Goal: Task Accomplishment & Management: Manage account settings

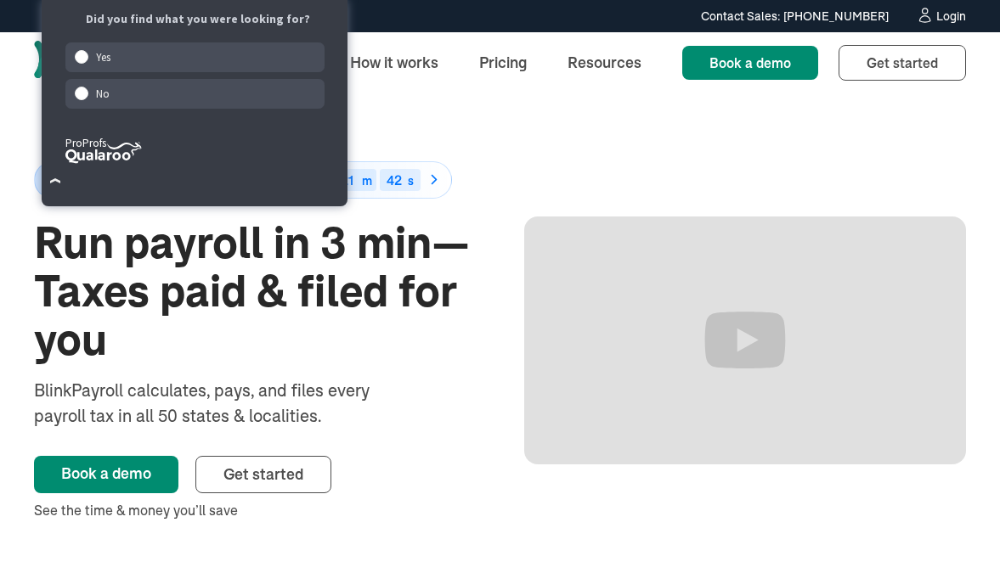
click at [946, 17] on div "Login" at bounding box center [951, 16] width 30 height 12
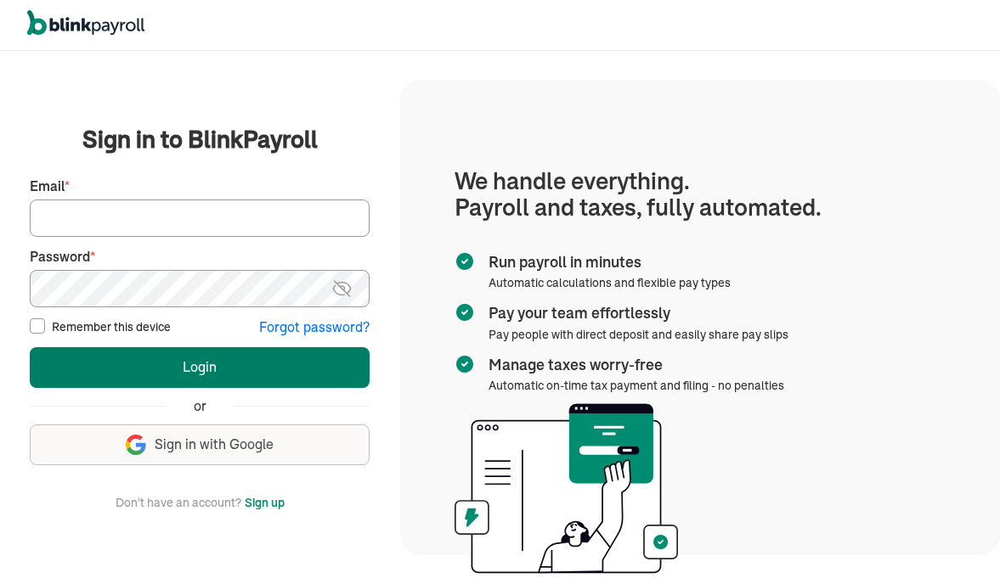
type input "[EMAIL_ADDRESS][DOMAIN_NAME]"
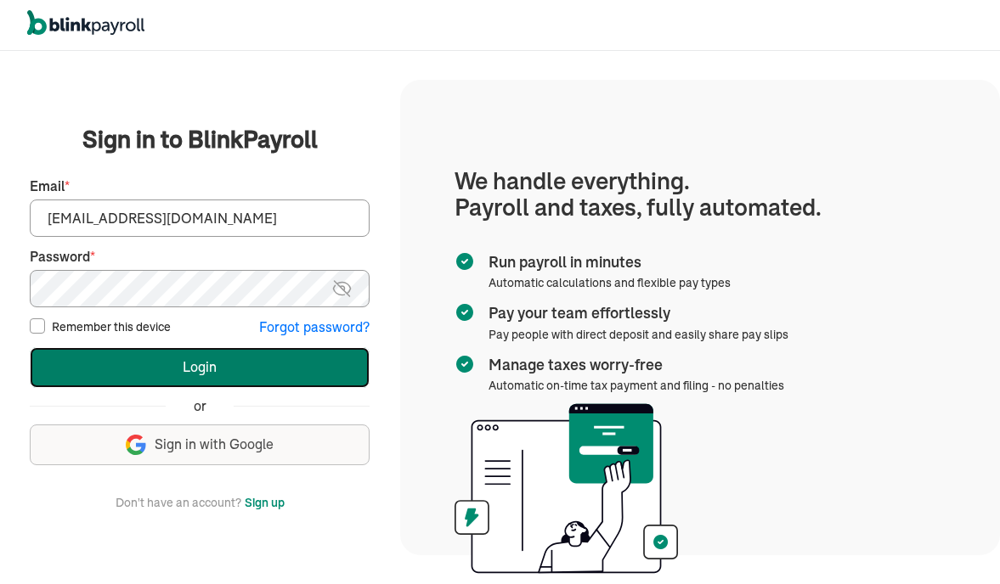
click at [259, 372] on button "Login" at bounding box center [200, 367] width 340 height 41
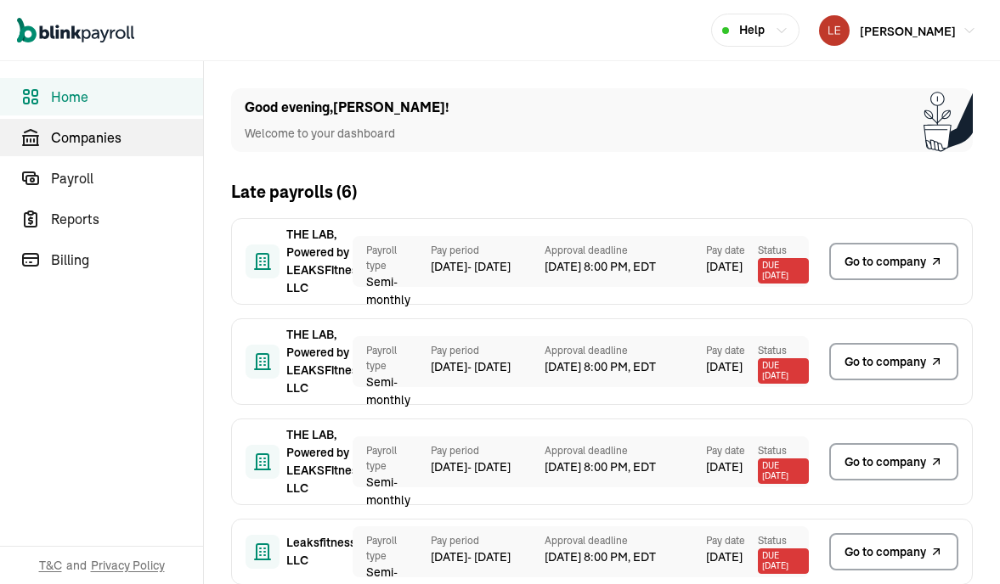
click at [136, 147] on span "Companies" at bounding box center [127, 137] width 152 height 20
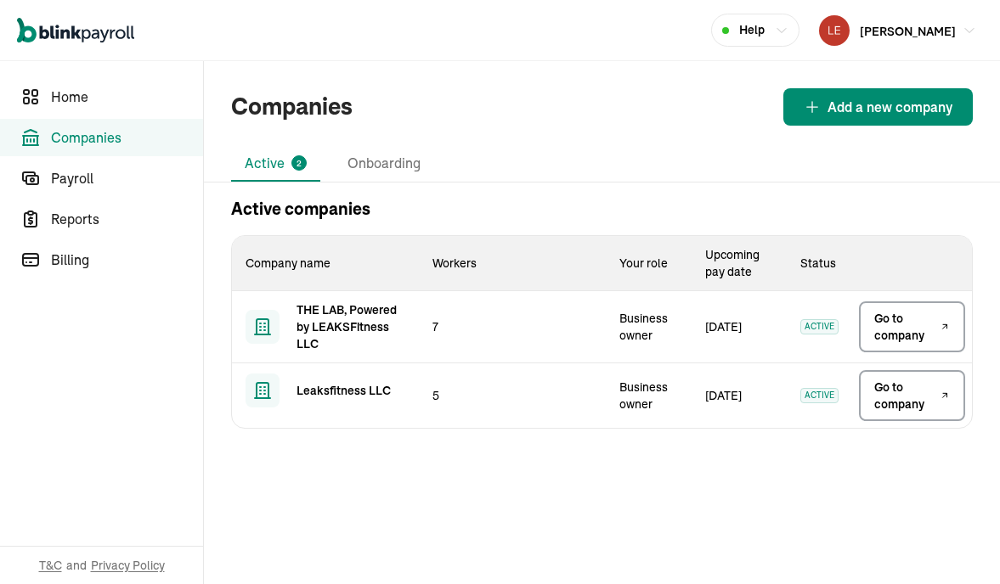
click at [914, 327] on span "Go to company" at bounding box center [905, 327] width 62 height 34
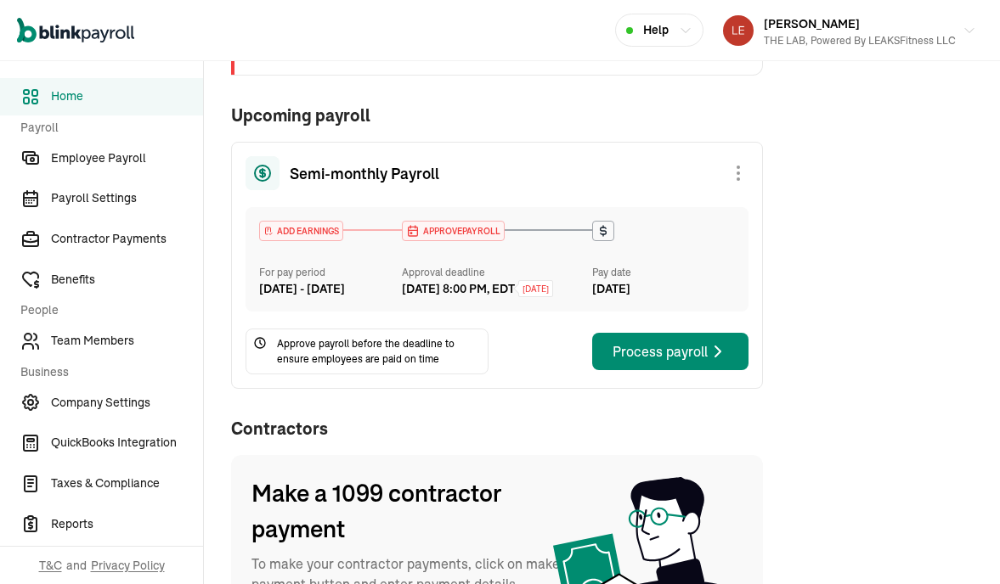
scroll to position [260, 0]
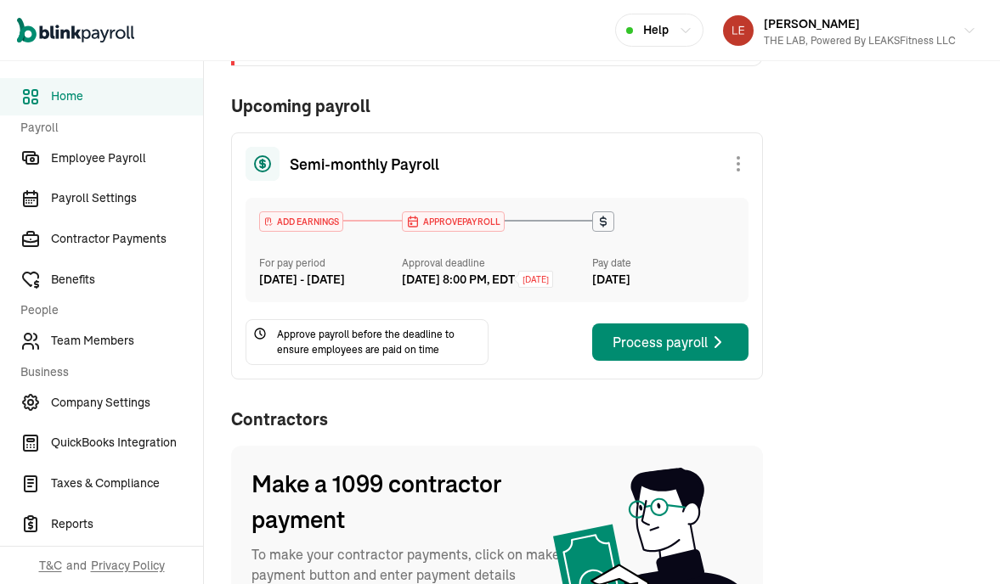
click at [674, 352] on div "Process payroll" at bounding box center [670, 342] width 116 height 20
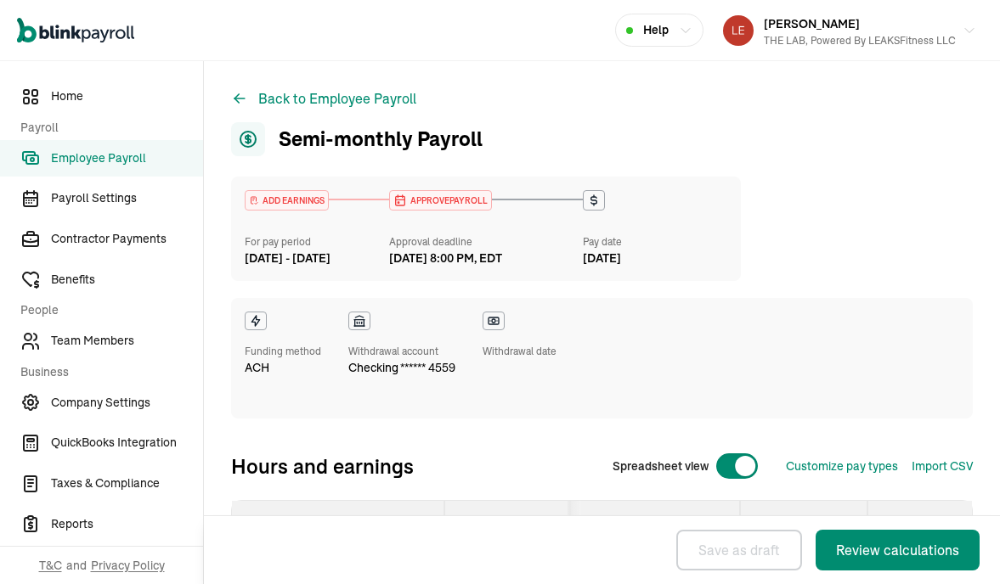
select select "direct_deposit"
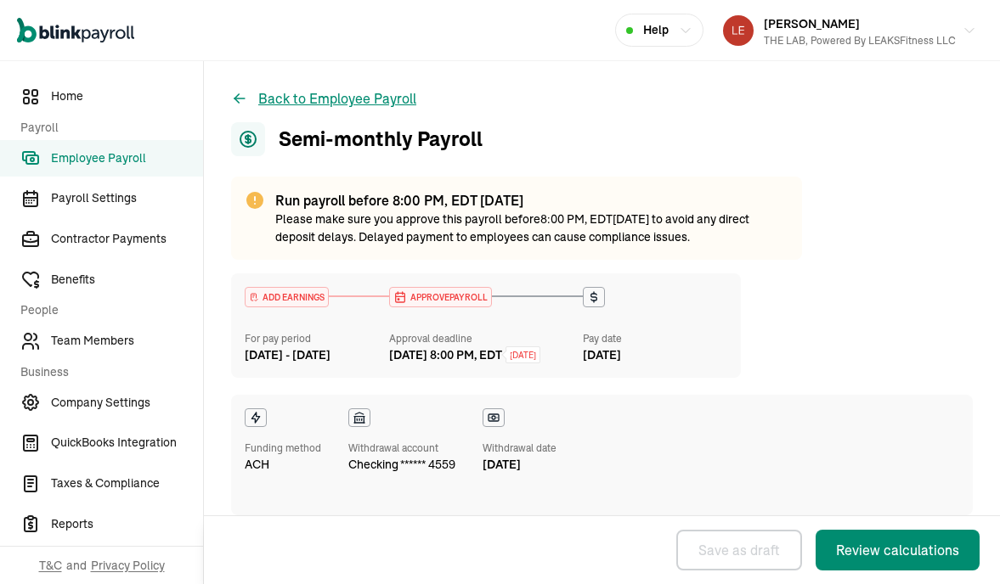
click at [368, 95] on button "Back to Employee Payroll" at bounding box center [323, 98] width 185 height 20
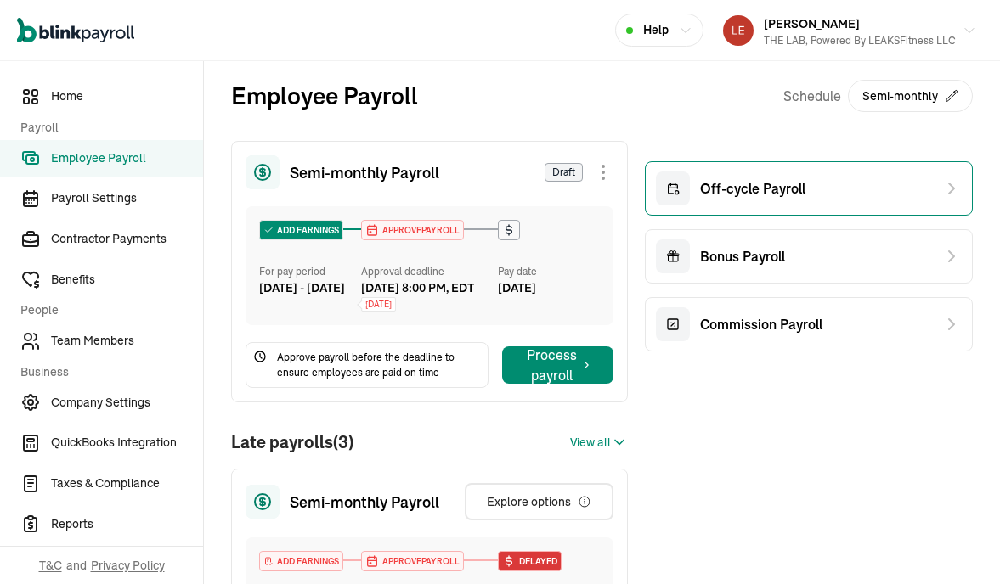
click at [765, 195] on span "Off-cycle Payroll" at bounding box center [752, 188] width 105 height 20
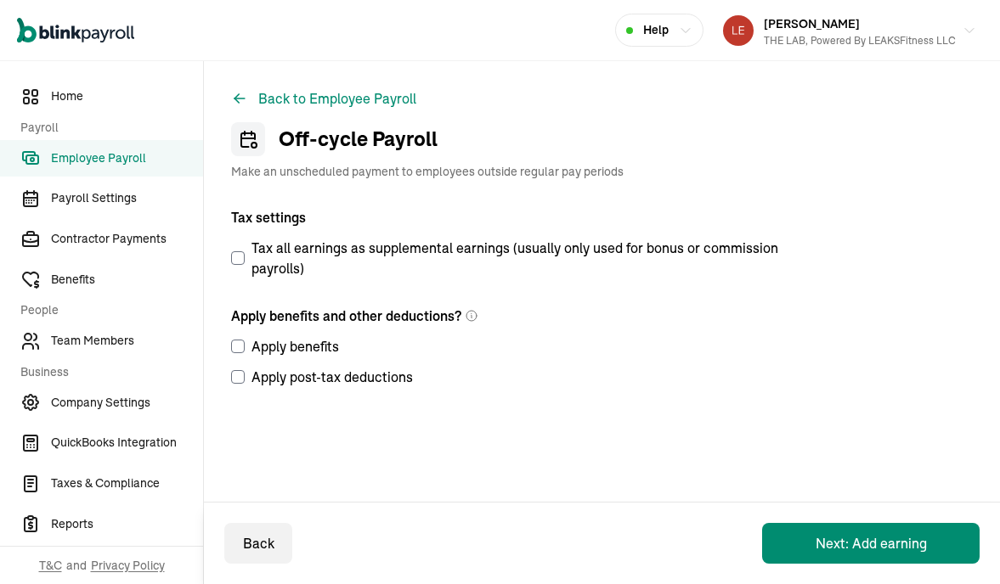
click at [236, 342] on input "Apply benefits" at bounding box center [238, 347] width 14 height 14
checkbox input "true"
click at [239, 380] on input "Apply post-tax deductions" at bounding box center [238, 377] width 14 height 14
checkbox input "true"
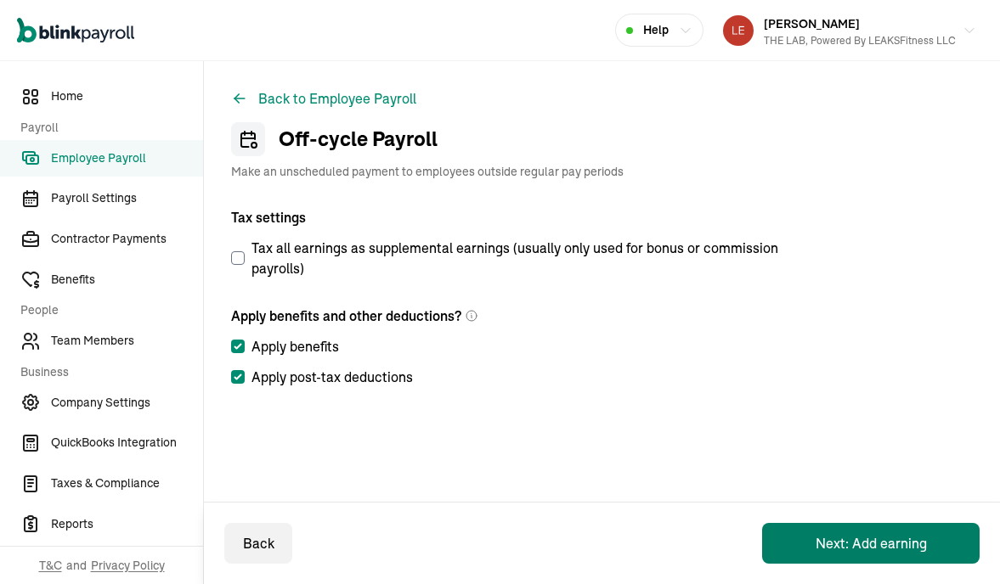
click at [816, 540] on button "Next: Add earning" at bounding box center [870, 543] width 217 height 41
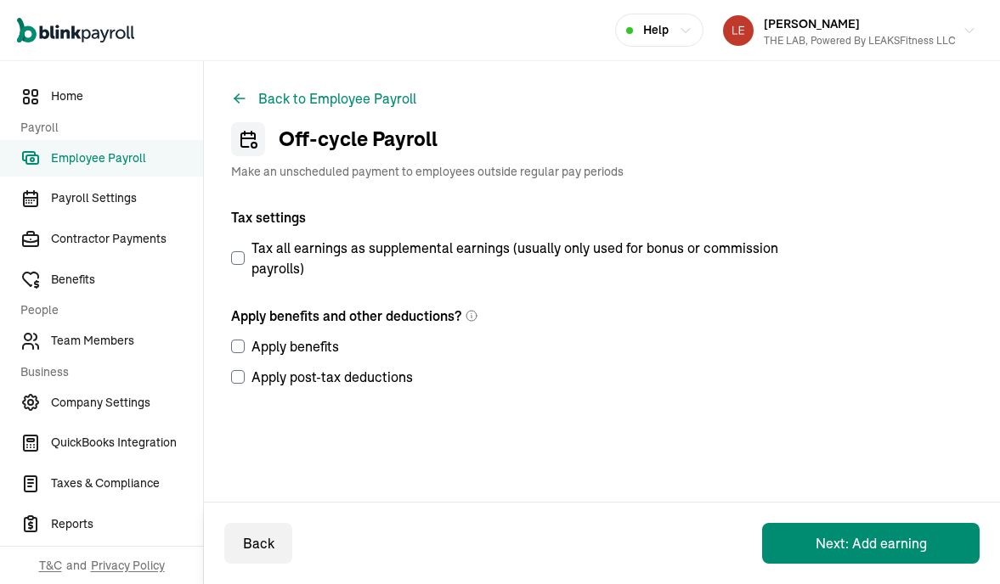
select select "direct_deposit"
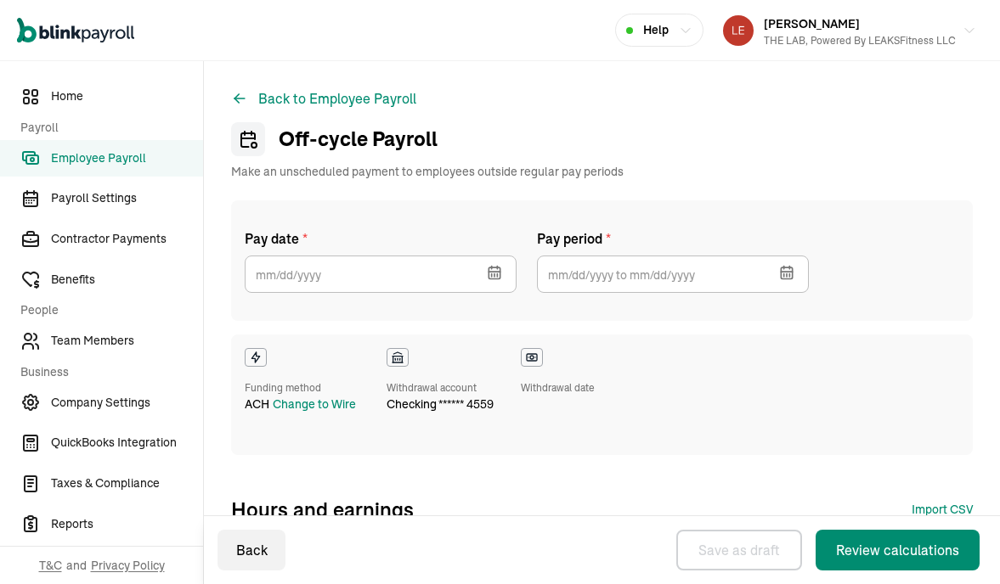
checkbox input "true"
click at [493, 278] on icon "button" at bounding box center [494, 272] width 17 height 17
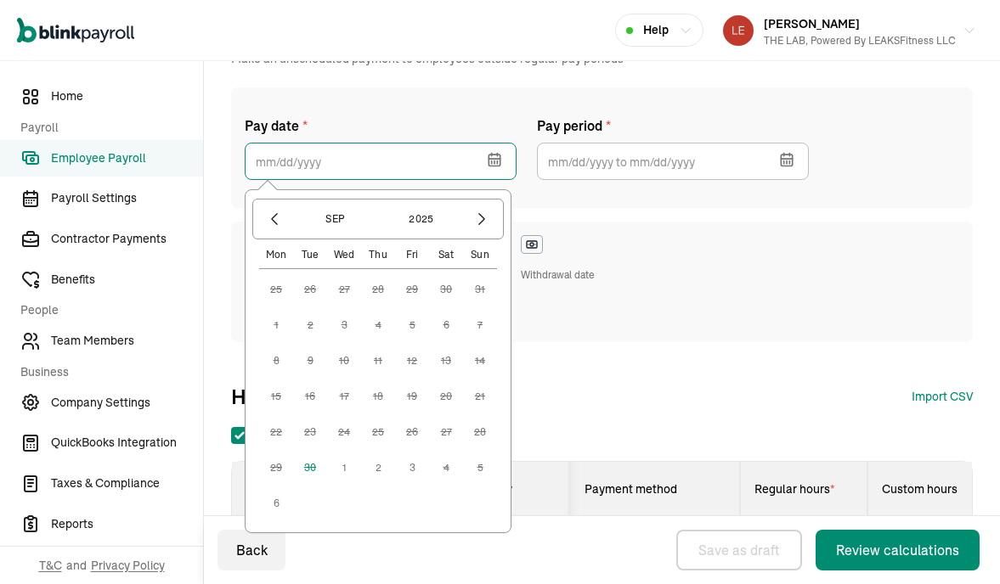
scroll to position [128, 0]
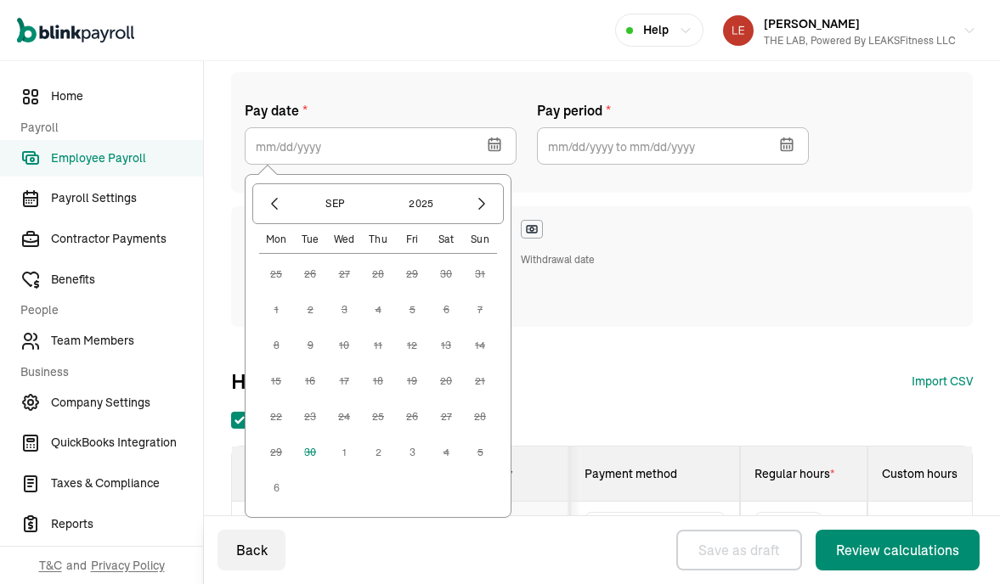
click at [343, 454] on button "1" at bounding box center [344, 453] width 34 height 34
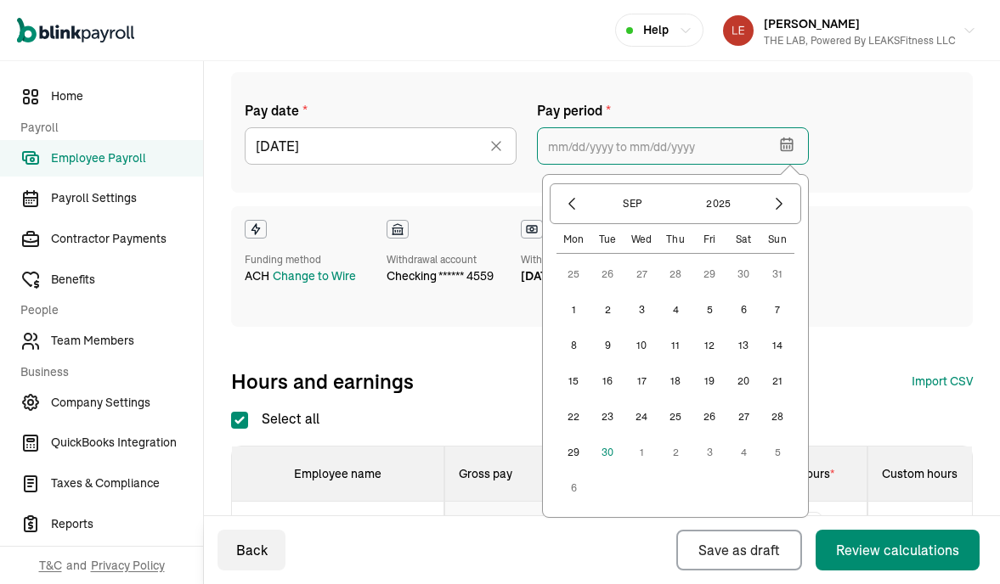
click at [668, 149] on input "text" at bounding box center [673, 145] width 272 height 37
click at [641, 348] on button "10" at bounding box center [641, 346] width 34 height 34
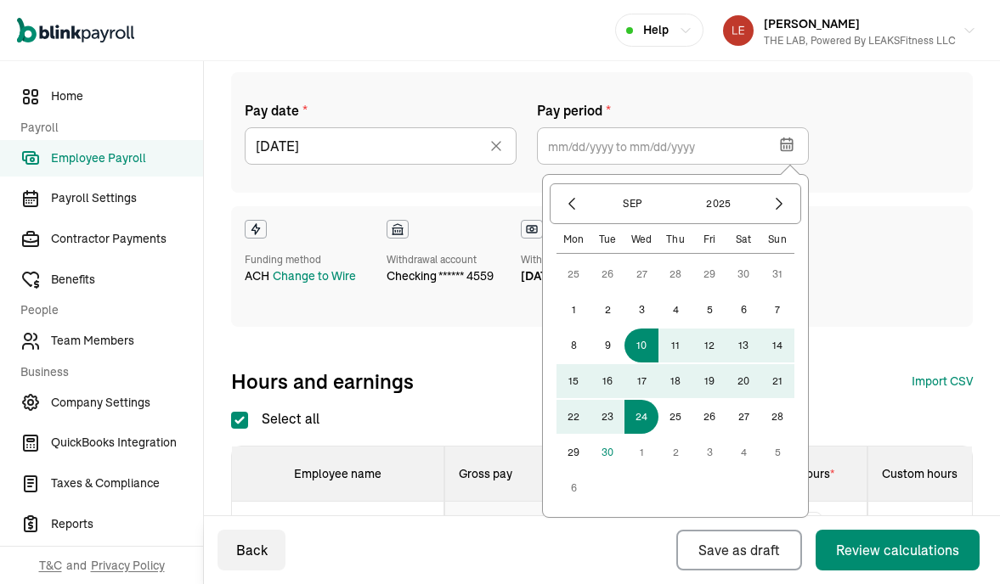
click at [641, 421] on button "24" at bounding box center [641, 417] width 34 height 34
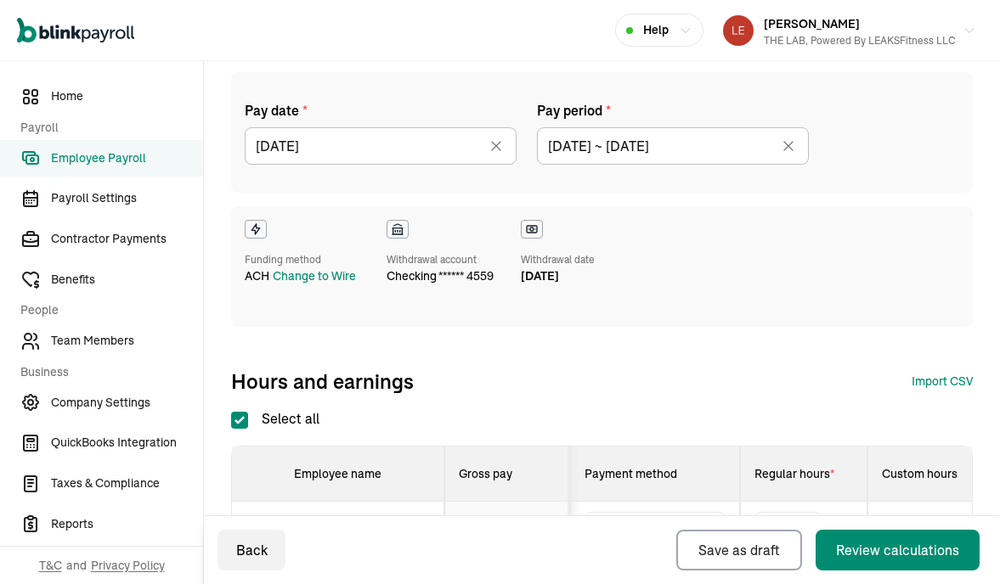
type input "[DATE] ~ [DATE]"
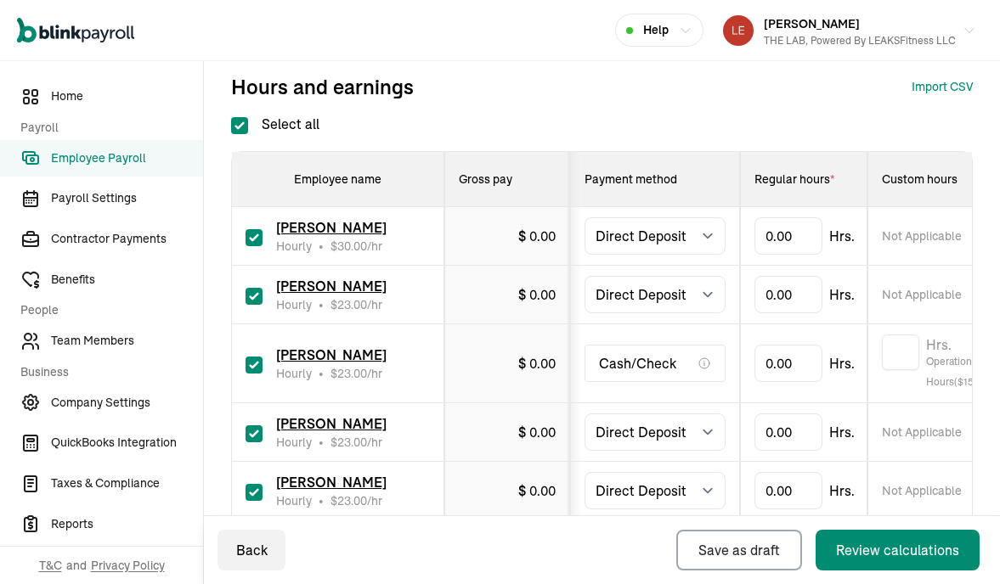
scroll to position [471, 0]
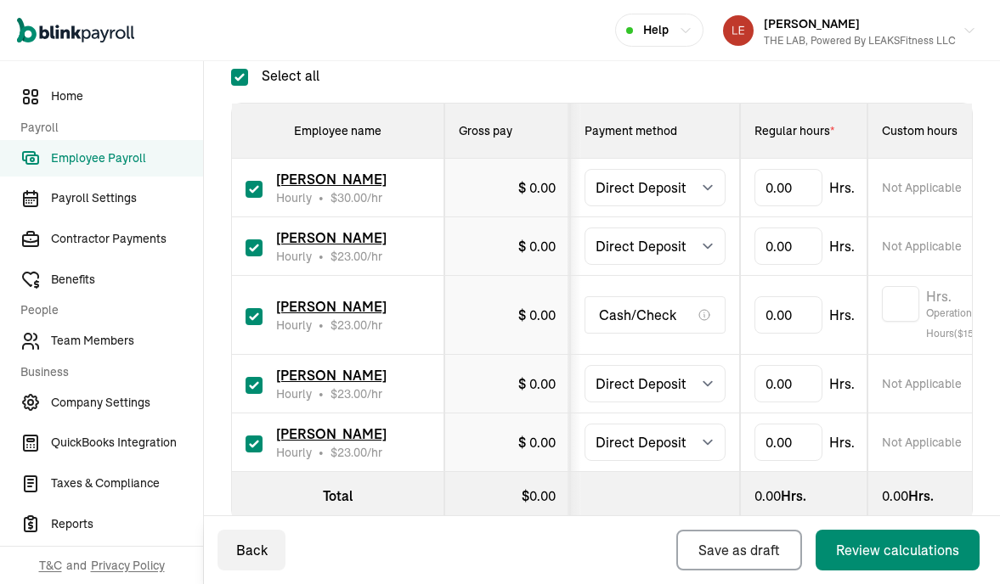
click at [254, 250] on input "checkbox" at bounding box center [253, 248] width 17 height 17
checkbox input "false"
click at [253, 318] on input "checkbox" at bounding box center [253, 316] width 17 height 17
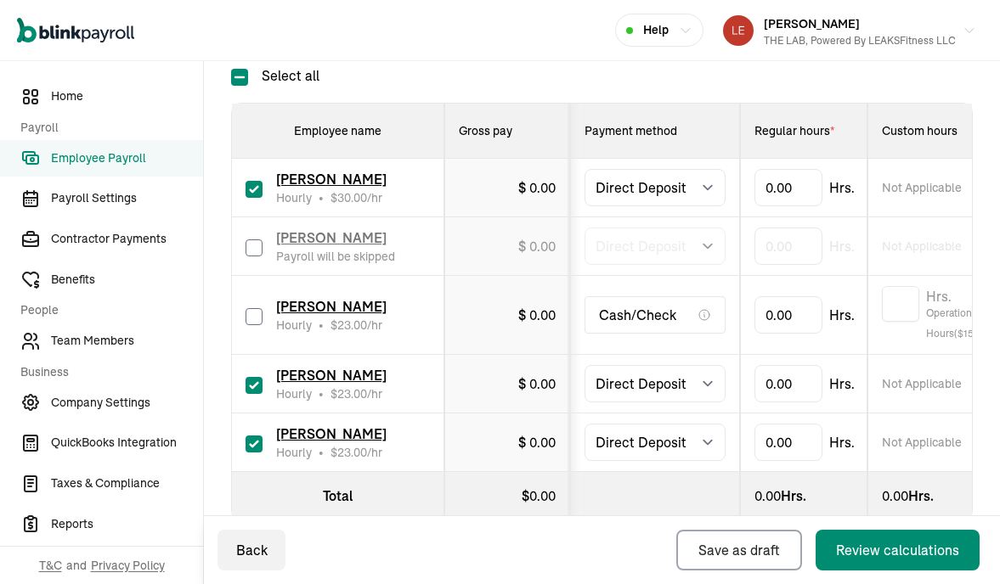
checkbox input "false"
click at [254, 446] on input "checkbox" at bounding box center [253, 444] width 17 height 17
checkbox input "false"
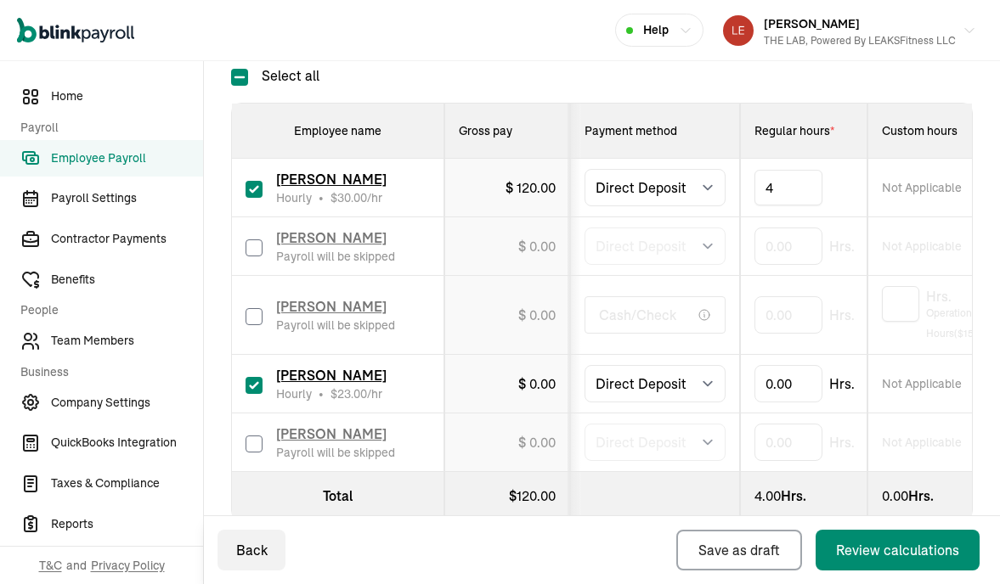
click at [759, 83] on div "Select all Employee name Gross pay Payment method Regular hours * Custom hours …" at bounding box center [601, 292] width 741 height 455
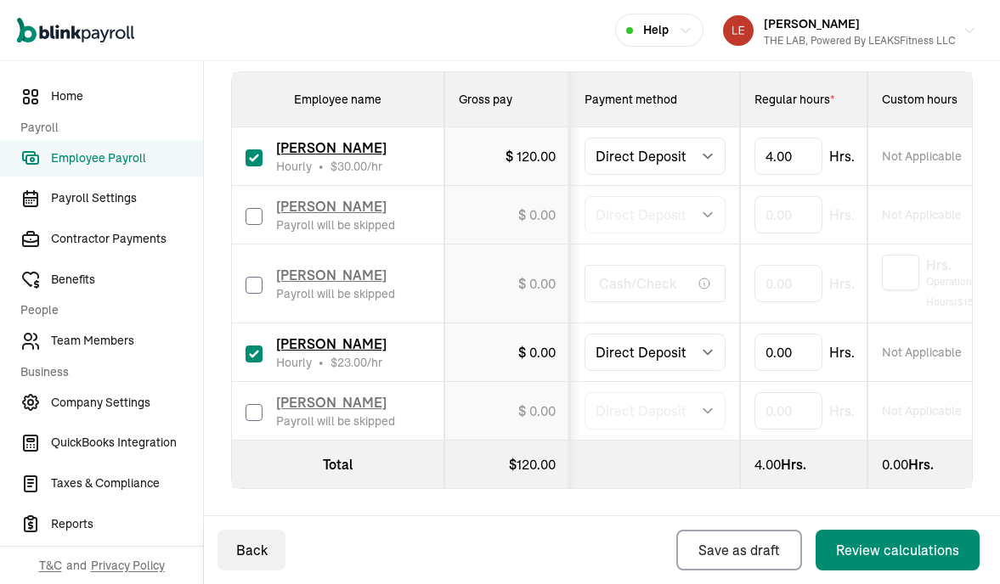
click at [252, 355] on input "checkbox" at bounding box center [253, 354] width 17 height 17
checkbox input "false"
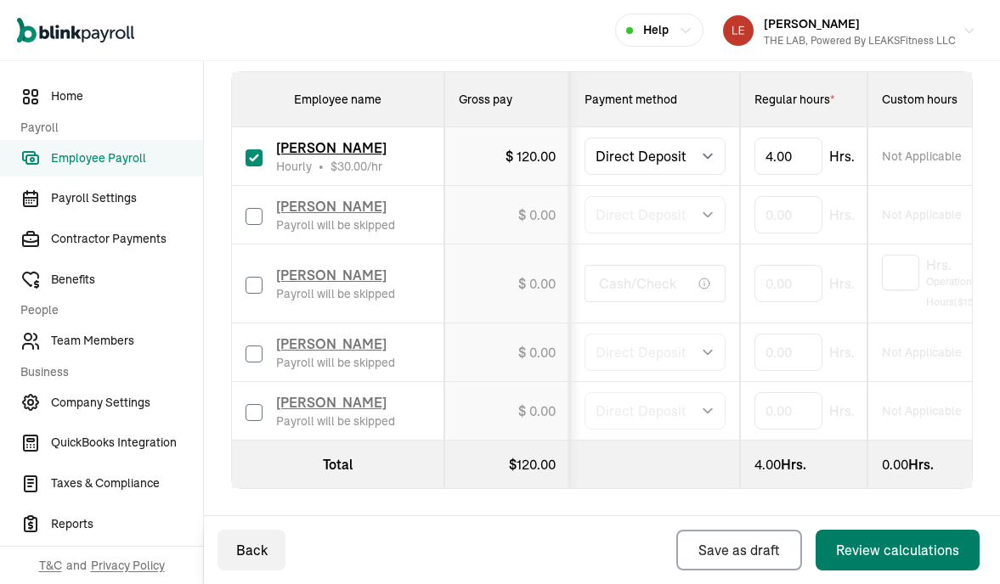
click at [861, 543] on div "Review calculations" at bounding box center [897, 550] width 123 height 20
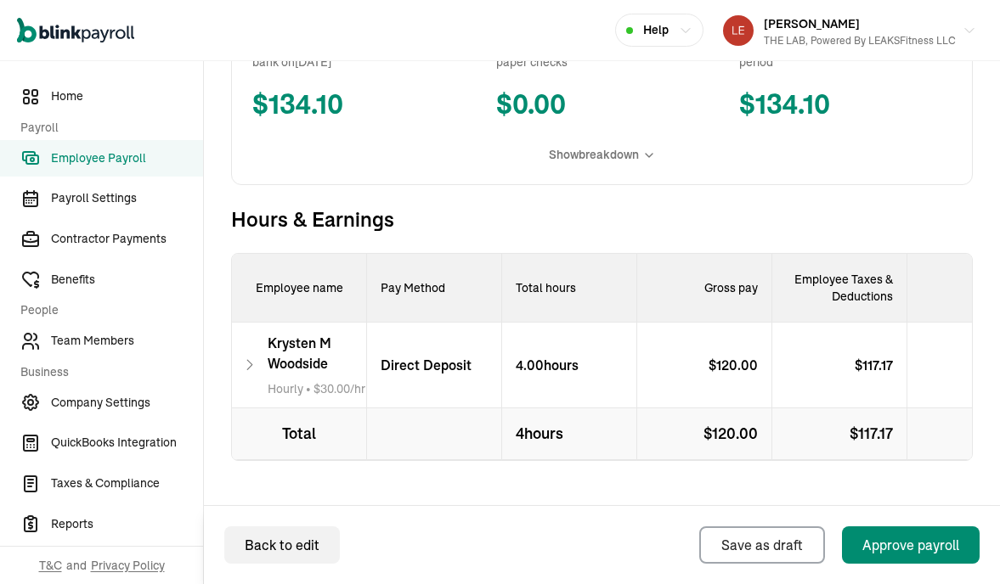
scroll to position [588, 0]
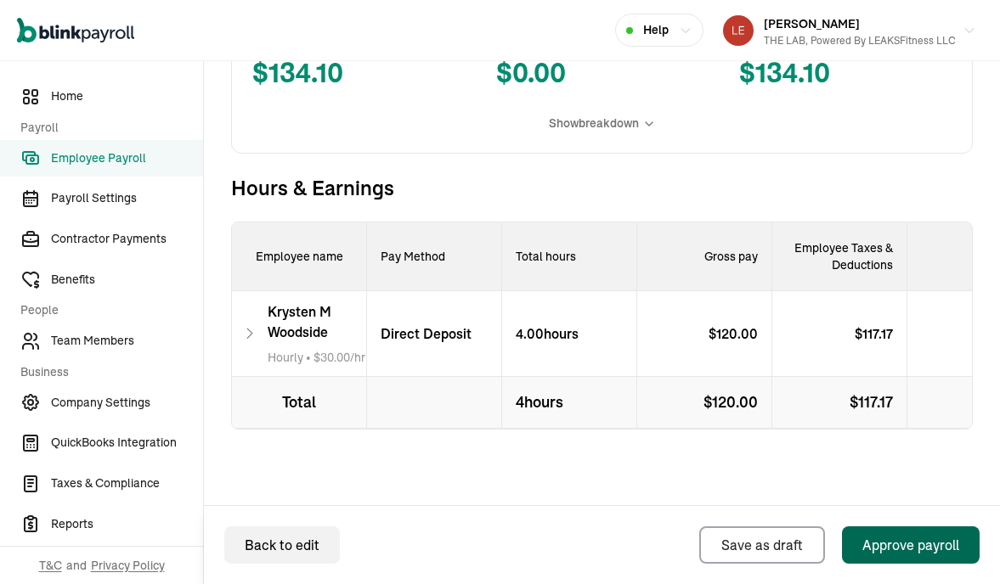
click at [887, 543] on div "Approve payroll" at bounding box center [910, 545] width 97 height 20
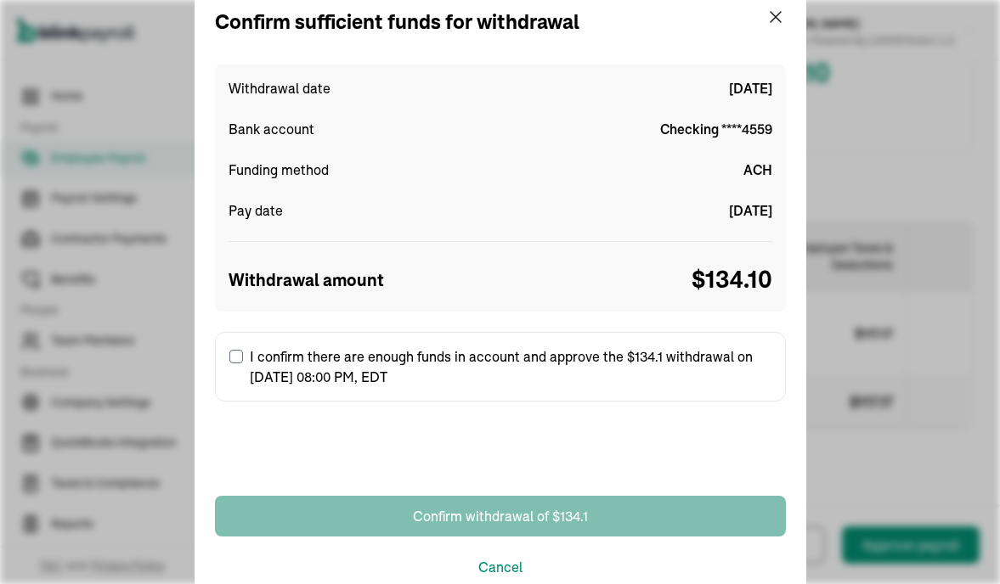
click at [230, 362] on input "I confirm there are enough funds in account and approve the $134.1 withdrawal o…" at bounding box center [236, 357] width 14 height 14
checkbox input "true"
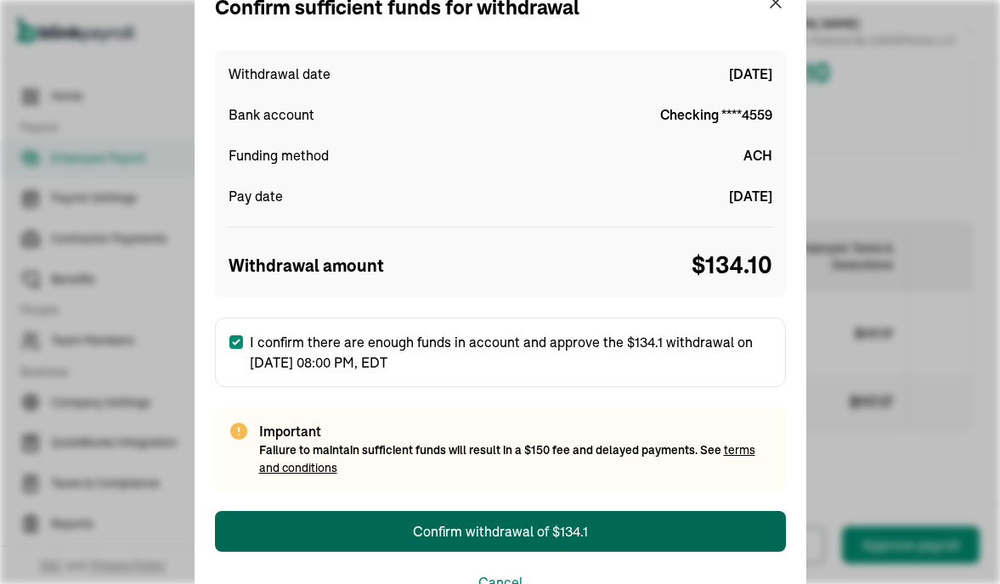
click at [510, 533] on div "Confirm withdrawal of $134.1" at bounding box center [500, 531] width 175 height 20
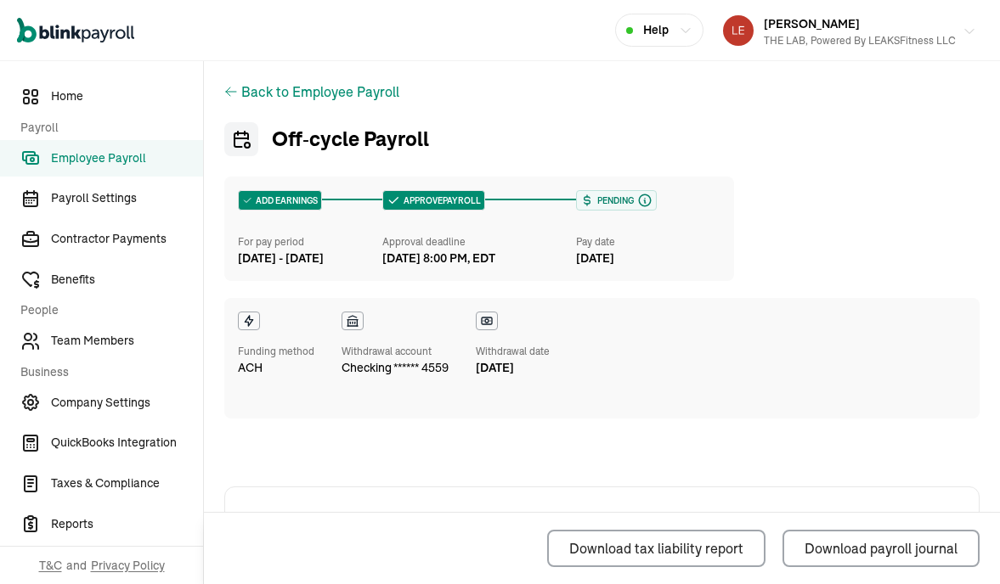
click at [935, 39] on div "THE LAB, Powered by LEAKSFitness LLC" at bounding box center [860, 40] width 192 height 15
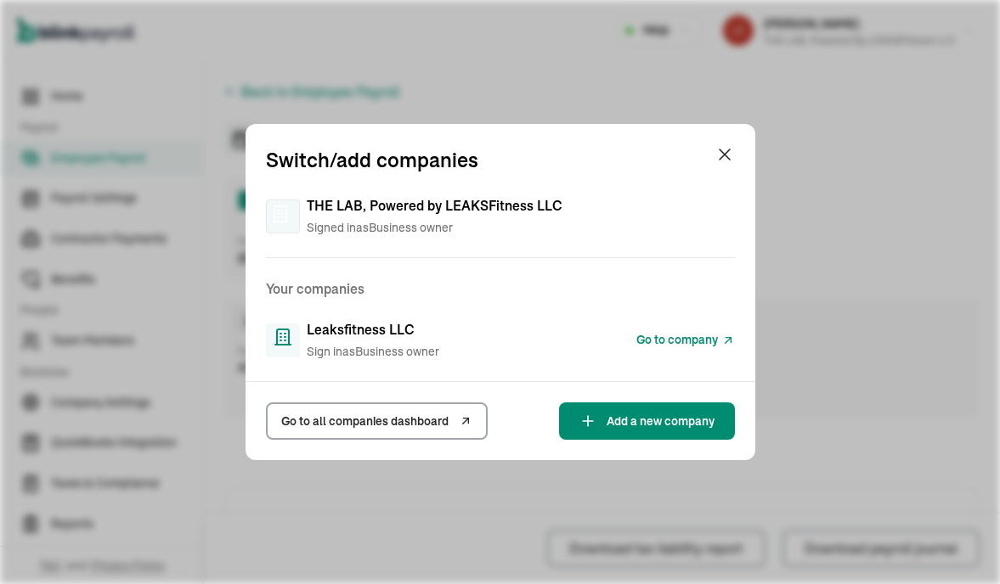
click at [668, 342] on span "Go to company" at bounding box center [677, 340] width 82 height 18
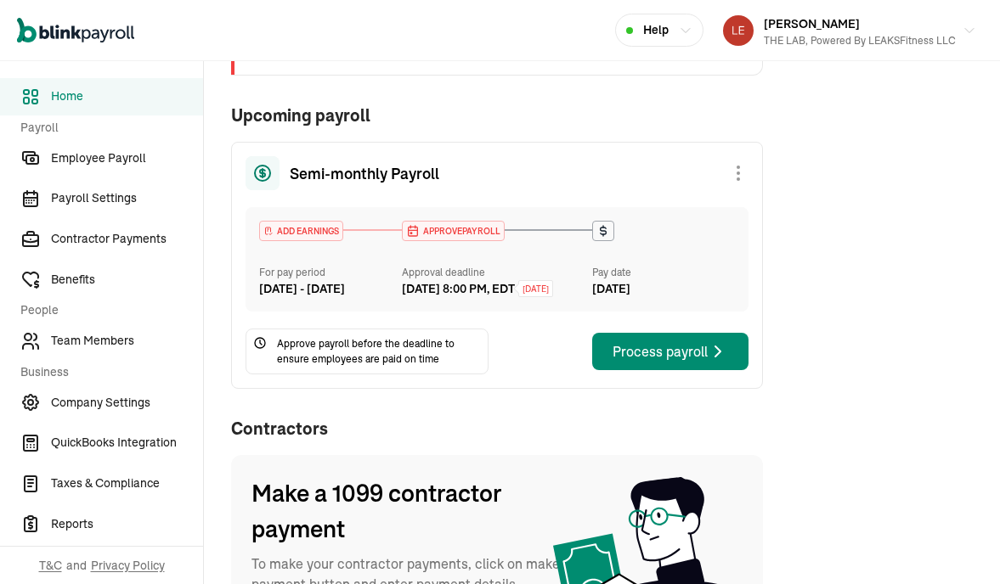
scroll to position [260, 0]
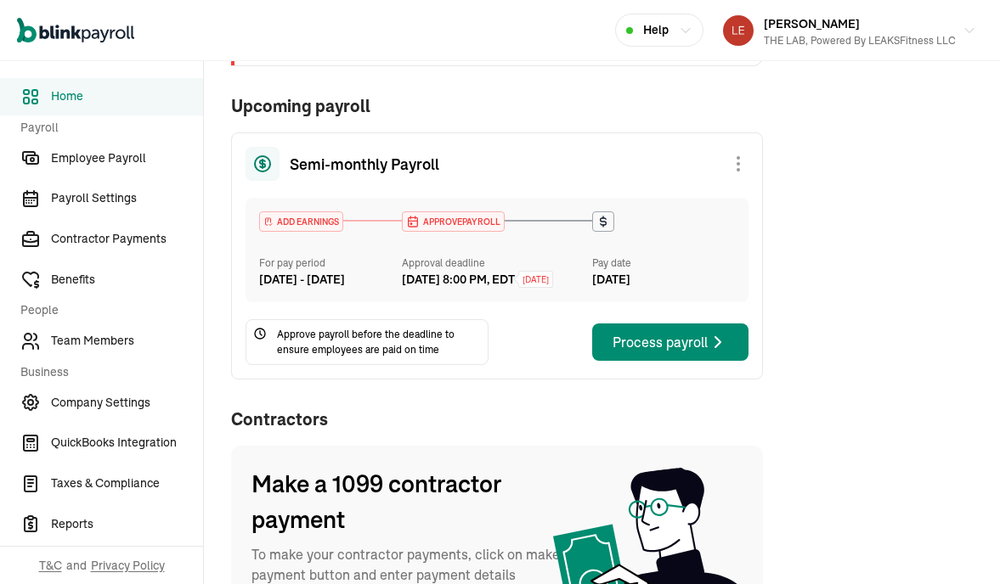
click at [674, 352] on div "Process payroll" at bounding box center [670, 342] width 116 height 20
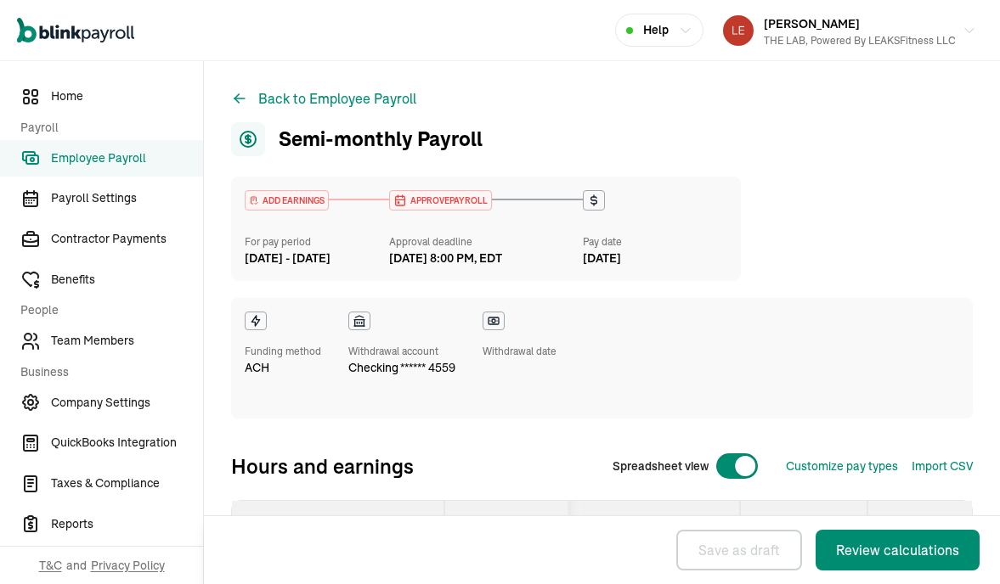
select select "direct_deposit"
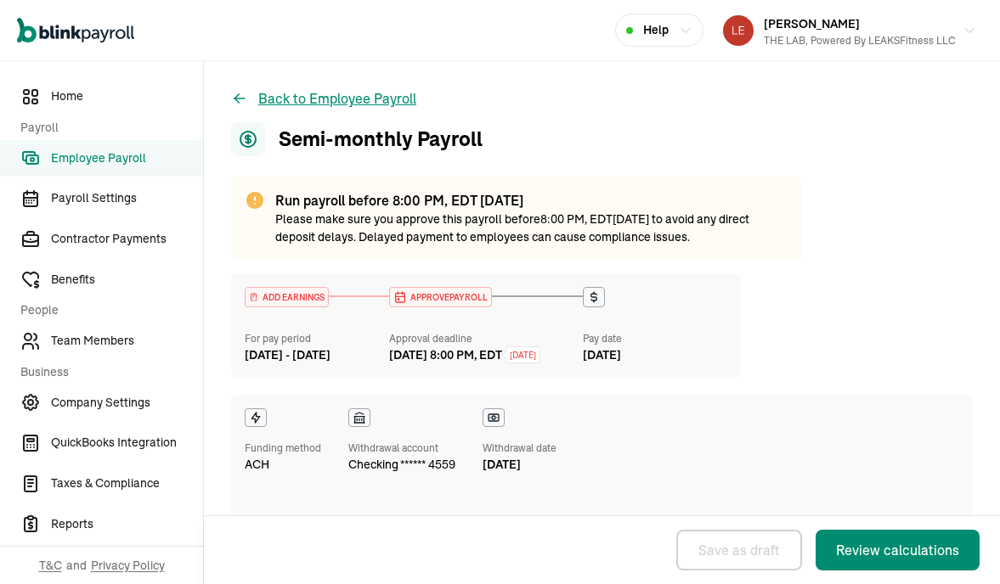
click at [368, 95] on button "Back to Employee Payroll" at bounding box center [323, 98] width 185 height 20
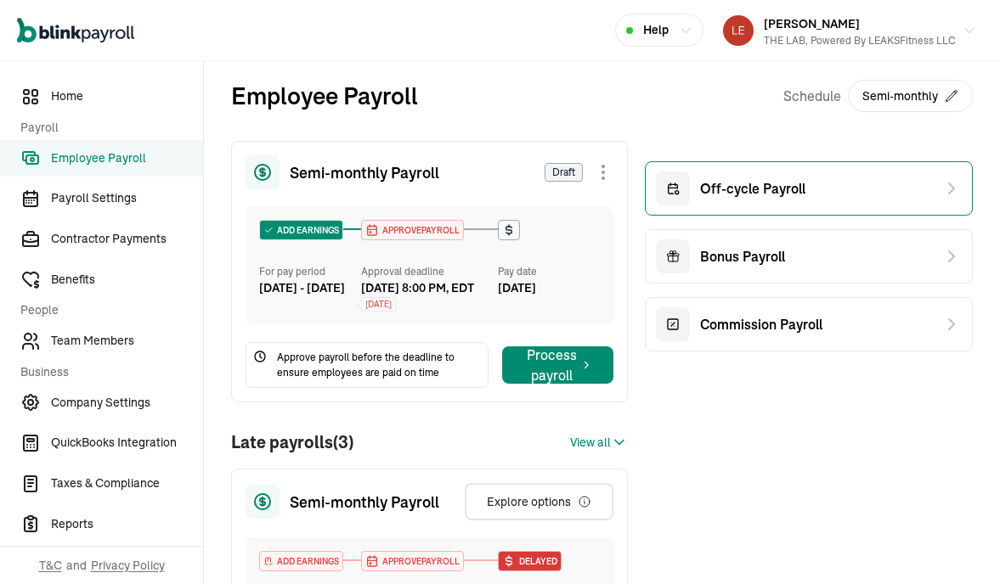
click at [765, 195] on span "Off-cycle Payroll" at bounding box center [752, 188] width 105 height 20
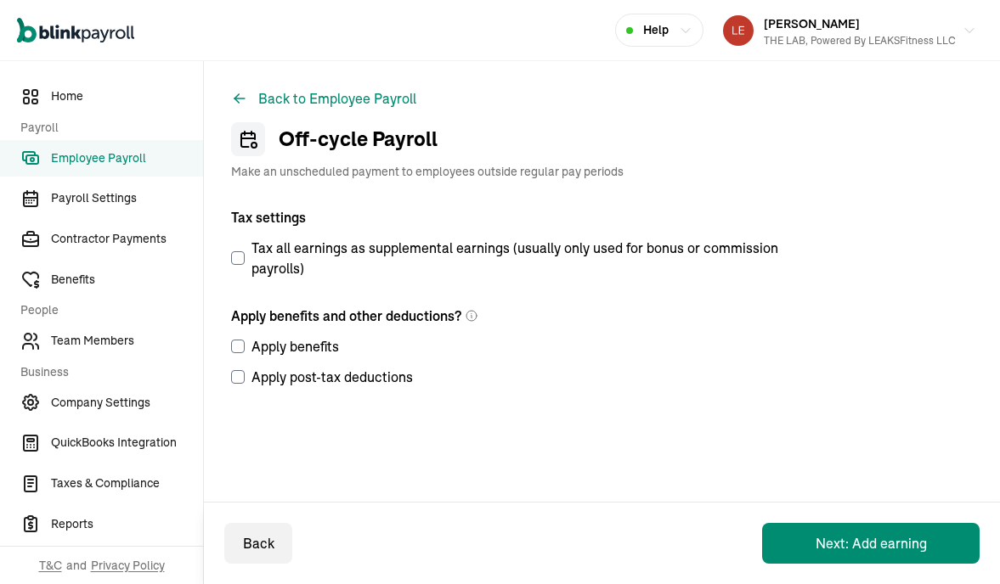
click at [236, 342] on input "Apply benefits" at bounding box center [238, 347] width 14 height 14
checkbox input "true"
click at [239, 380] on input "Apply post-tax deductions" at bounding box center [238, 377] width 14 height 14
checkbox input "true"
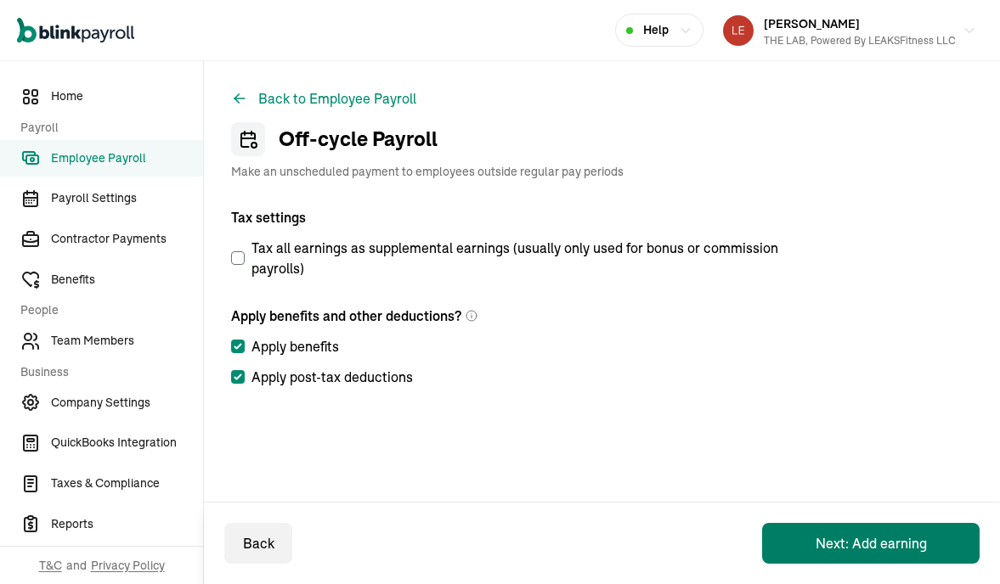
click at [816, 540] on button "Next: Add earning" at bounding box center [870, 543] width 217 height 41
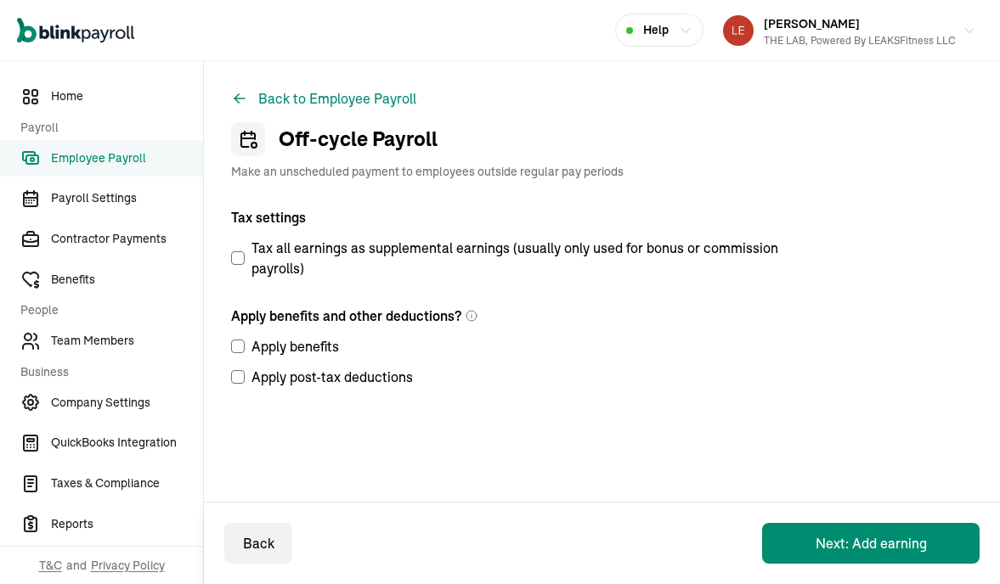
select select "direct_deposit"
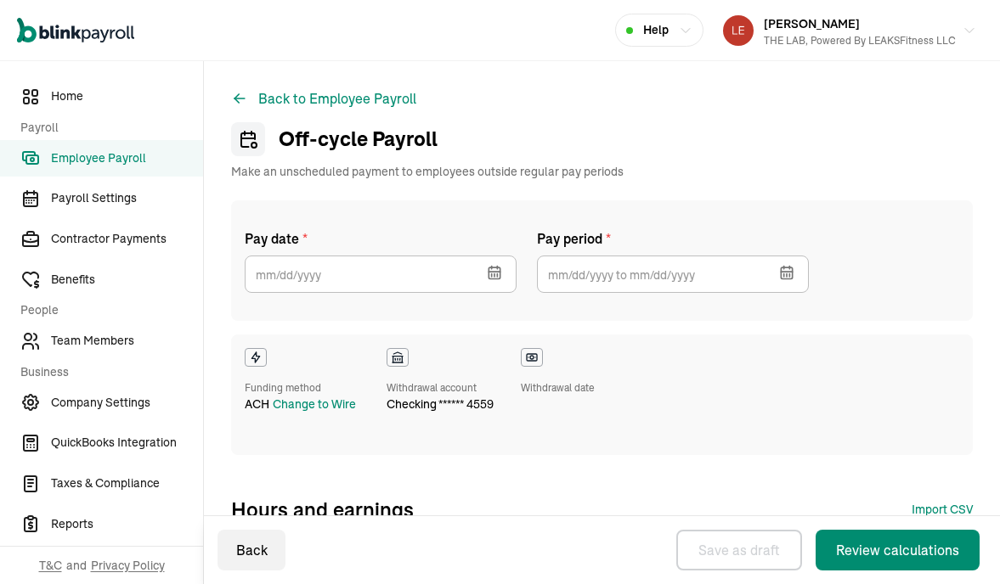
checkbox input "true"
click at [493, 278] on icon "button" at bounding box center [494, 272] width 17 height 17
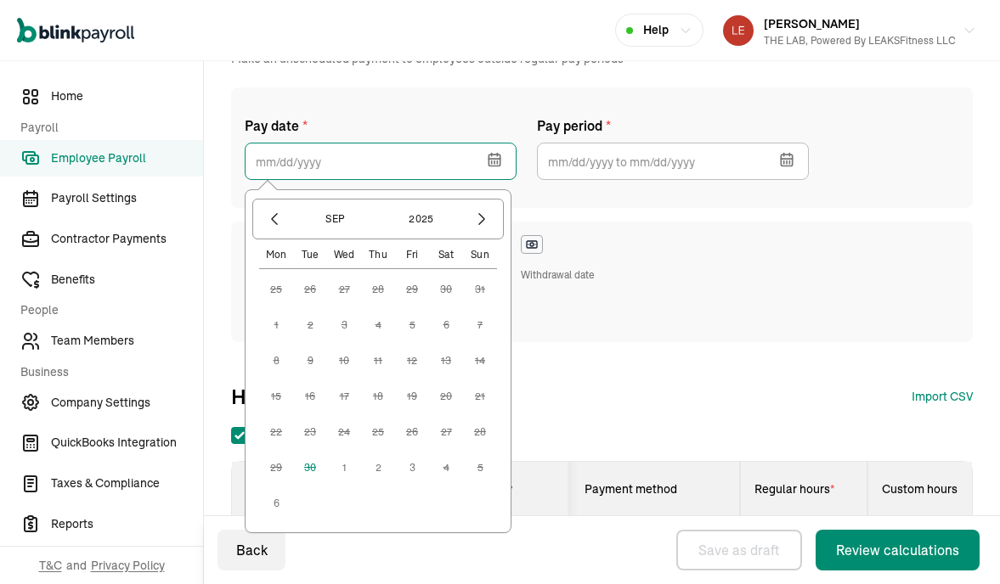
scroll to position [128, 0]
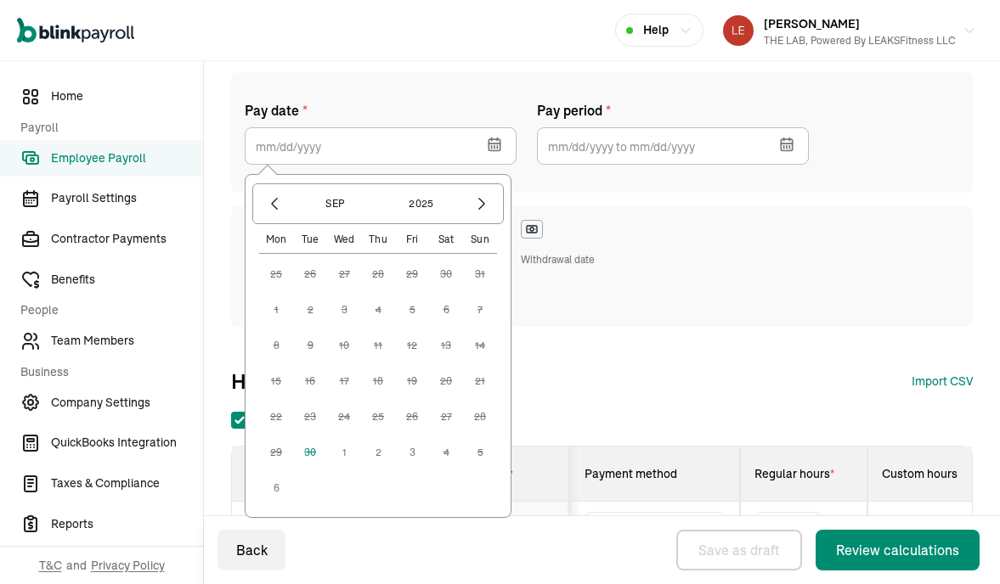
click at [343, 454] on button "1" at bounding box center [344, 453] width 34 height 34
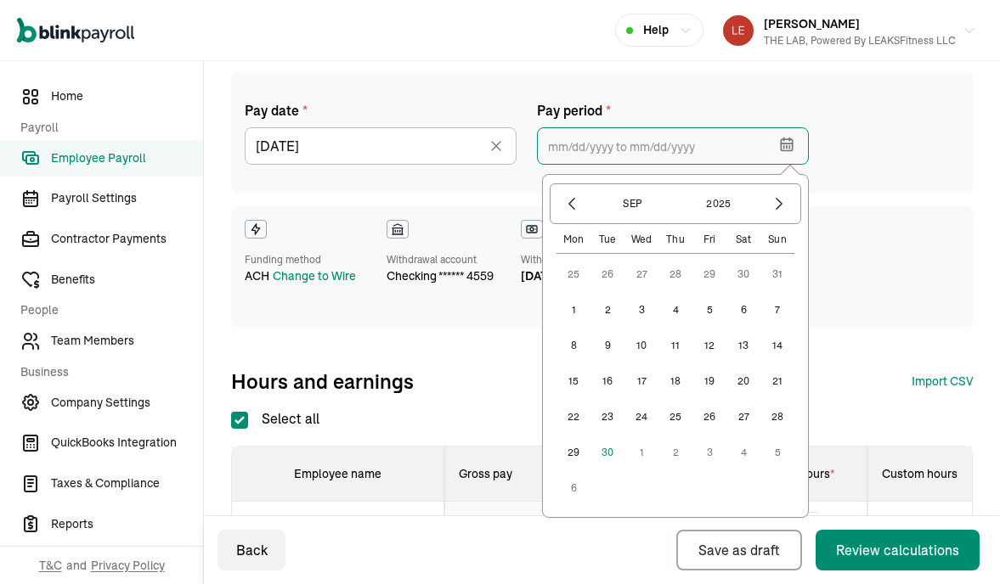
click at [668, 149] on input "text" at bounding box center [673, 145] width 272 height 37
click at [641, 348] on button "10" at bounding box center [641, 346] width 34 height 34
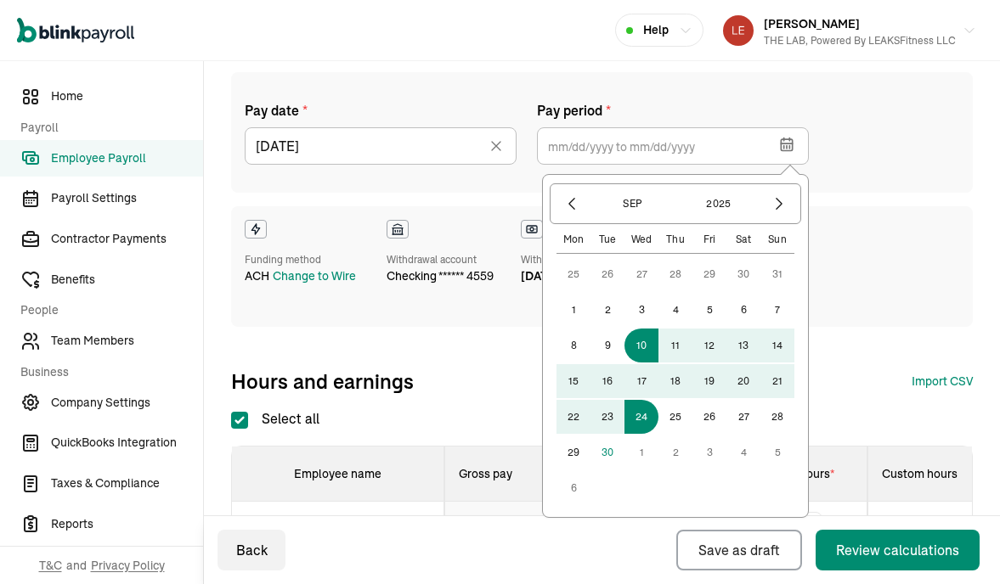
click at [641, 421] on button "24" at bounding box center [641, 417] width 34 height 34
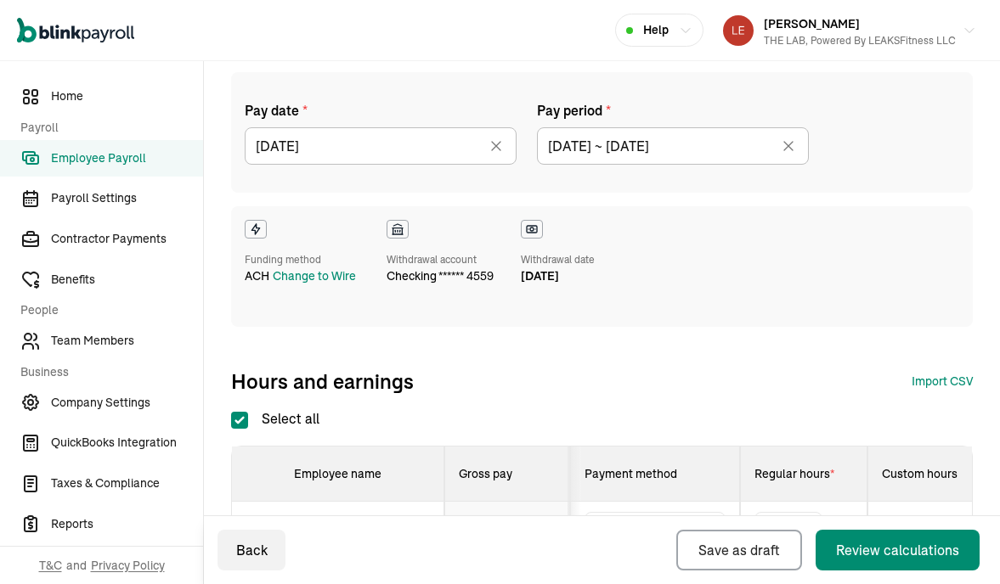
type input "09/10/2025 ~ 09/24/2025"
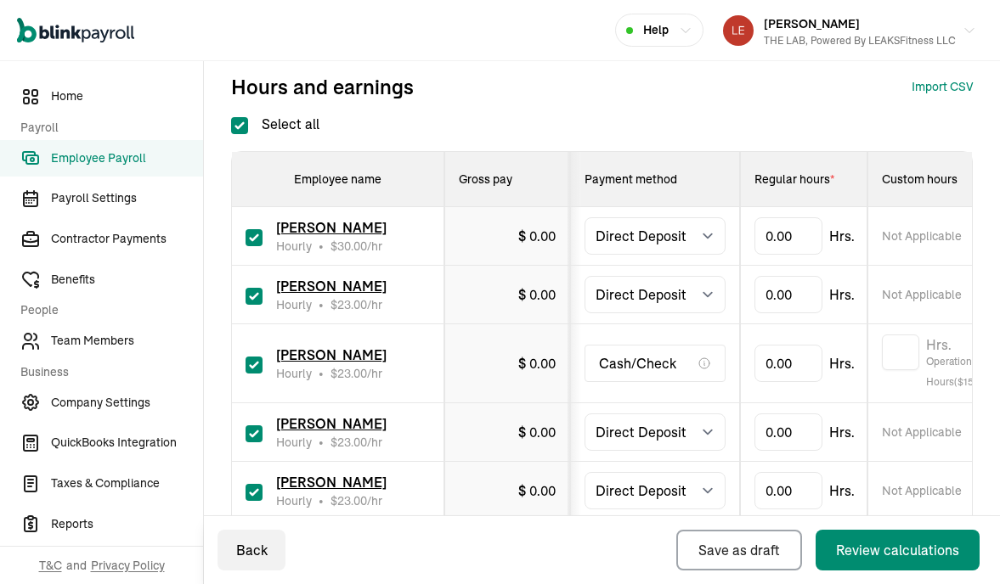
scroll to position [471, 0]
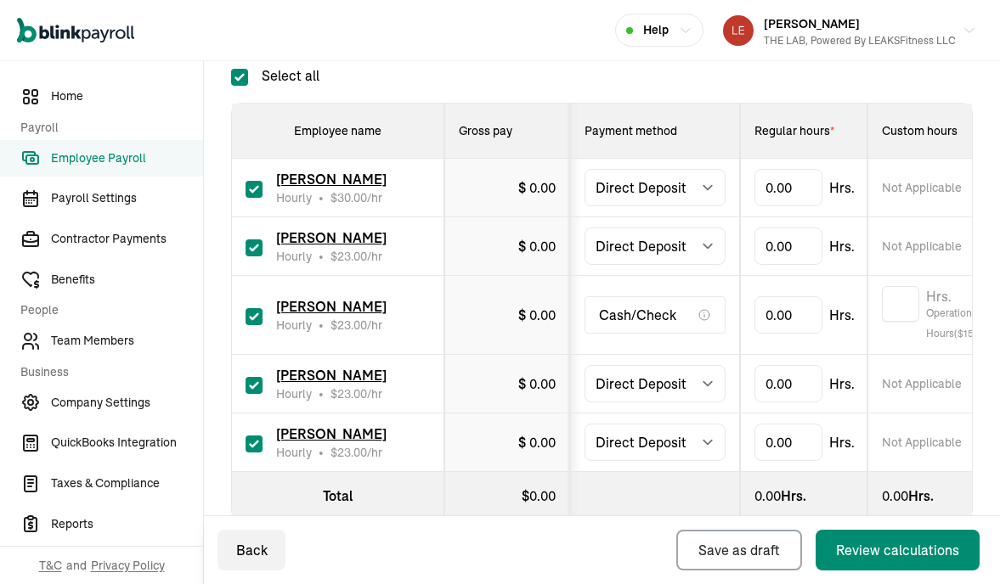
click at [254, 250] on input "checkbox" at bounding box center [253, 248] width 17 height 17
checkbox input "false"
click at [253, 318] on input "checkbox" at bounding box center [253, 316] width 17 height 17
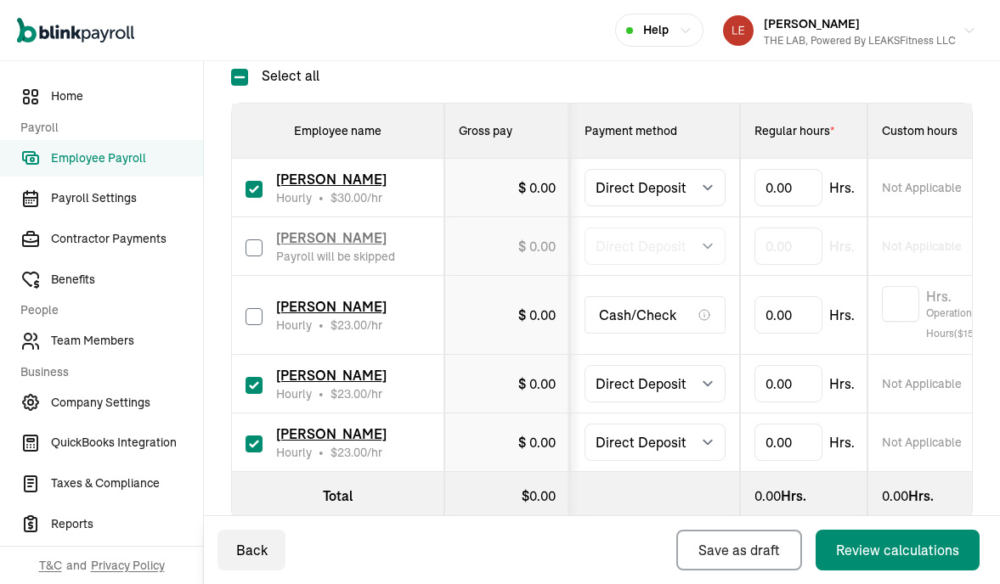
checkbox input "false"
click at [254, 446] on input "checkbox" at bounding box center [253, 444] width 17 height 17
checkbox input "false"
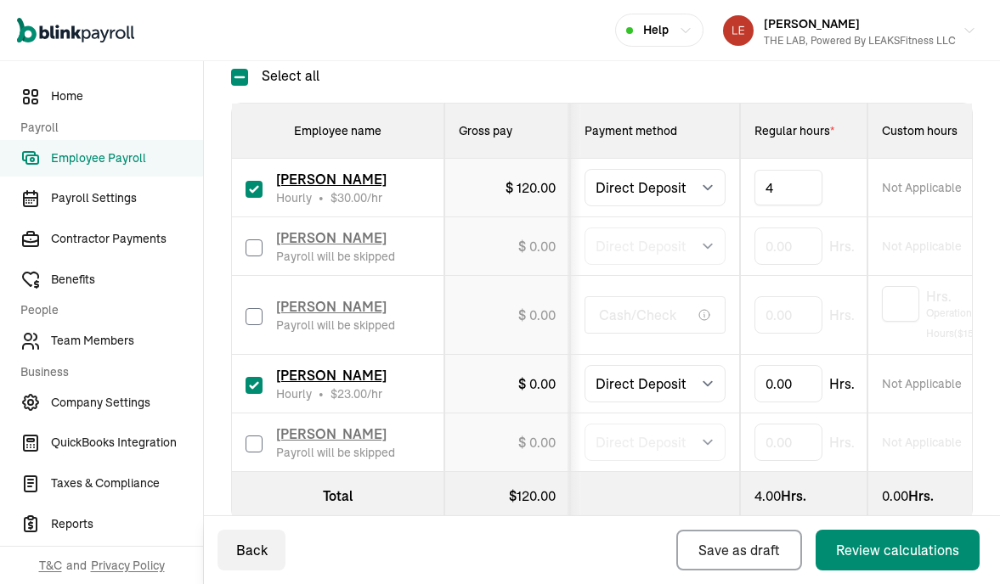
click at [759, 83] on div "Select all Employee name Gross pay Payment method Regular hours * Custom hours …" at bounding box center [601, 292] width 741 height 455
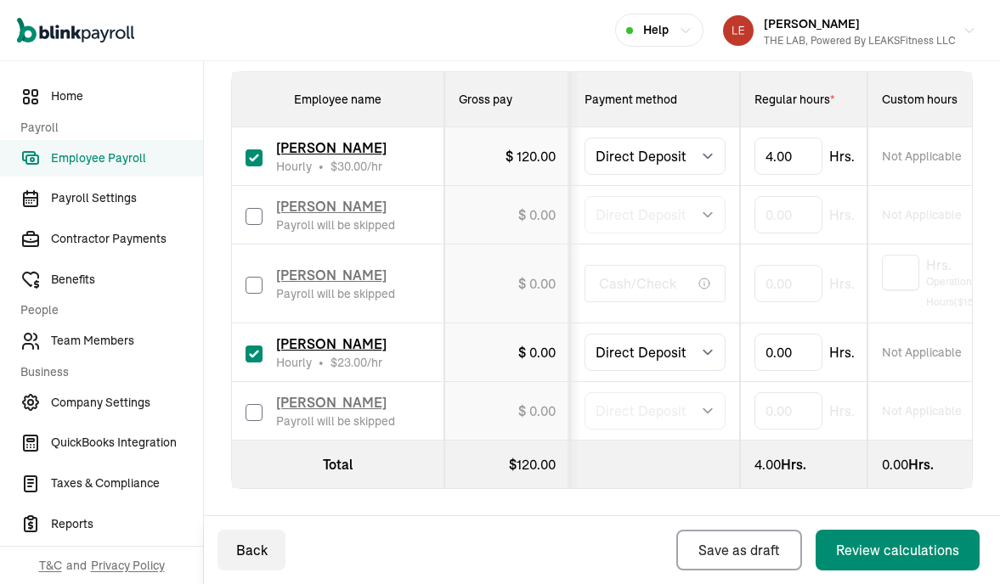
click at [252, 355] on input "checkbox" at bounding box center [253, 354] width 17 height 17
checkbox input "false"
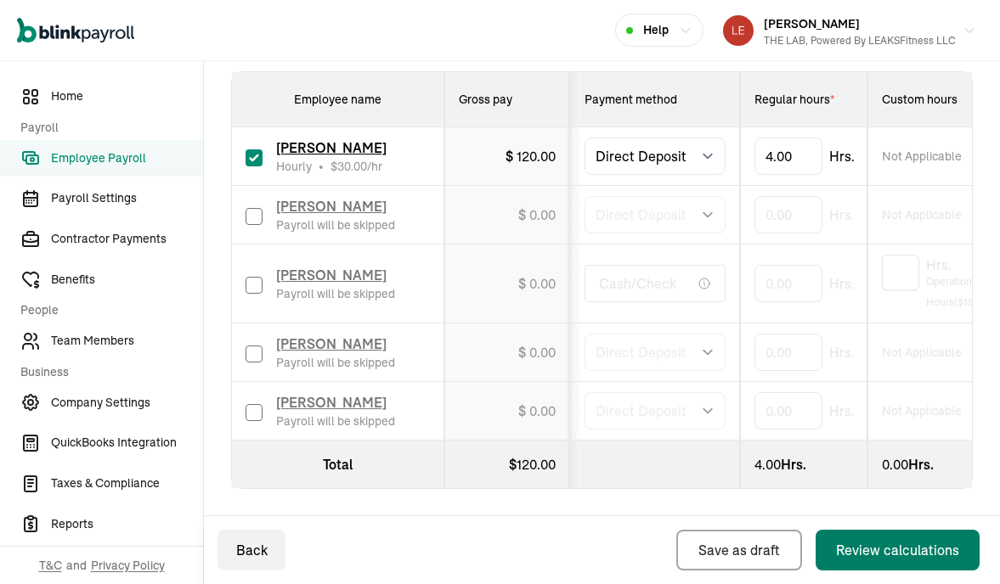
click at [861, 543] on div "Review calculations" at bounding box center [897, 550] width 123 height 20
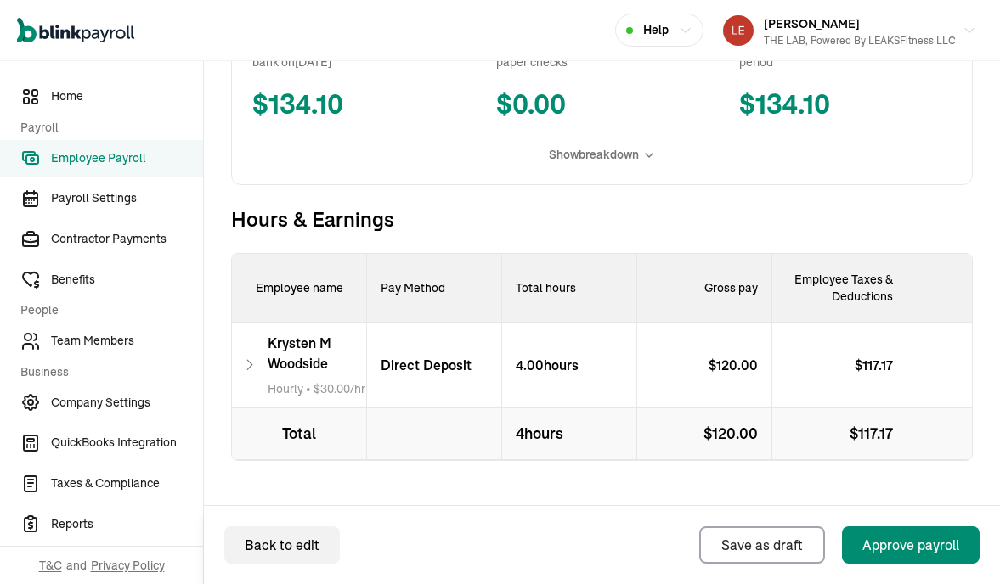
scroll to position [588, 0]
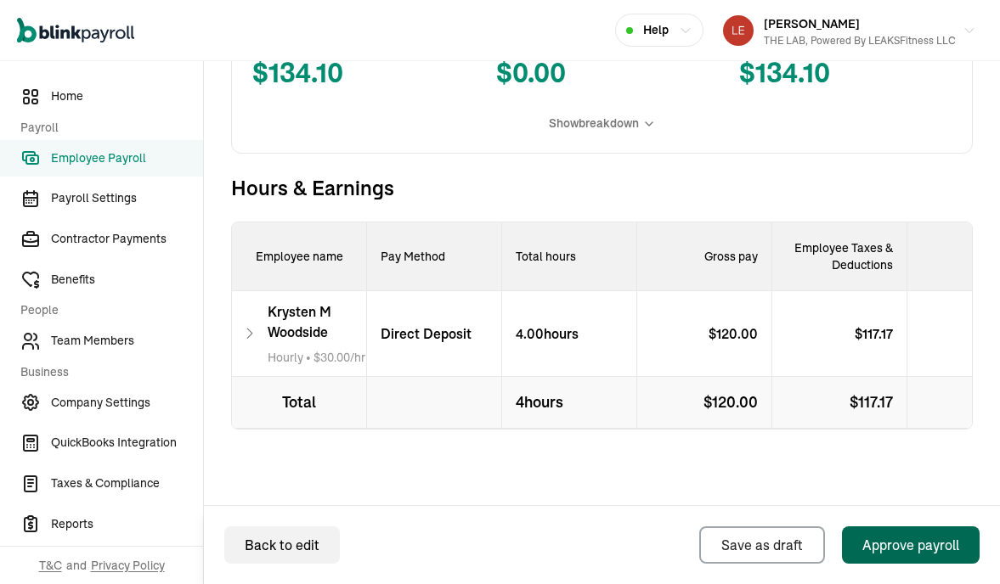
click at [887, 543] on div "Approve payroll" at bounding box center [910, 545] width 97 height 20
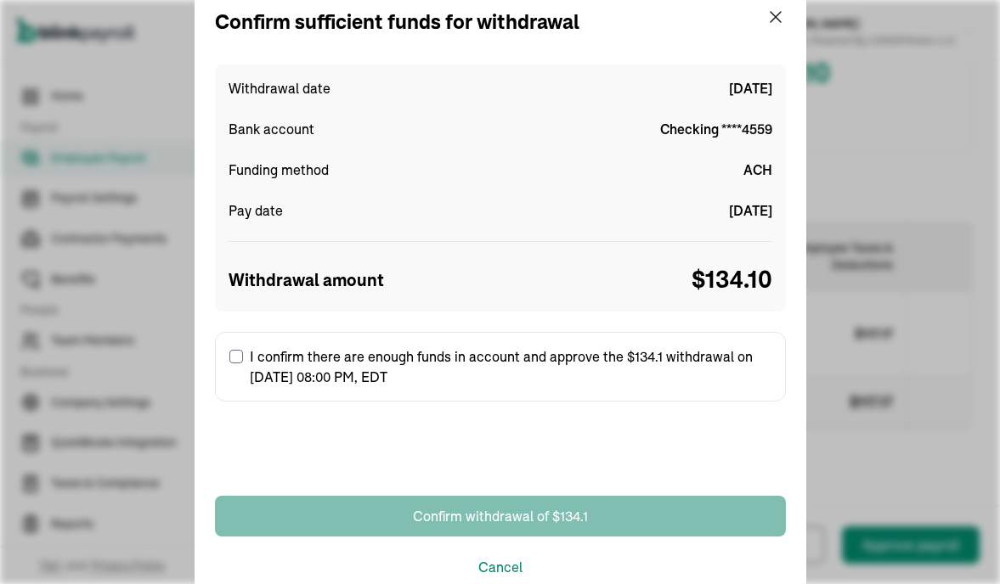
click at [230, 362] on input "I confirm there are enough funds in account and approve the $134.1 withdrawal o…" at bounding box center [236, 357] width 14 height 14
checkbox input "true"
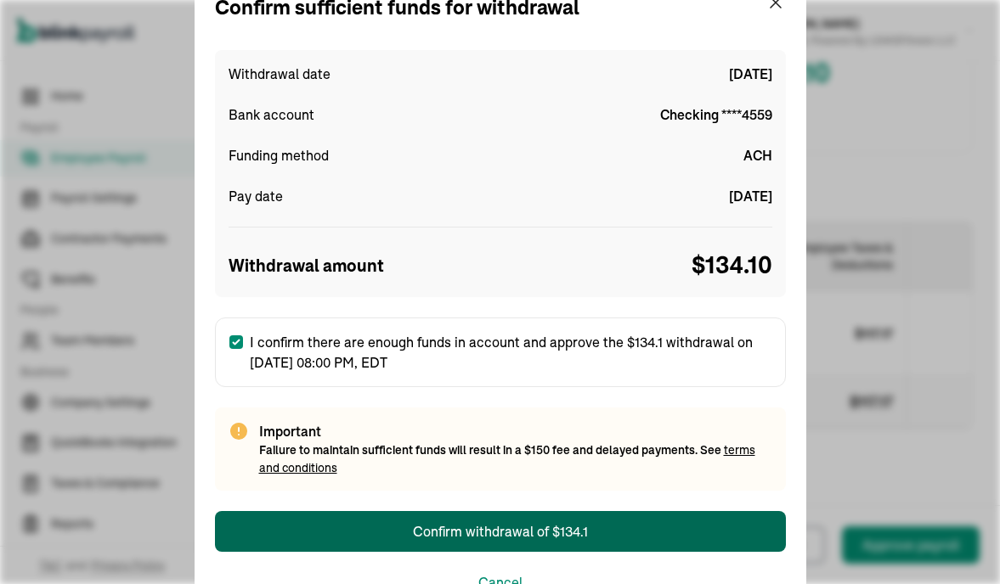
click at [510, 533] on div "Confirm withdrawal of $134.1" at bounding box center [500, 531] width 175 height 20
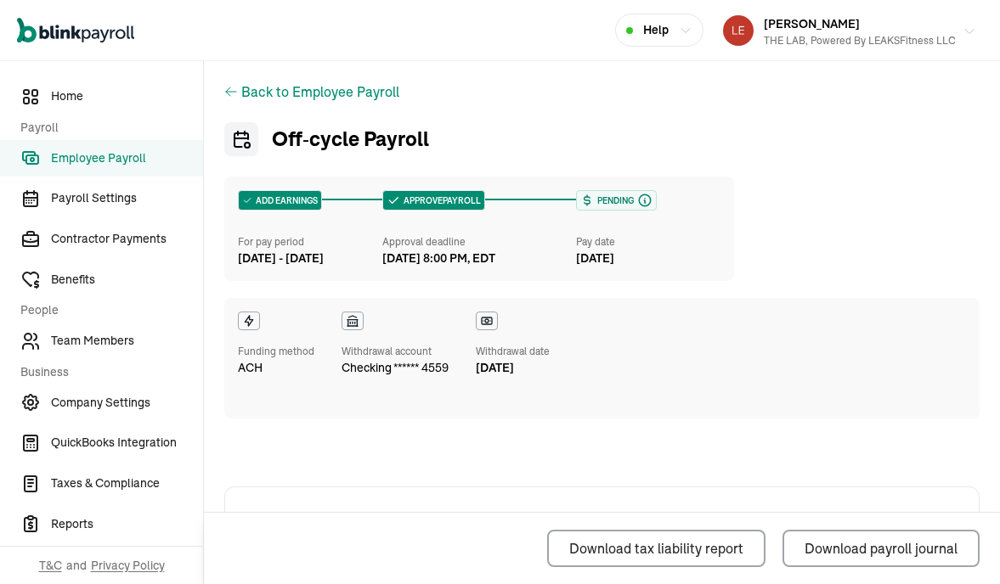
click at [935, 39] on div "THE LAB, Powered by LEAKSFitness LLC" at bounding box center [860, 40] width 192 height 15
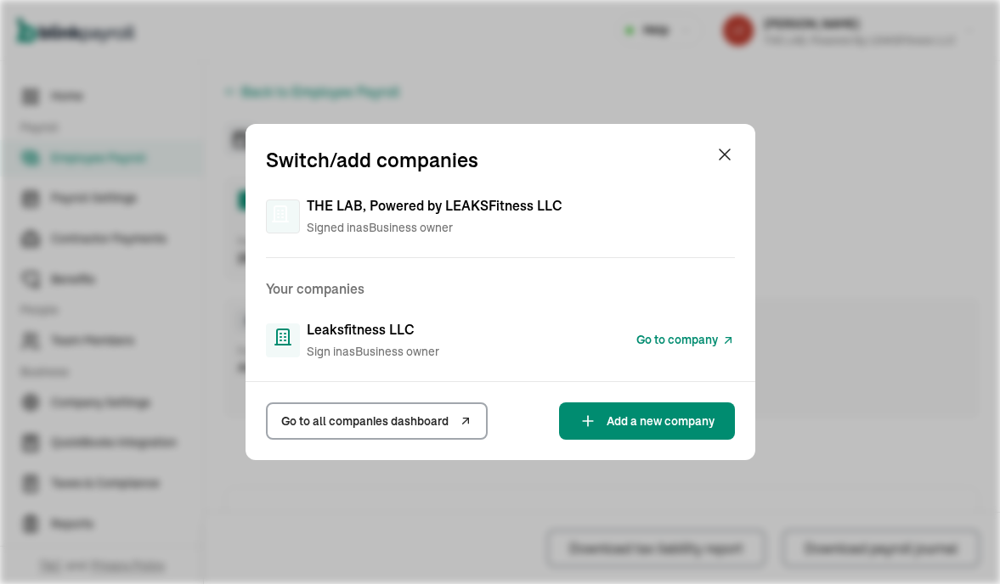
click at [668, 342] on span "Go to company" at bounding box center [677, 340] width 82 height 18
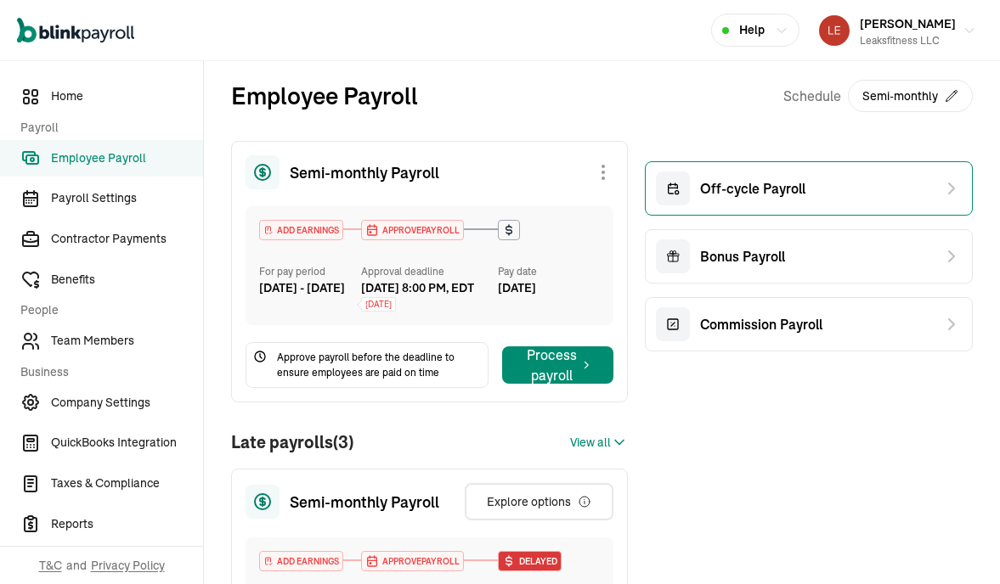
click at [766, 193] on span "Off-cycle Payroll" at bounding box center [752, 188] width 105 height 20
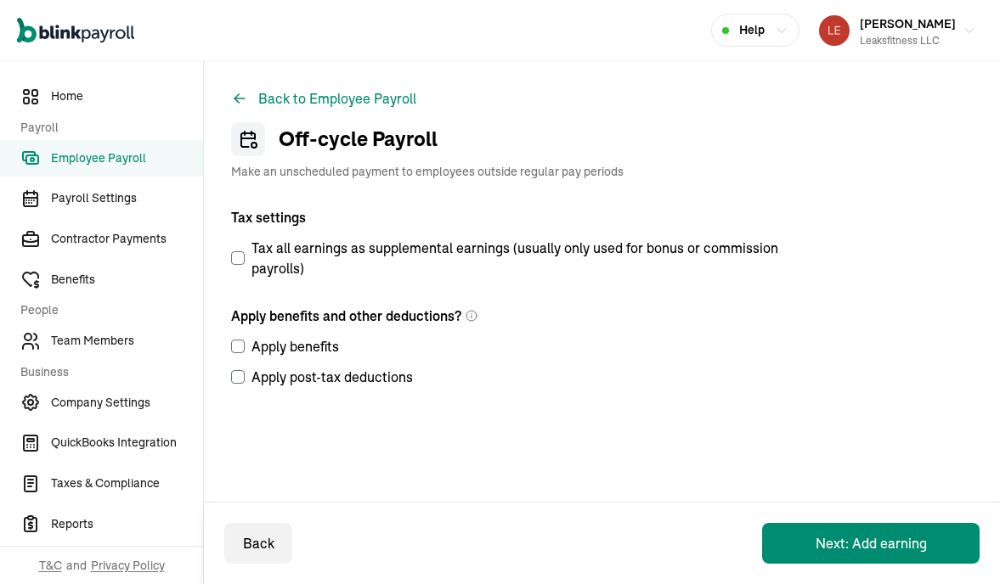
click at [235, 347] on input "Apply benefits" at bounding box center [238, 347] width 14 height 14
checkbox input "true"
click at [239, 381] on input "Apply post-tax deductions" at bounding box center [238, 377] width 14 height 14
checkbox input "true"
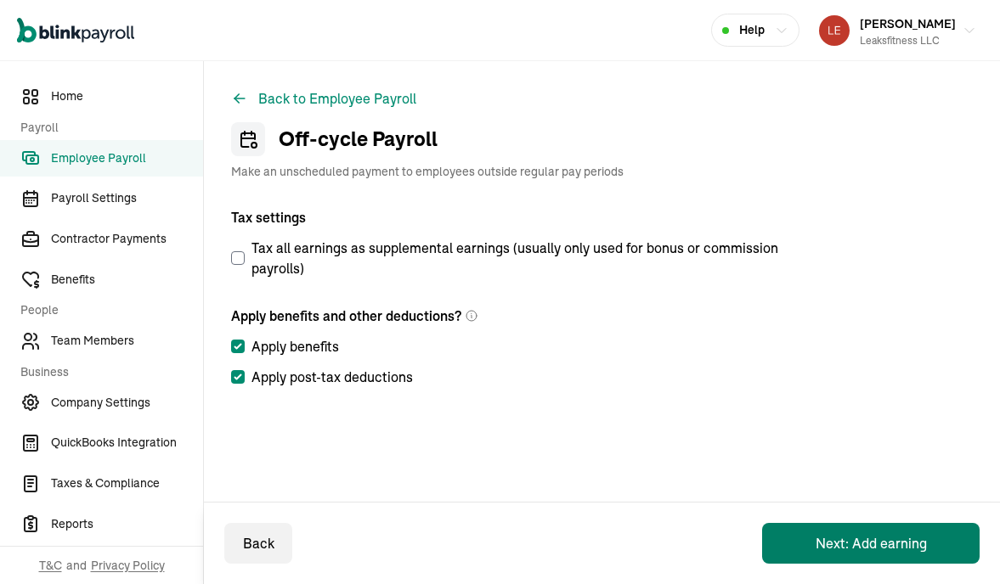
click at [861, 539] on button "Next: Add earning" at bounding box center [870, 543] width 217 height 41
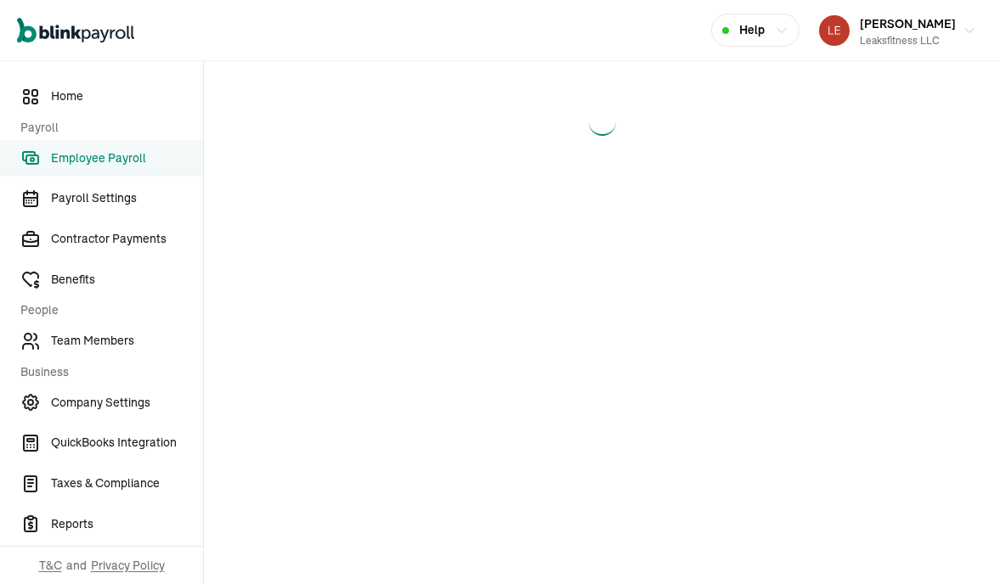
select select "direct_deposit"
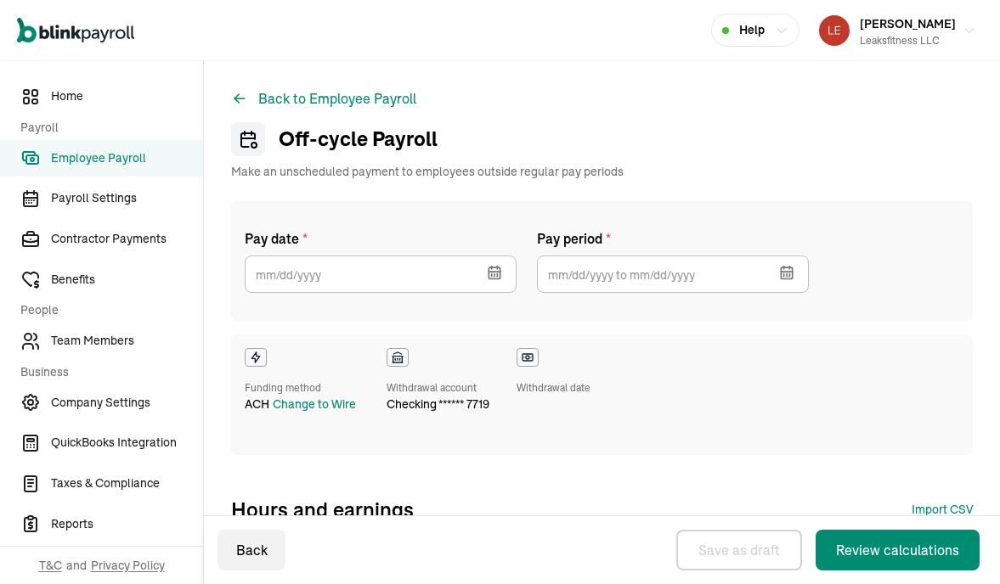
checkbox input "true"
select select "direct_deposit"
click at [497, 274] on icon "button" at bounding box center [497, 275] width 0 height 3
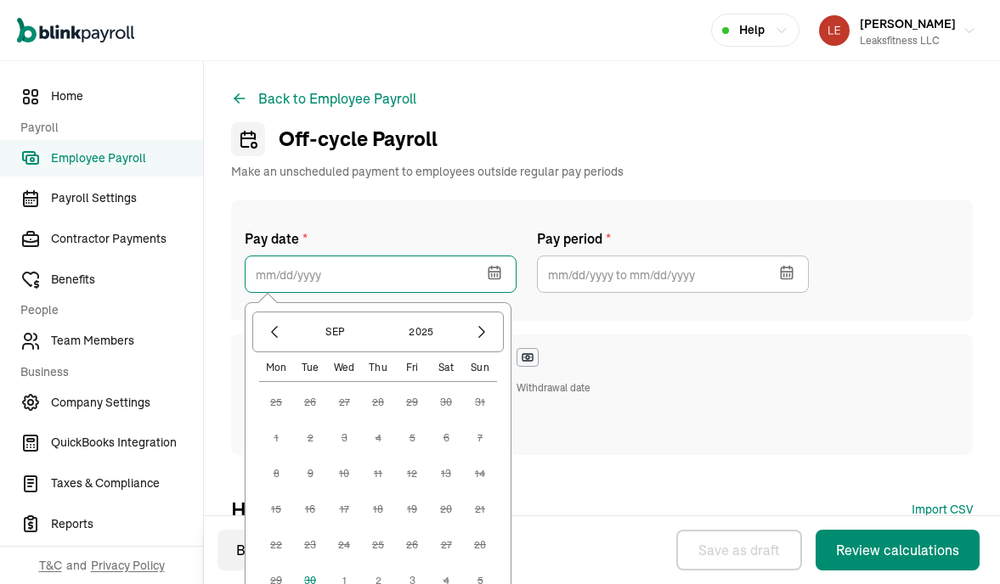
scroll to position [138, 0]
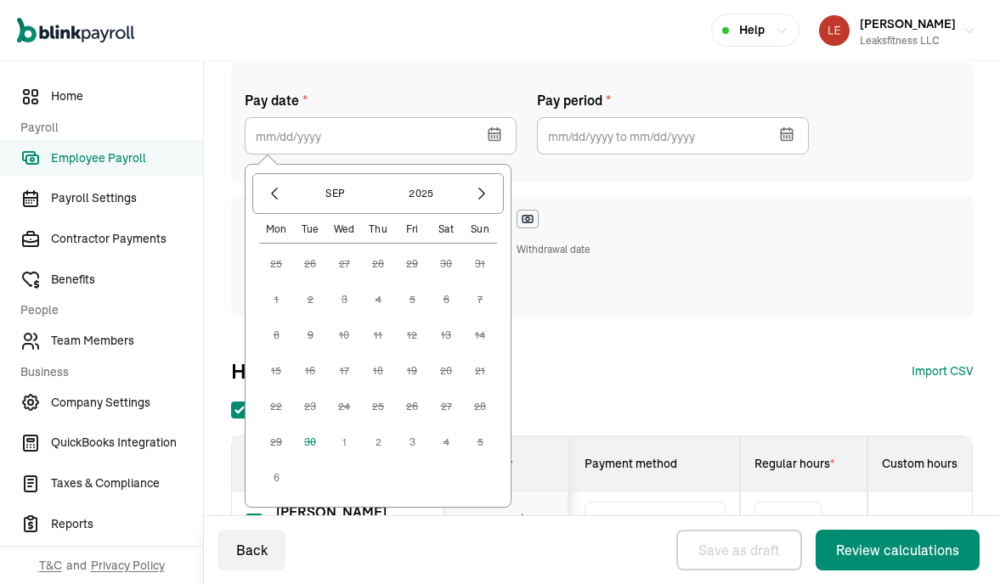
click at [345, 442] on button "1" at bounding box center [344, 443] width 34 height 34
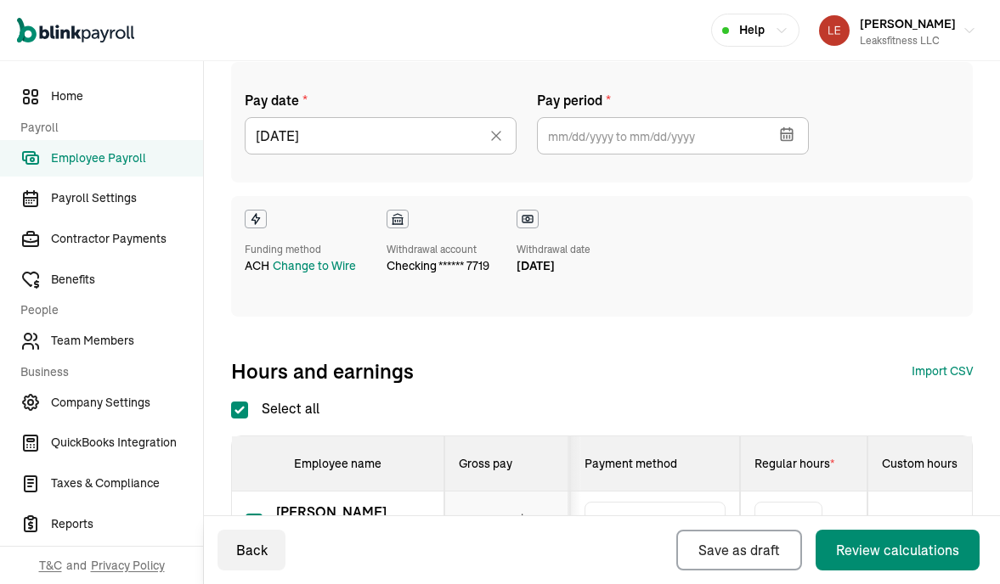
type input "[DATE]"
click at [782, 137] on icon "button" at bounding box center [786, 134] width 17 height 17
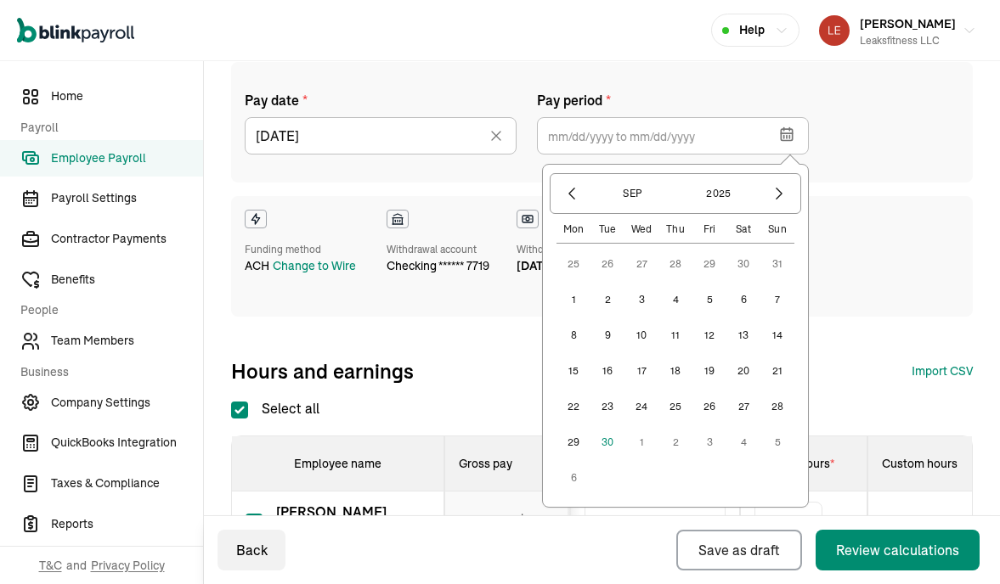
click at [639, 340] on button "10" at bounding box center [641, 335] width 34 height 34
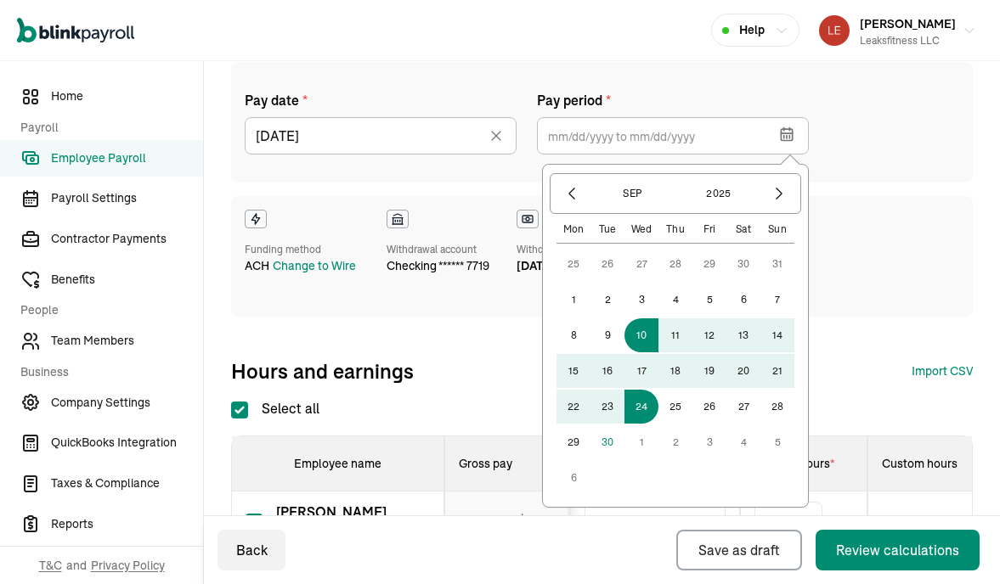
click at [640, 407] on button "24" at bounding box center [641, 407] width 34 height 34
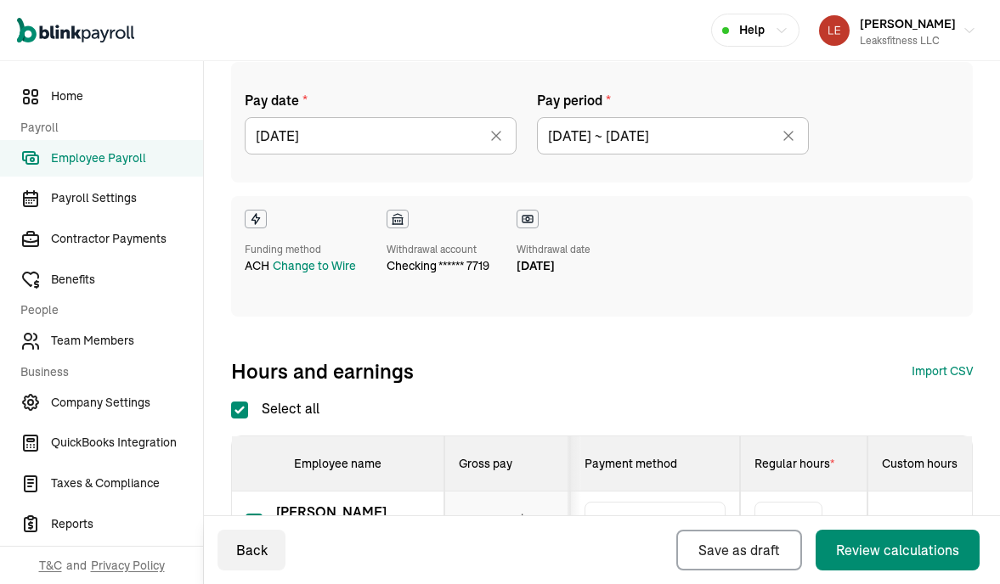
type input "09/10/2025 ~ 09/24/2025"
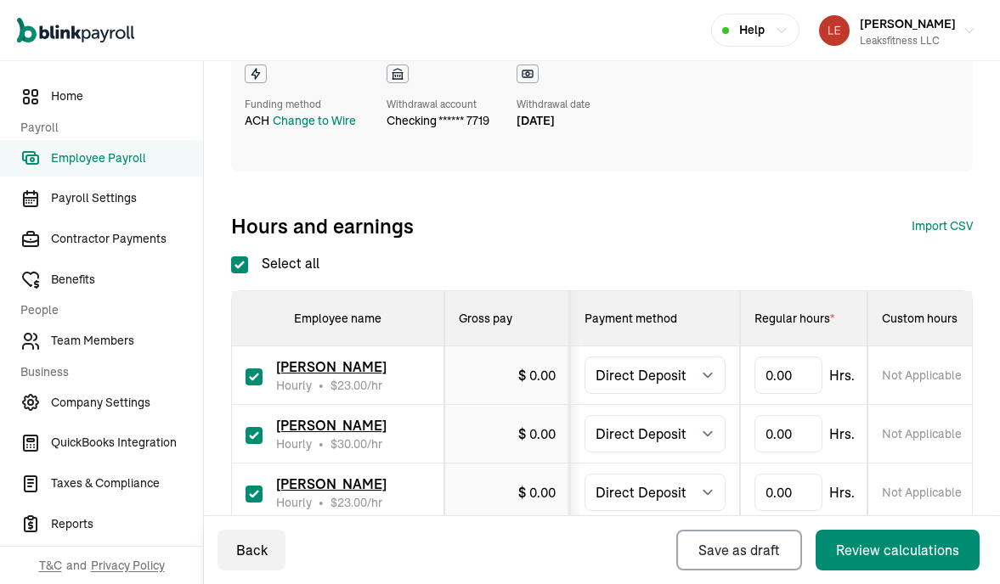
scroll to position [365, 0]
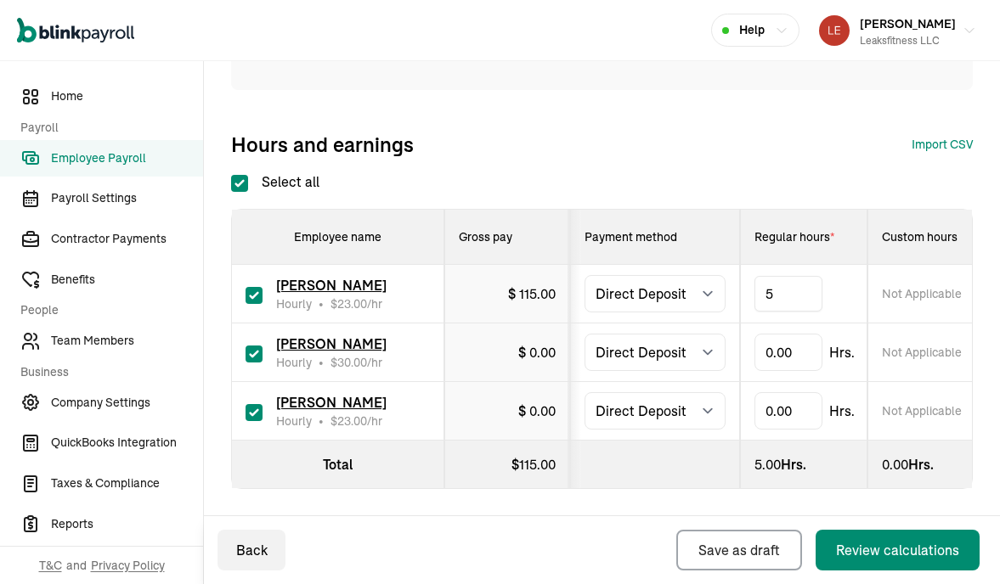
click at [770, 142] on div "Hours and earnings Import CSV 1 Upload 2 Map Columns 3 Map Employees Drop your …" at bounding box center [601, 144] width 741 height 27
click at [759, 158] on div "Pay date * 10/01/2025 Oct 2025 Mon Tue Wed Thu Fri Sat Sun 29 30 1 2 3 4 5 6 7 …" at bounding box center [601, 162] width 741 height 654
click at [258, 413] on input "checkbox" at bounding box center [253, 412] width 17 height 17
checkbox input "false"
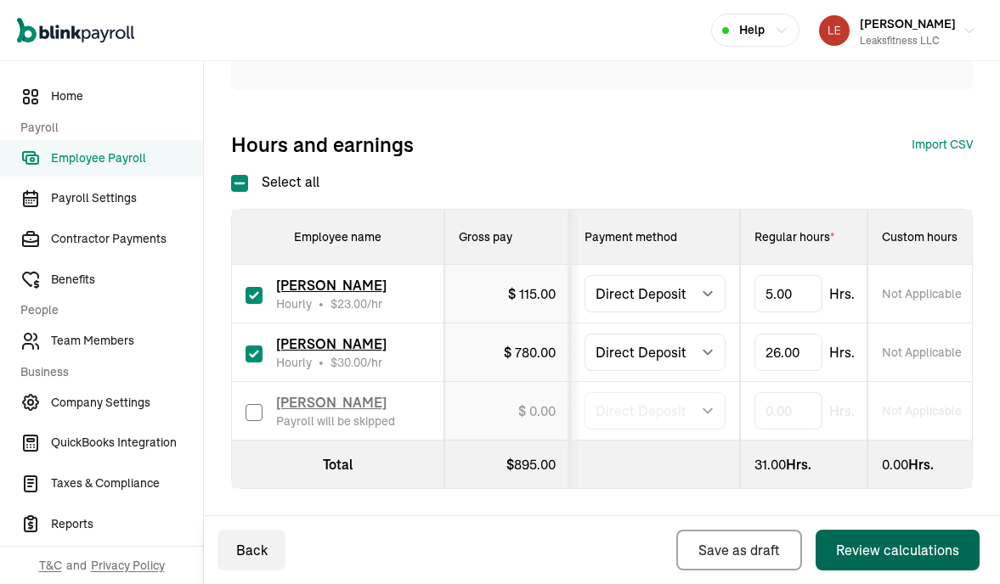
click at [860, 545] on div "Review calculations" at bounding box center [897, 550] width 123 height 20
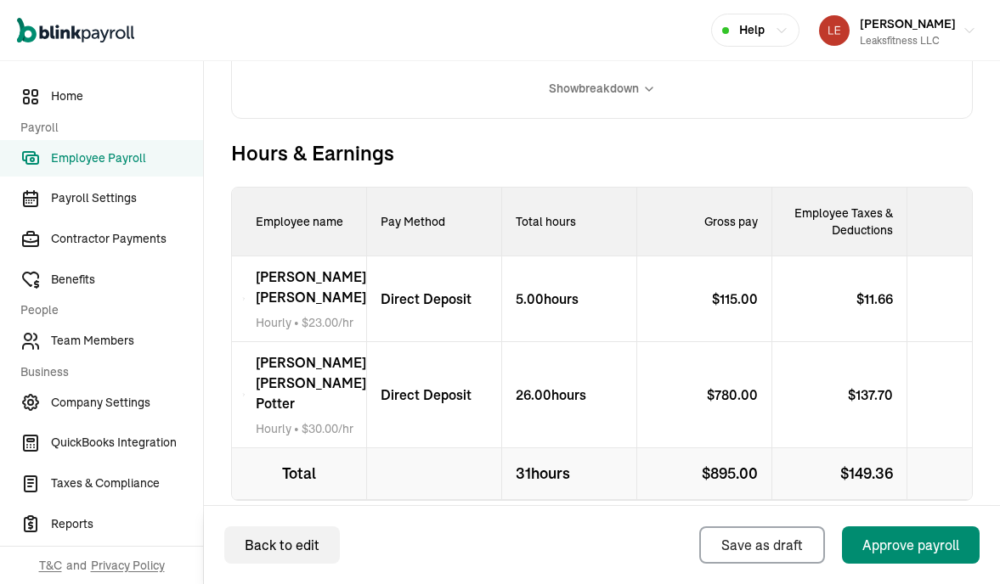
scroll to position [670, 0]
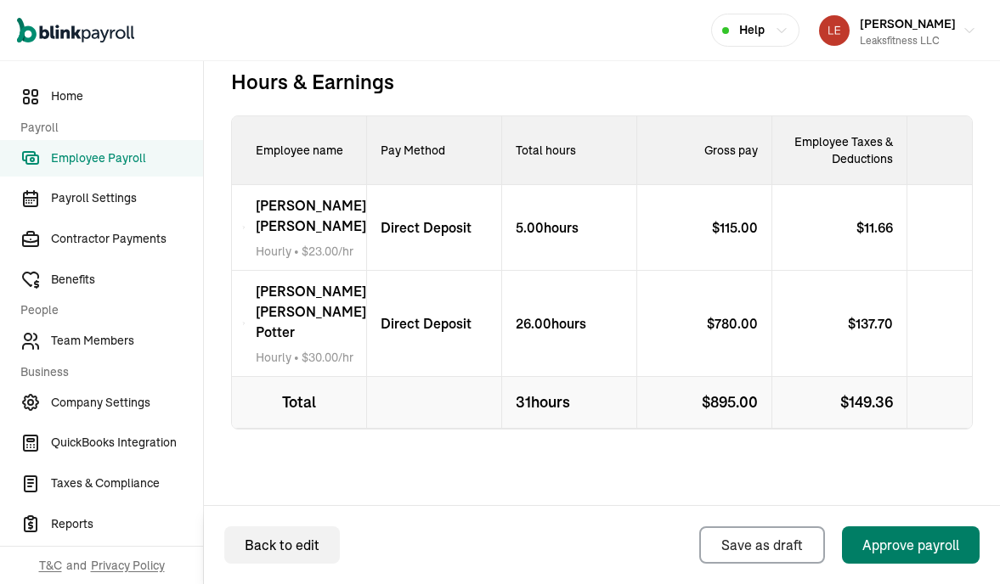
click at [881, 549] on div "Approve payroll" at bounding box center [910, 545] width 97 height 20
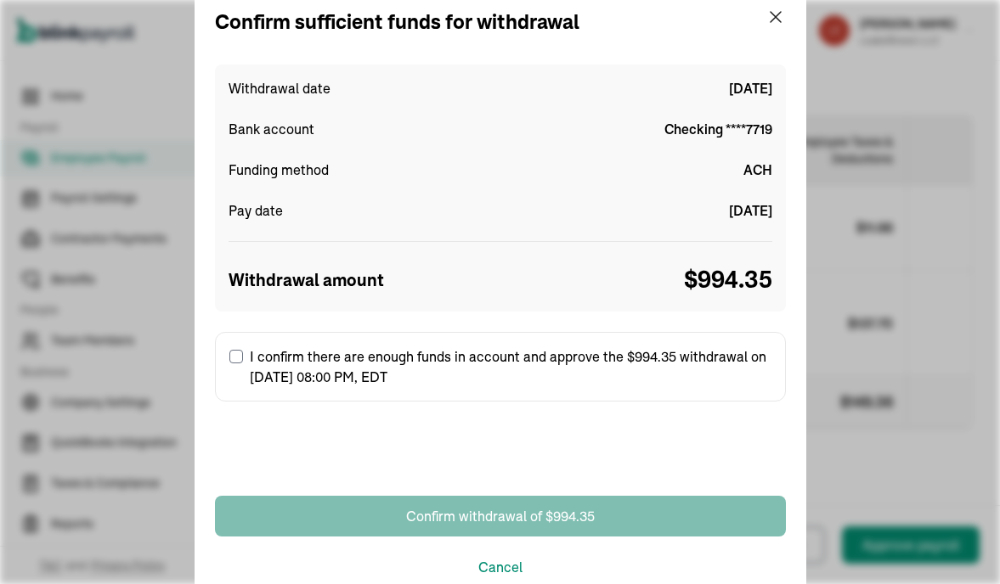
click at [235, 352] on input "I confirm there are enough funds in account and approve the $994.35 withdrawal …" at bounding box center [236, 357] width 14 height 14
checkbox input "true"
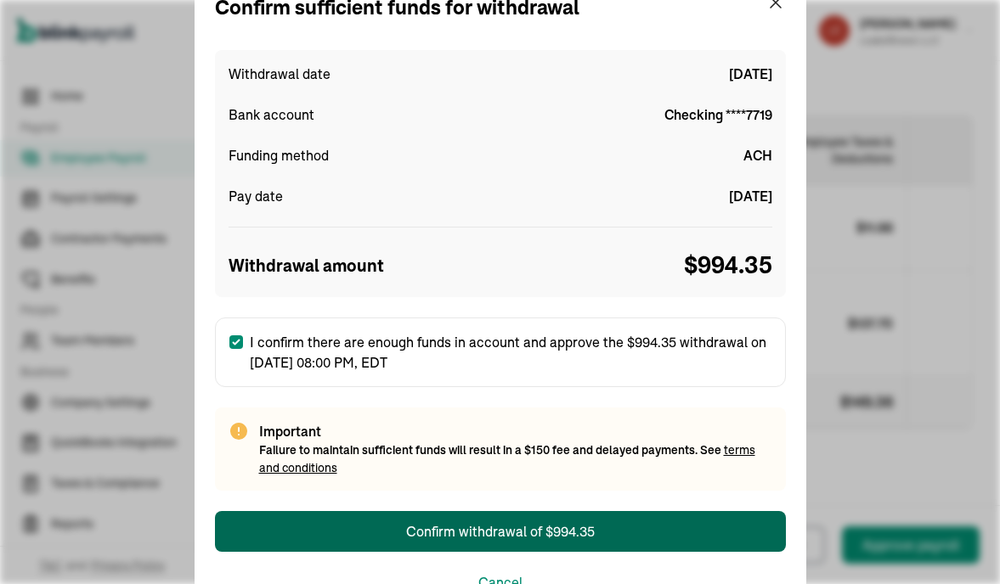
click at [509, 536] on div "Confirm withdrawal of $994.35" at bounding box center [500, 531] width 189 height 20
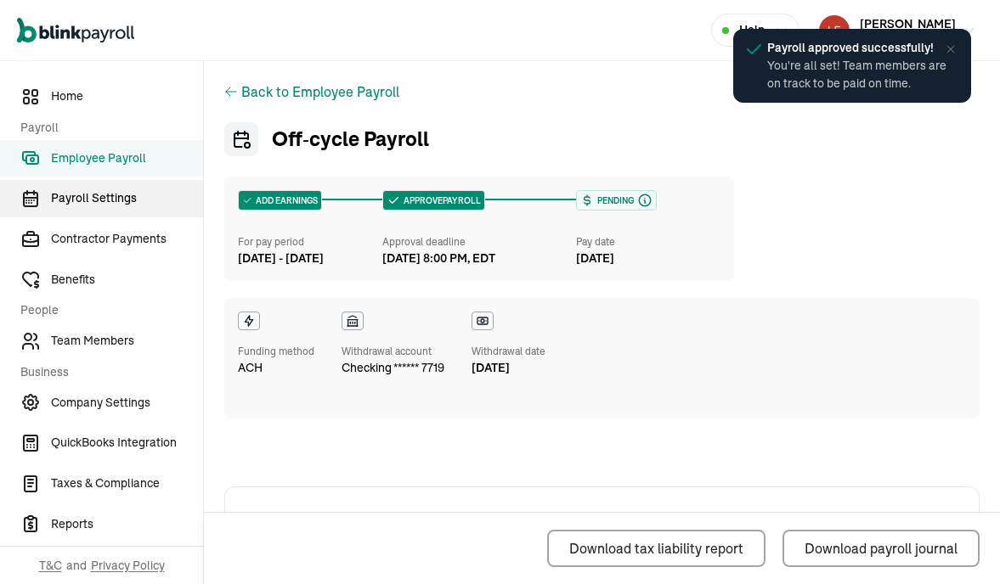
click at [115, 201] on span "Payroll Settings" at bounding box center [127, 198] width 152 height 18
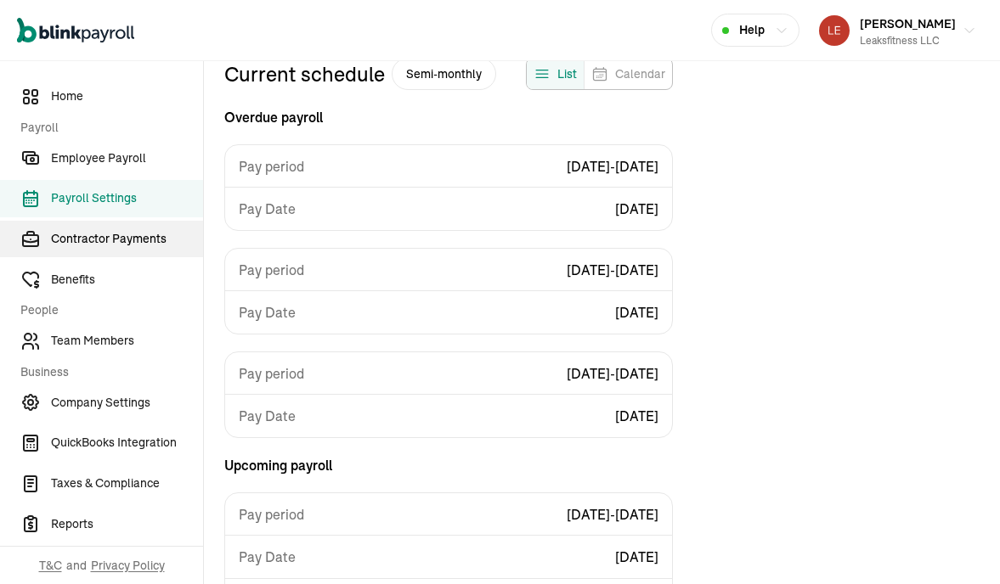
click at [117, 235] on span "Contractor Payments" at bounding box center [127, 239] width 152 height 18
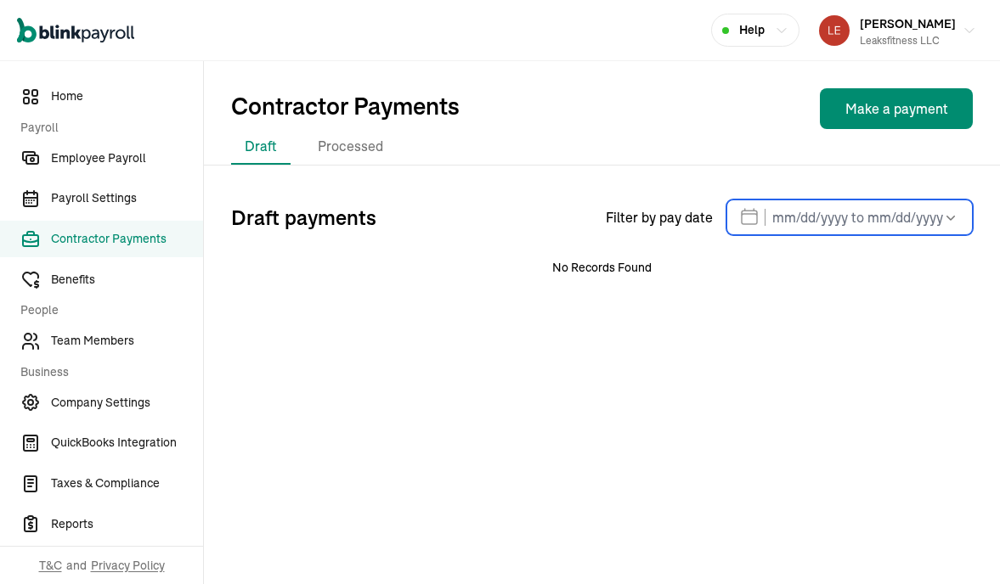
click at [847, 227] on input "text" at bounding box center [849, 218] width 246 height 36
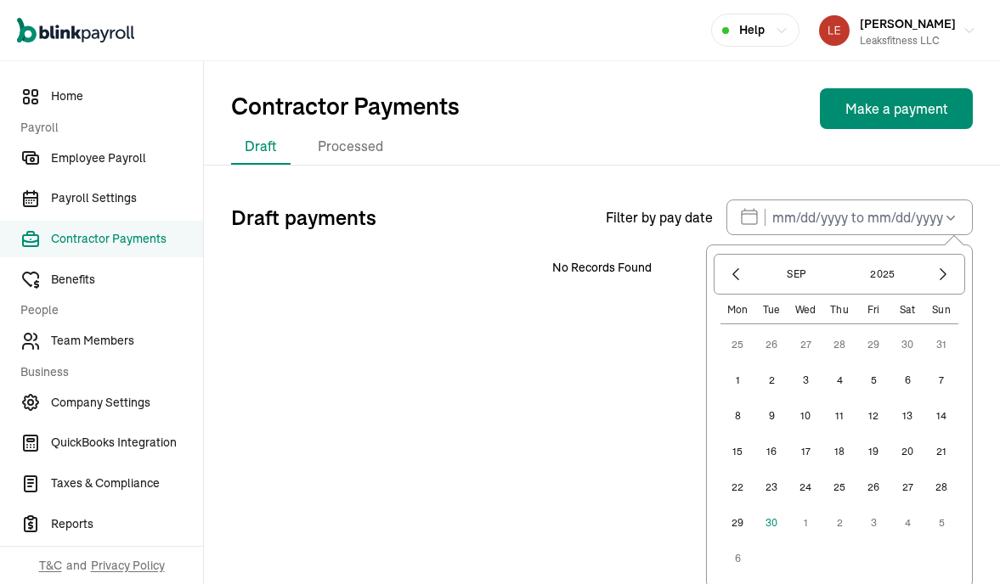
click at [871, 160] on div "Draft Processed" at bounding box center [601, 147] width 741 height 36
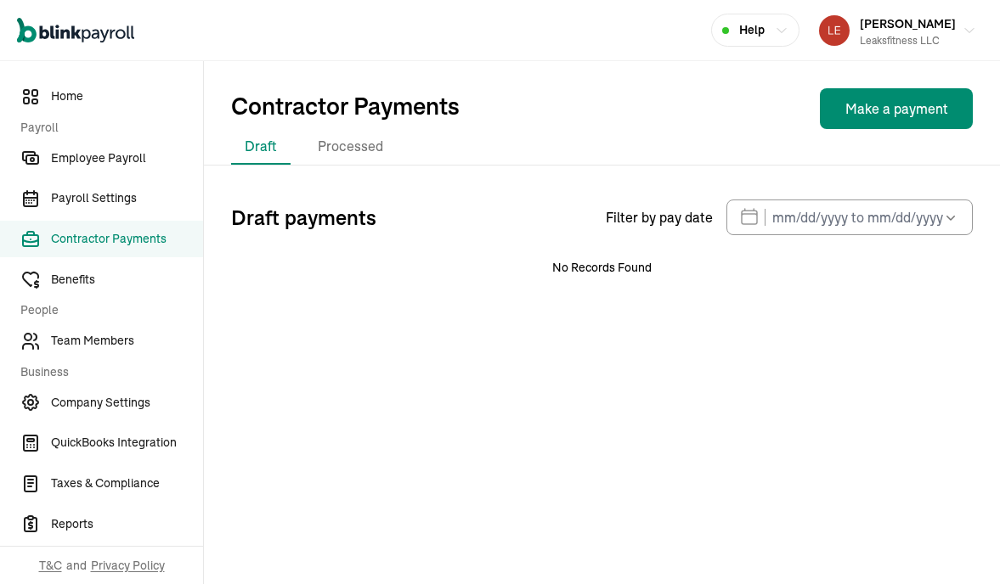
select select "direct_deposit"
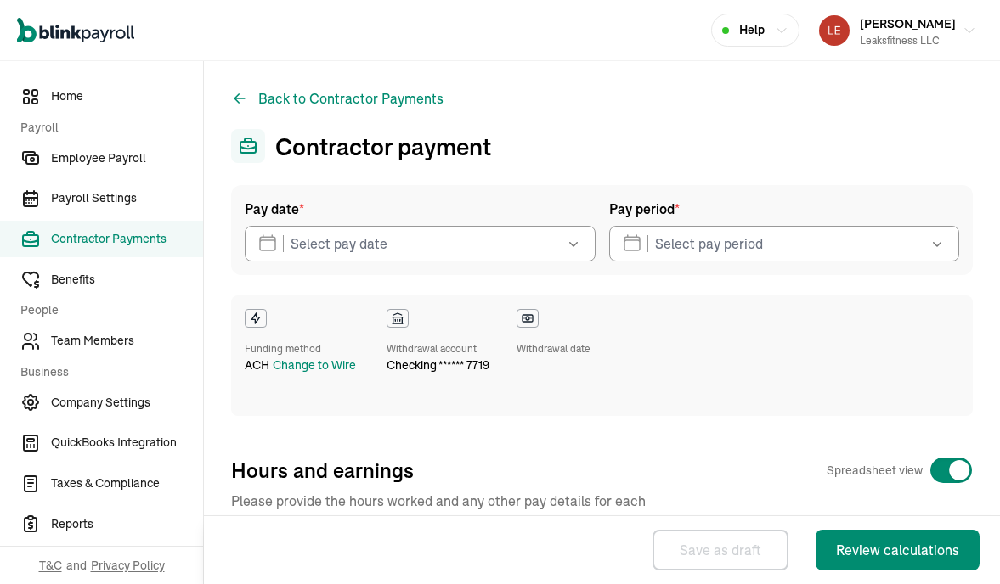
click at [549, 245] on button "button" at bounding box center [572, 244] width 48 height 36
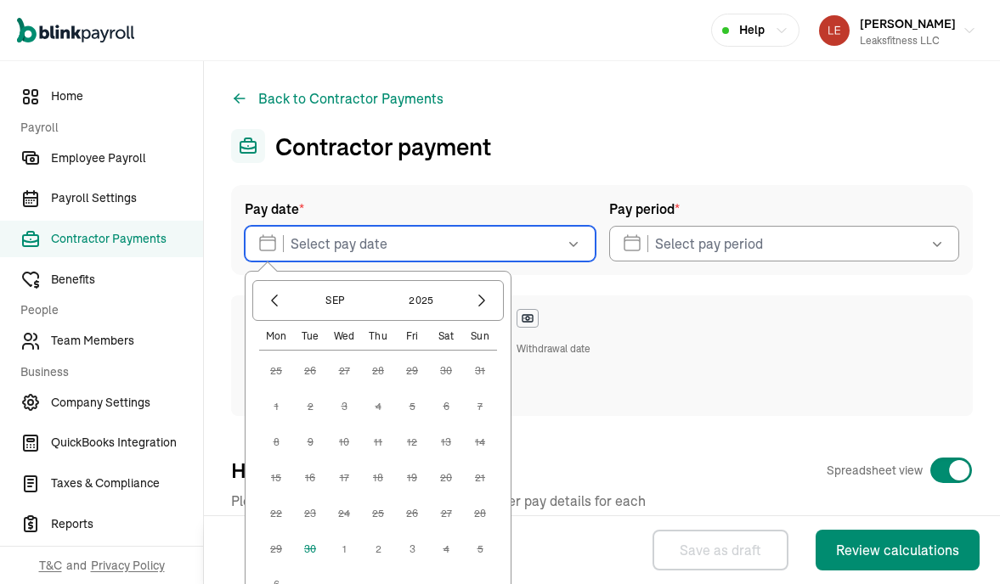
scroll to position [18, 0]
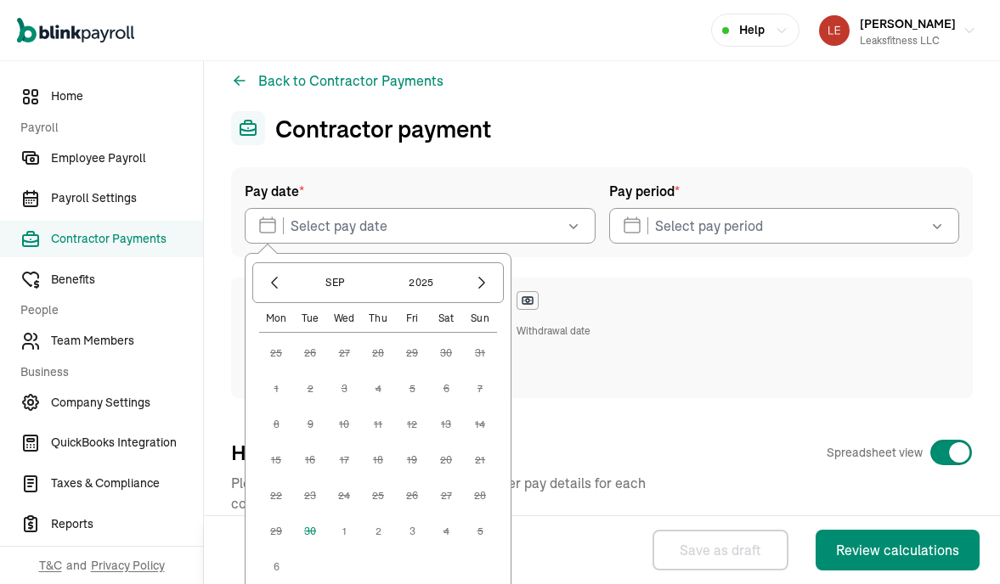
click at [341, 527] on button "1" at bounding box center [344, 532] width 34 height 34
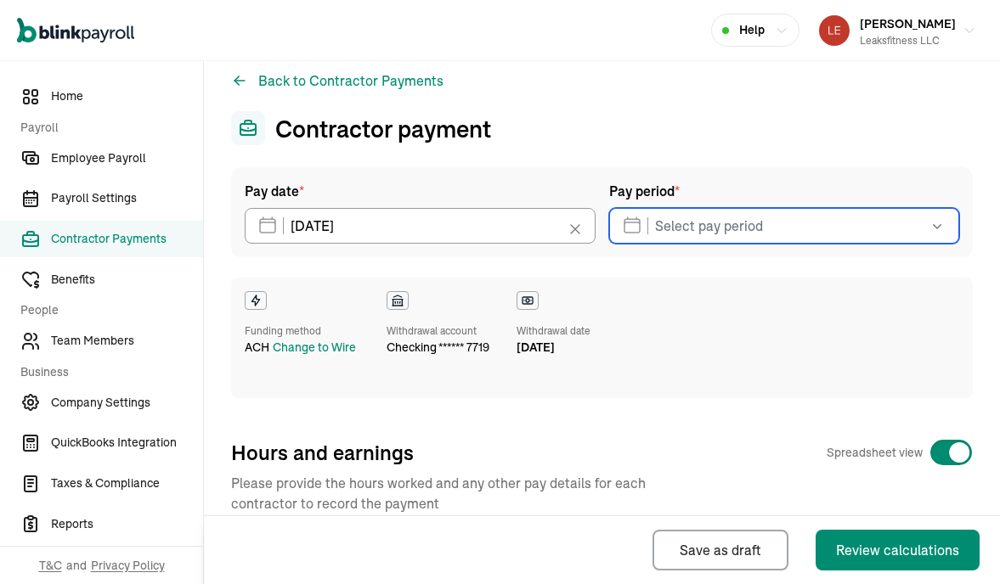
click at [791, 228] on input "text" at bounding box center [784, 226] width 351 height 36
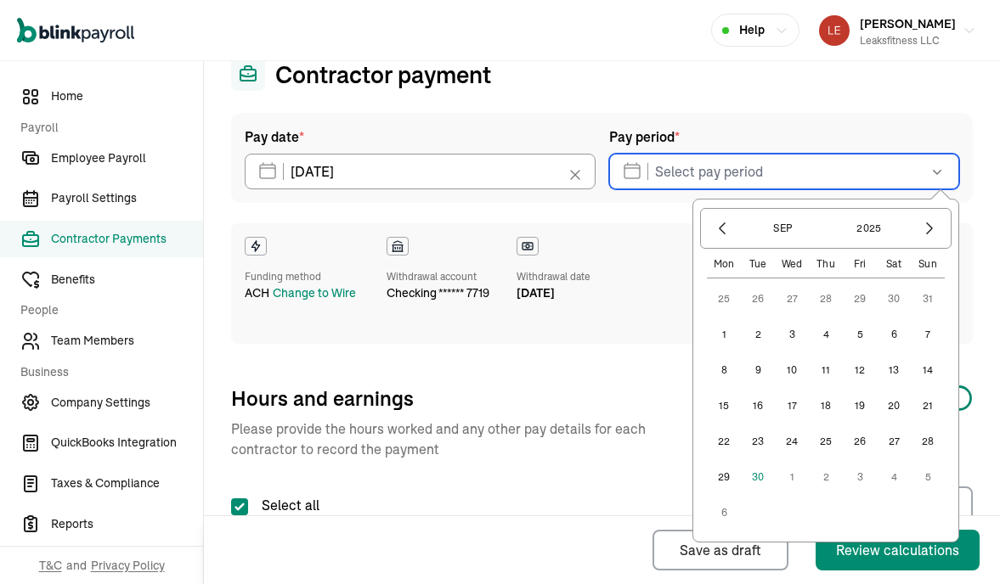
scroll to position [109, 0]
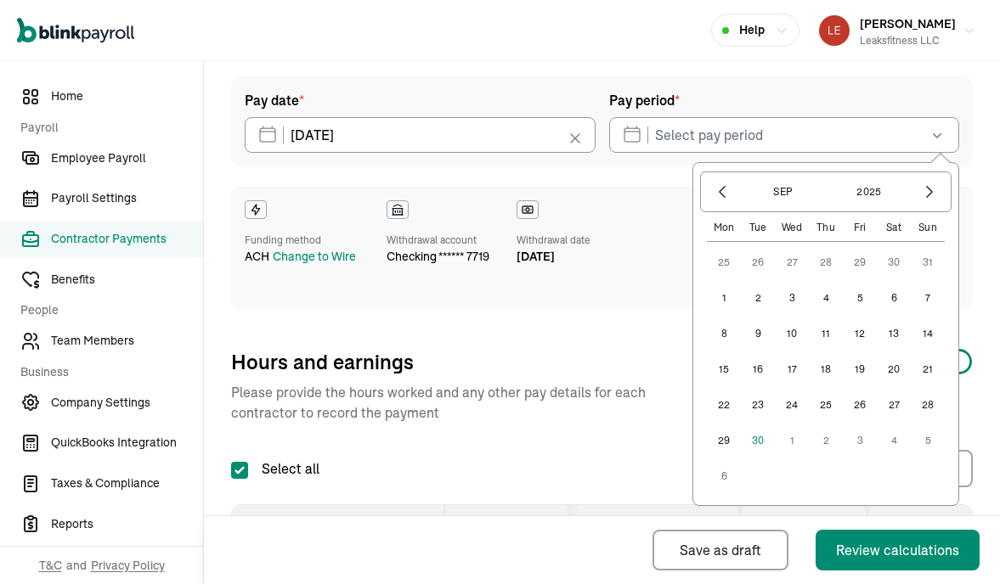
click at [792, 334] on button "10" at bounding box center [792, 334] width 34 height 34
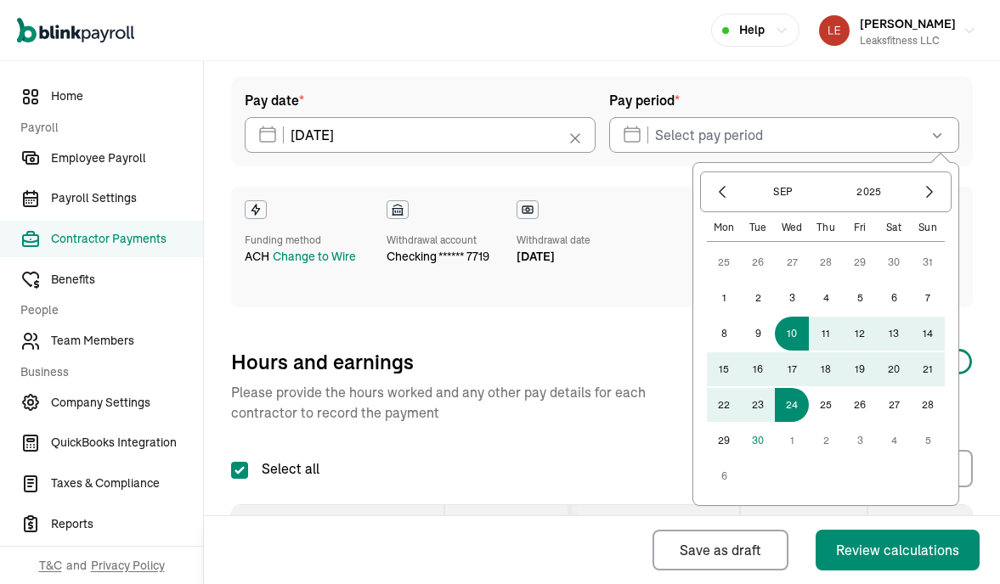
click at [793, 403] on button "24" at bounding box center [792, 405] width 34 height 34
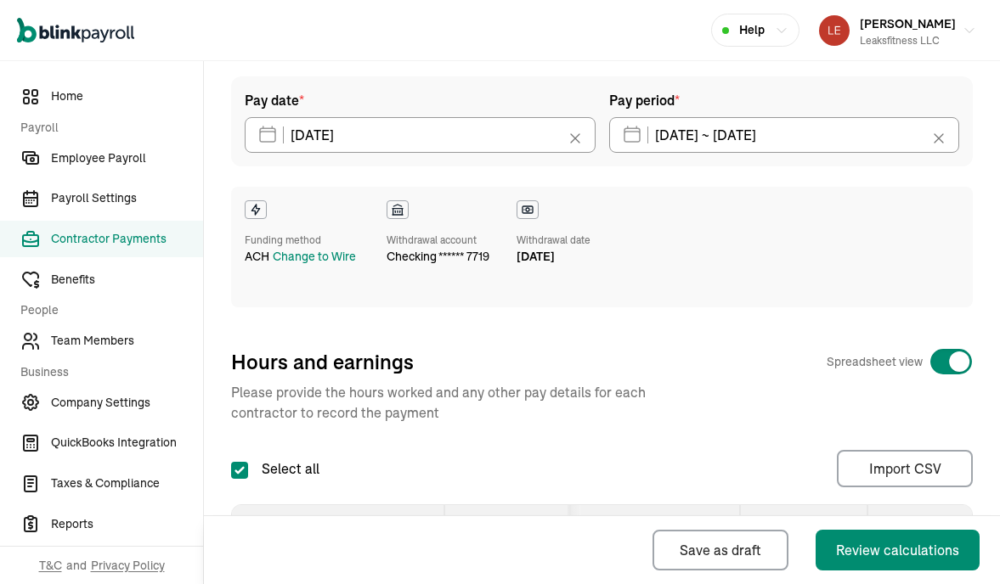
type input "[DATE] ~ [DATE]"
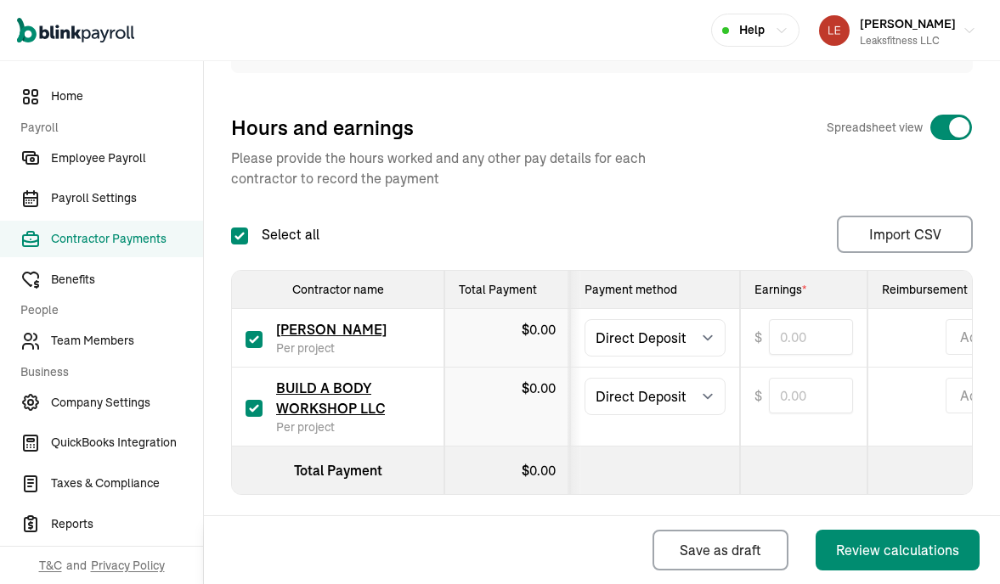
scroll to position [363, 0]
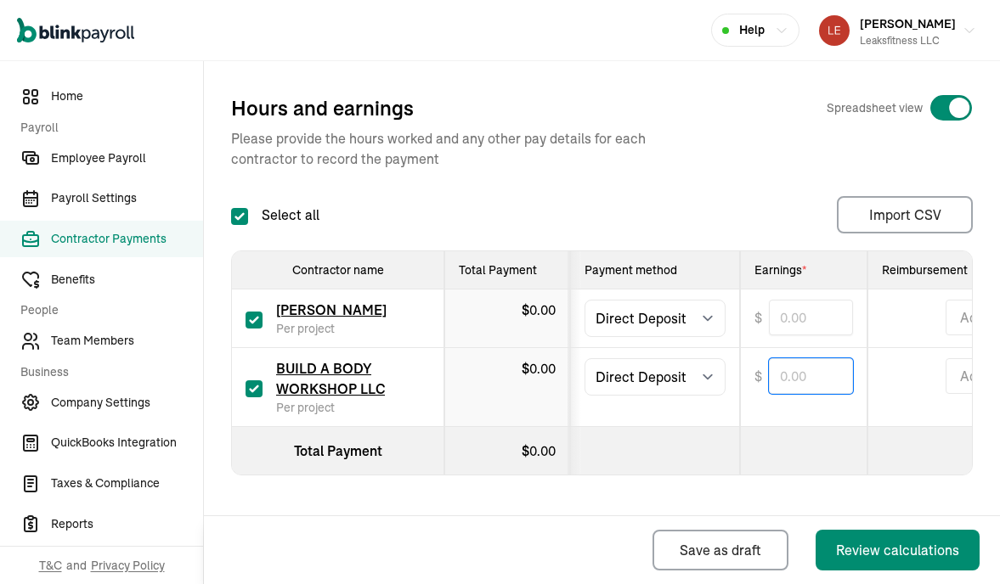
click at [779, 376] on input "text" at bounding box center [811, 376] width 84 height 36
click at [793, 323] on input "text" at bounding box center [811, 318] width 84 height 36
type input "1,124.00"
click at [745, 183] on div "Pay date * 10/01/2025 Sep 2025 Mon Tue Wed Thu Fri Sat Sun 25 26 27 28 29 30 31…" at bounding box center [601, 155] width 741 height 667
type input "412.00"
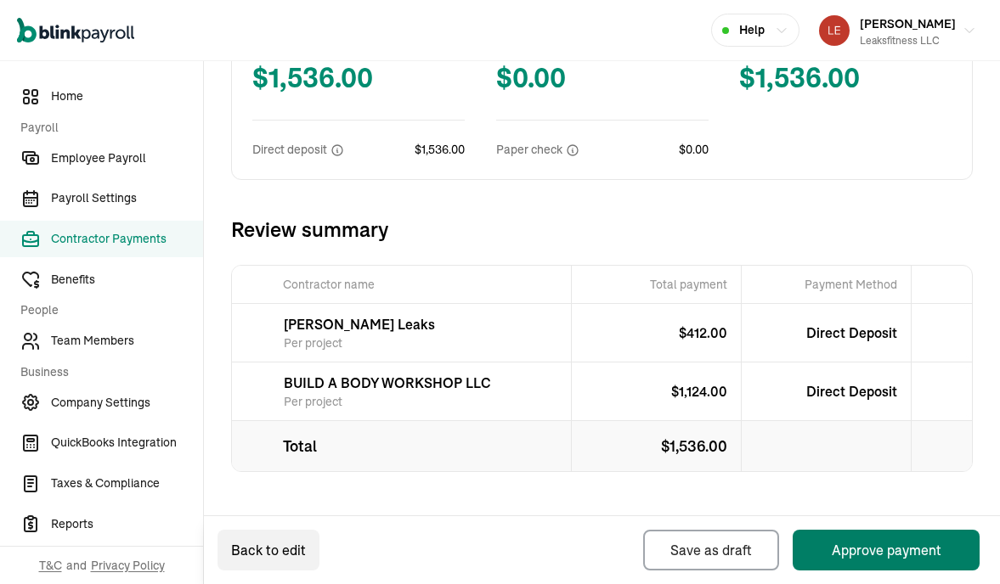
click at [856, 546] on button "Approve payment" at bounding box center [885, 550] width 187 height 41
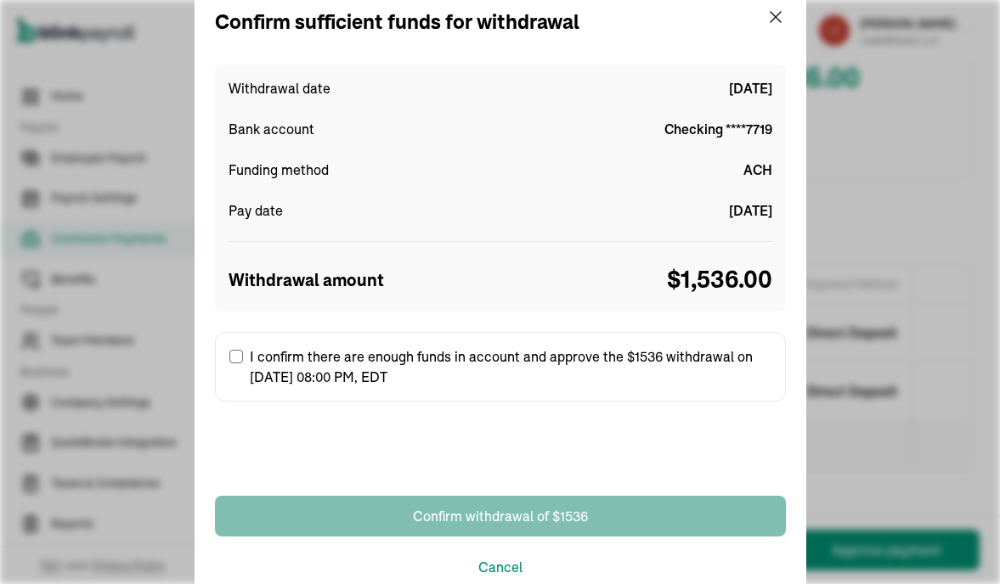
click at [237, 358] on input "I confirm there are enough funds in account and approve the $1536 withdrawal on…" at bounding box center [236, 357] width 14 height 14
checkbox input "true"
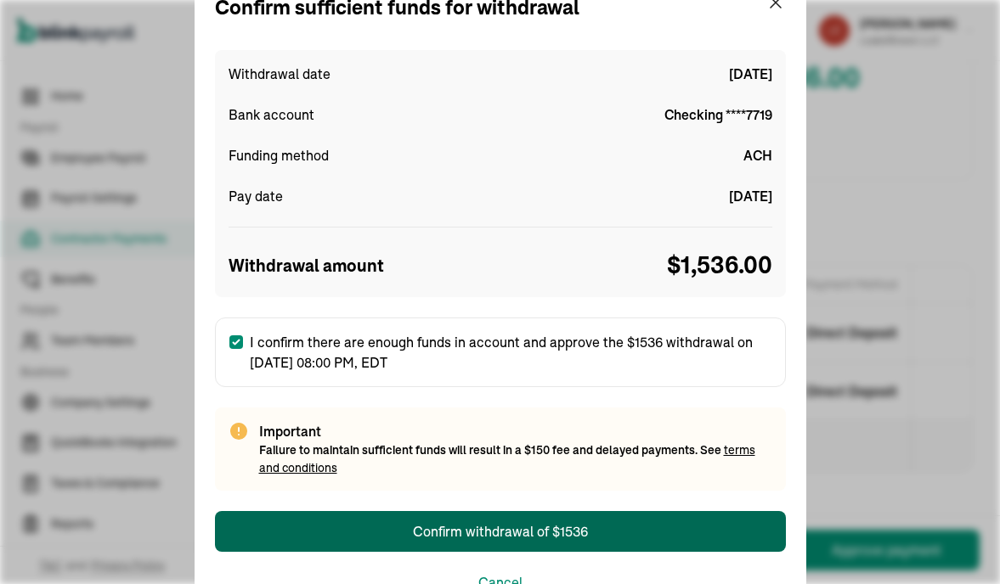
click at [530, 532] on div "Confirm withdrawal of $1536" at bounding box center [500, 531] width 175 height 20
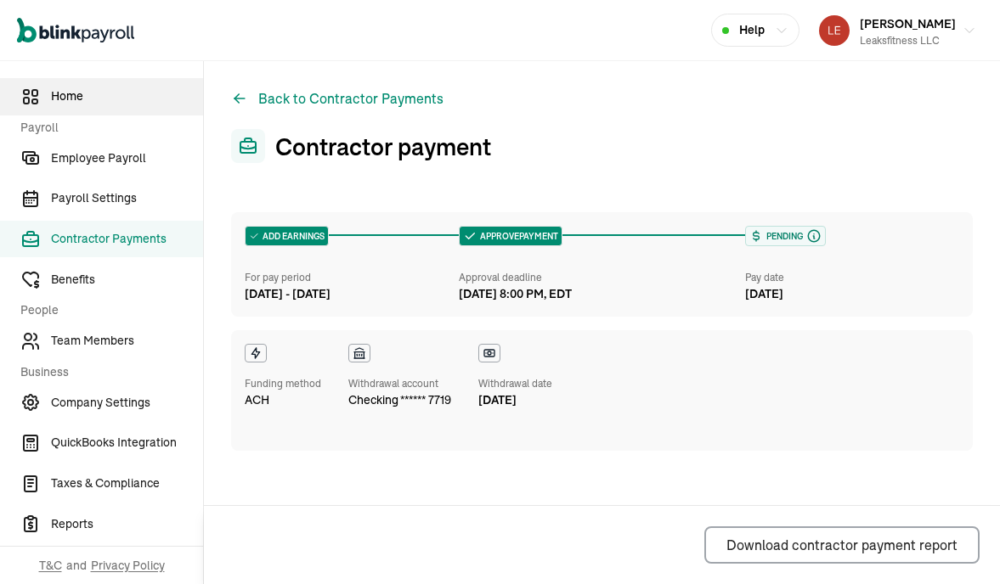
click at [92, 96] on span "Home" at bounding box center [127, 96] width 152 height 18
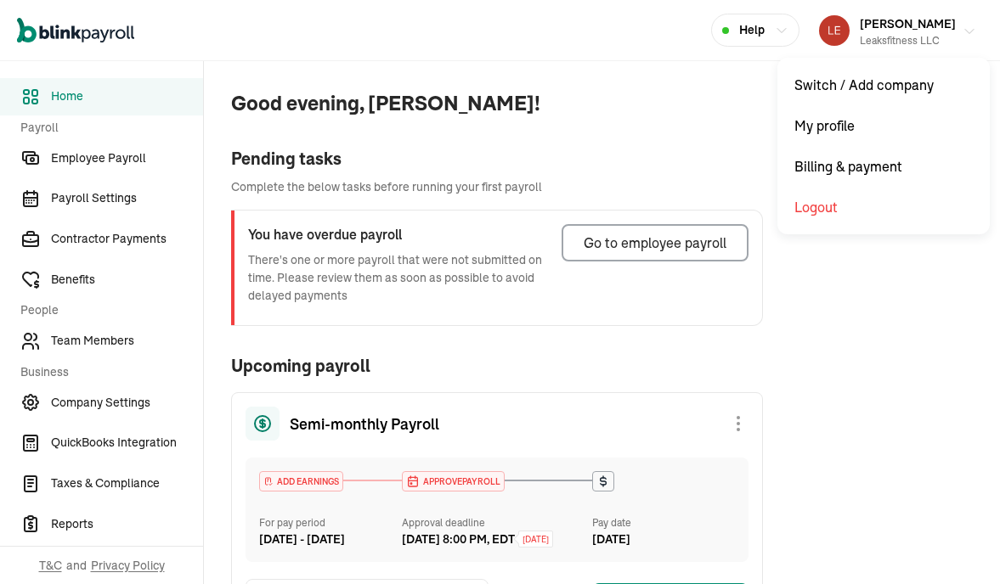
click at [934, 31] on div "Robert Leaks III Leaksfitness LLC" at bounding box center [908, 31] width 96 height 36
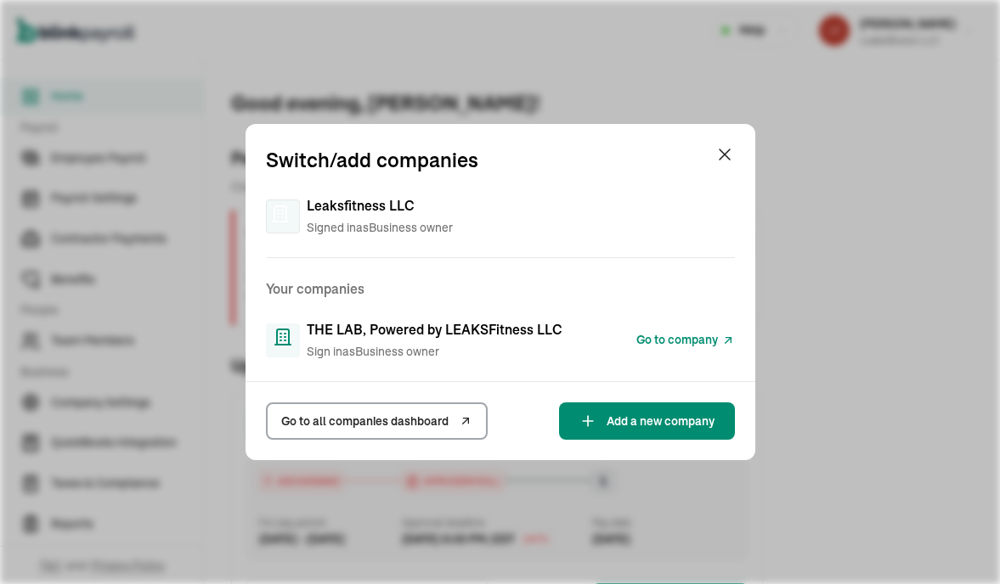
click at [662, 341] on span "Go to company" at bounding box center [677, 340] width 82 height 18
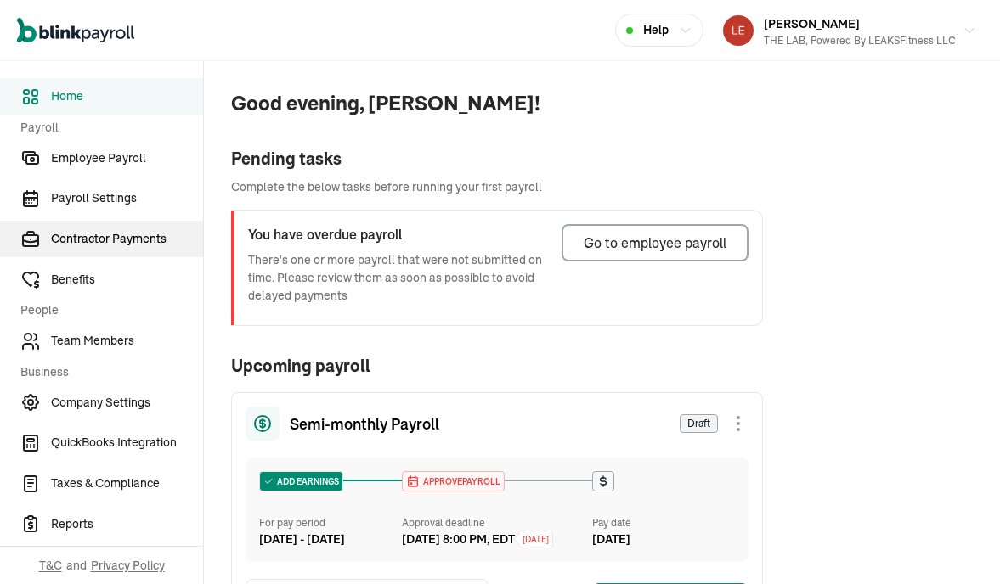
click at [96, 247] on span "Contractor Payments" at bounding box center [127, 239] width 152 height 18
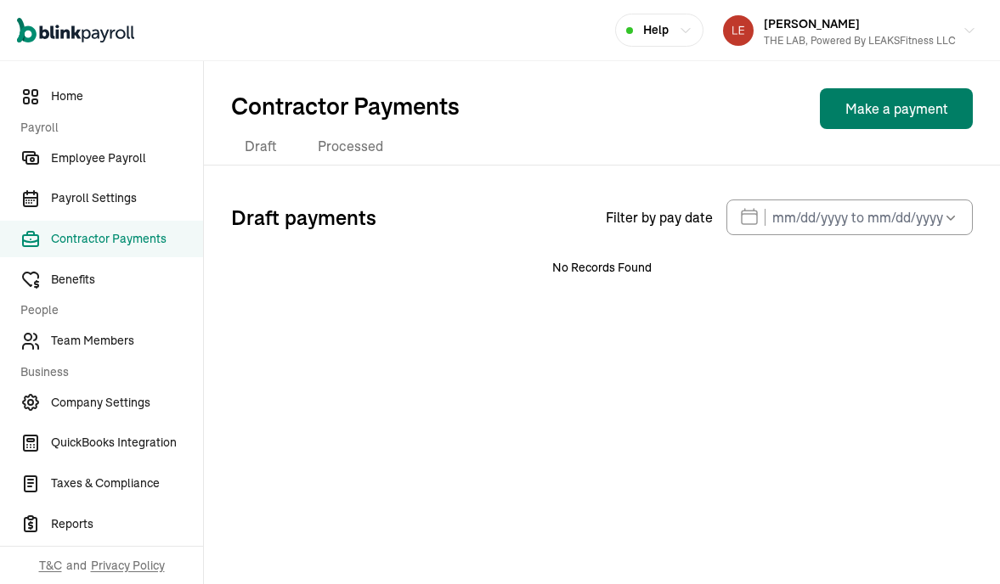
select select "direct_deposit"
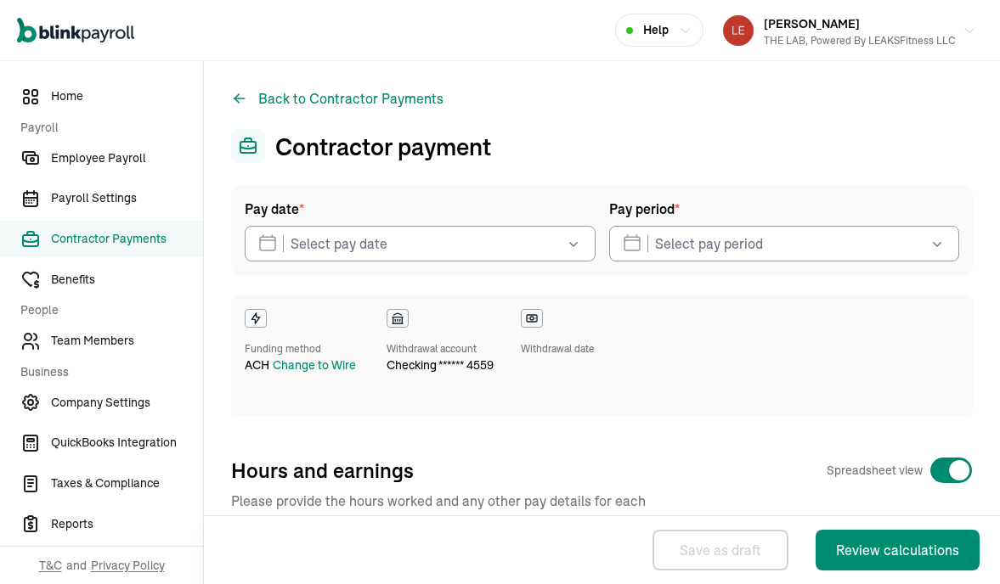
checkbox input "true"
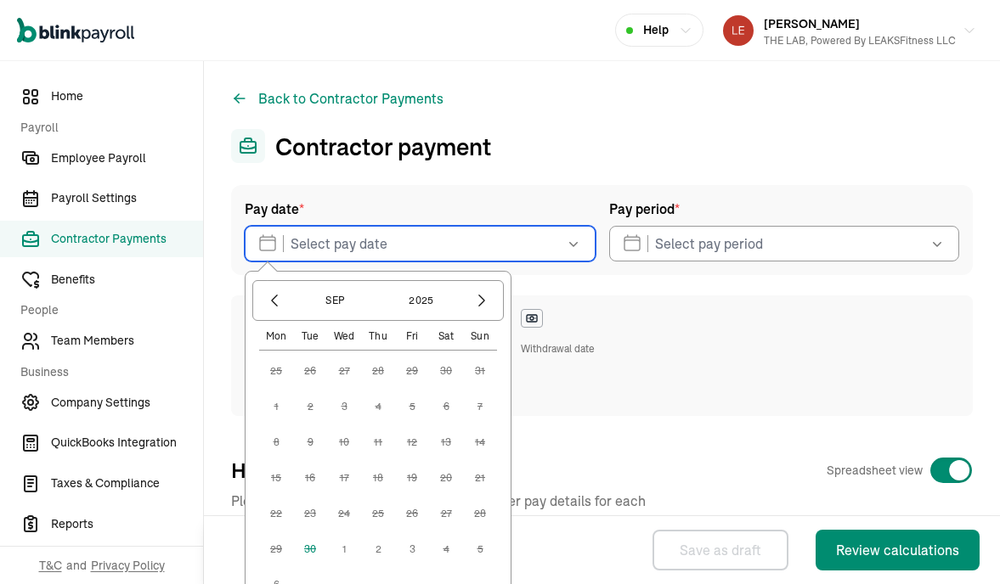
click at [546, 250] on input "text" at bounding box center [420, 244] width 351 height 36
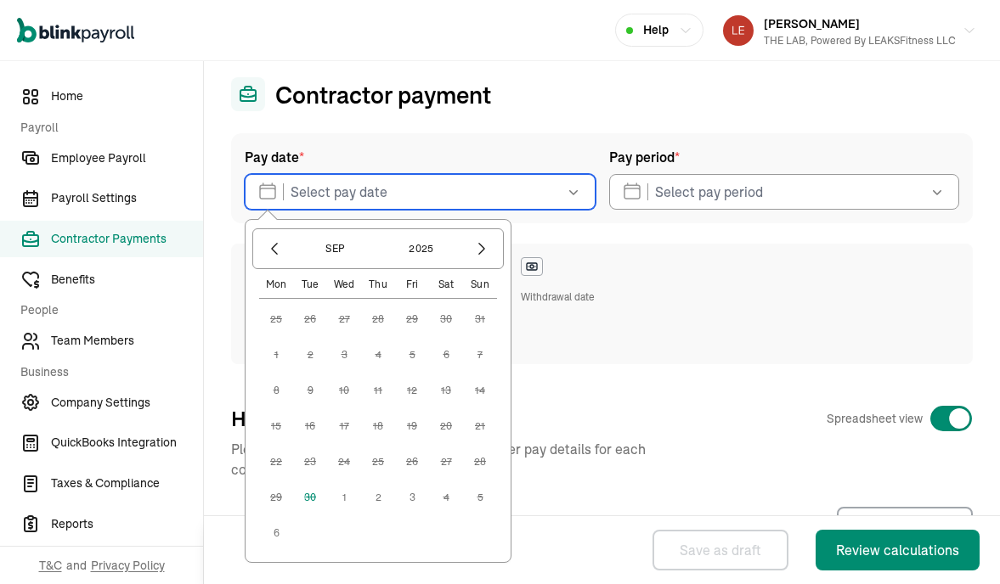
scroll to position [57, 0]
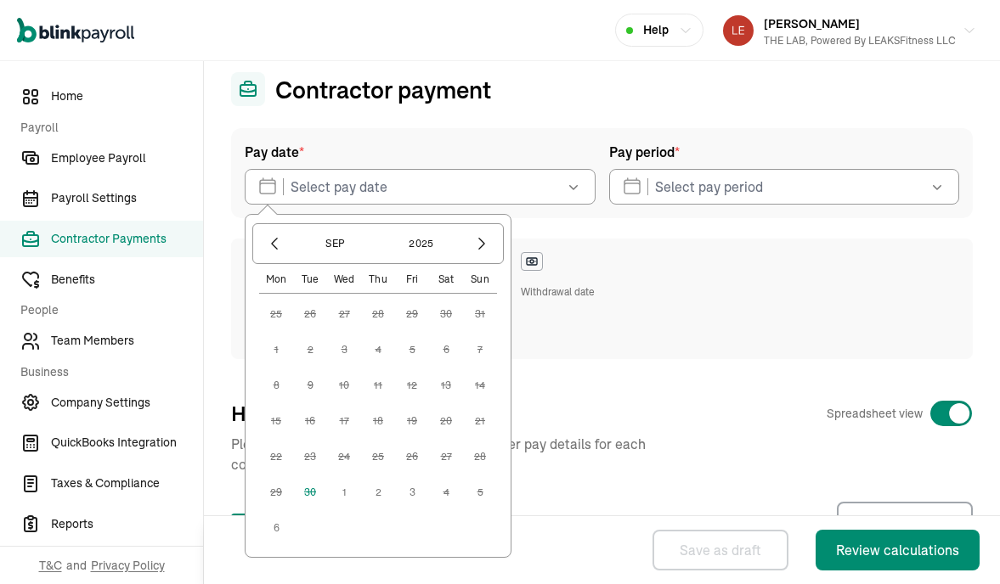
click at [342, 493] on button "1" at bounding box center [344, 493] width 34 height 34
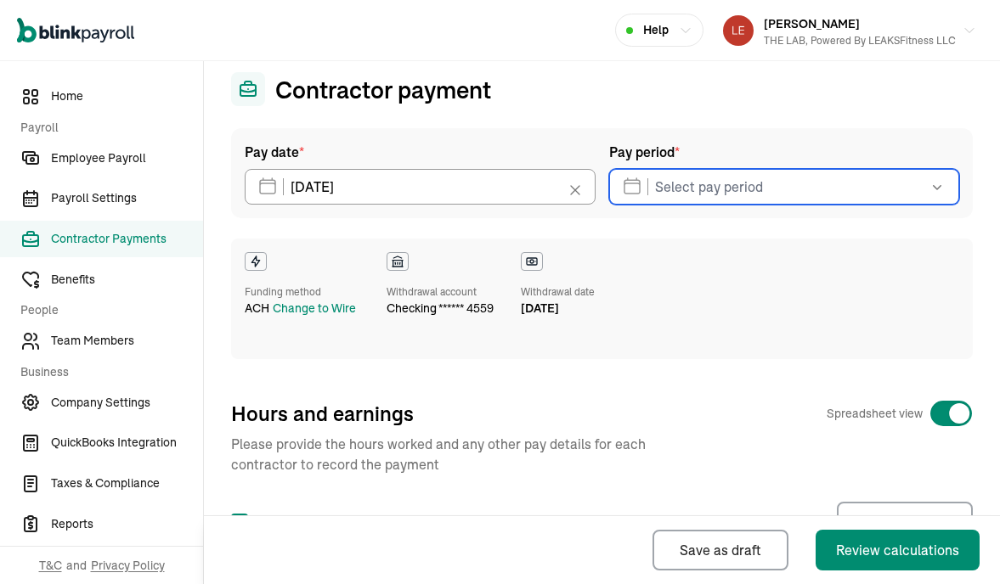
click at [719, 191] on input "text" at bounding box center [784, 187] width 351 height 36
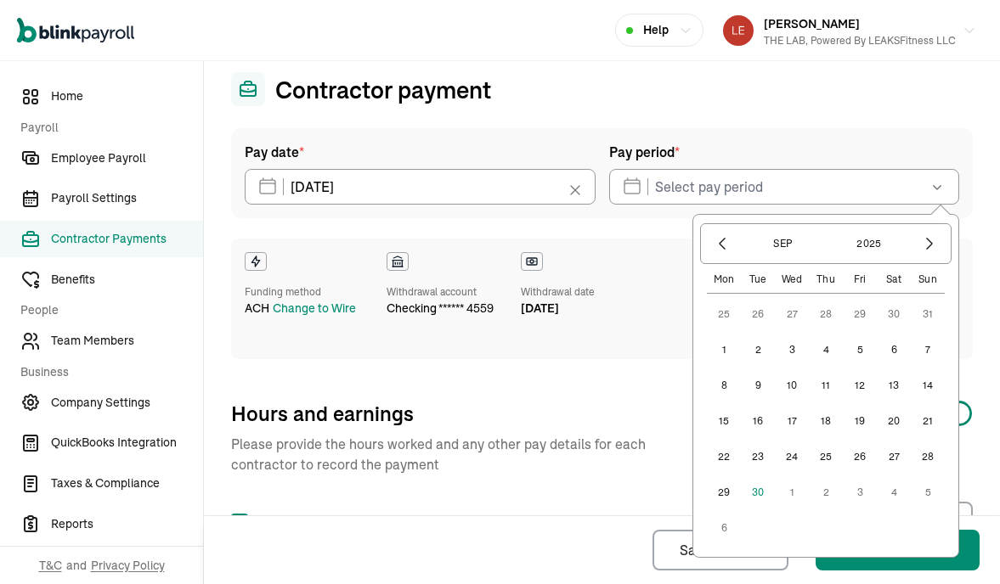
click at [792, 380] on button "10" at bounding box center [792, 386] width 34 height 34
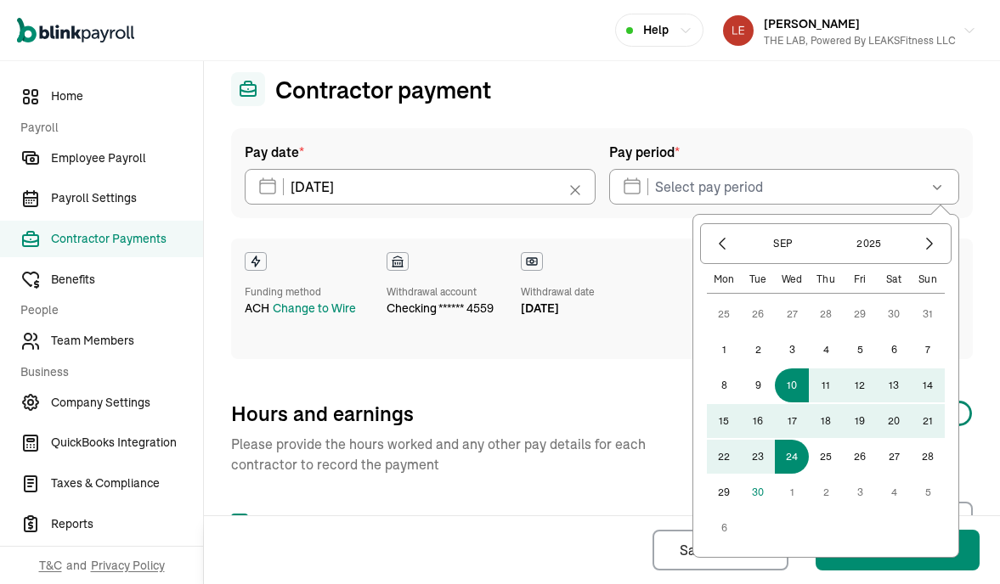
click at [794, 453] on button "24" at bounding box center [792, 457] width 34 height 34
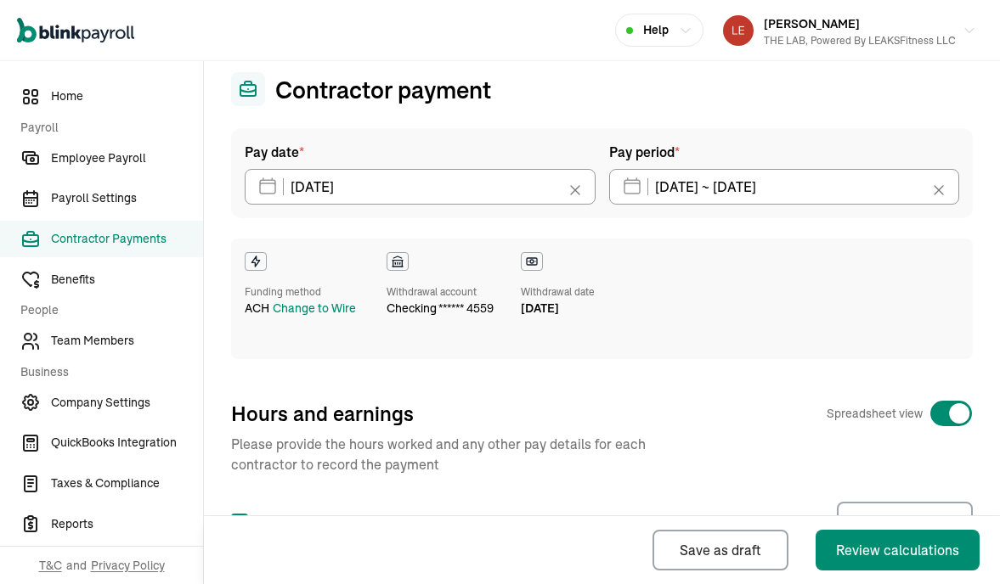
type input "[DATE] ~ [DATE]"
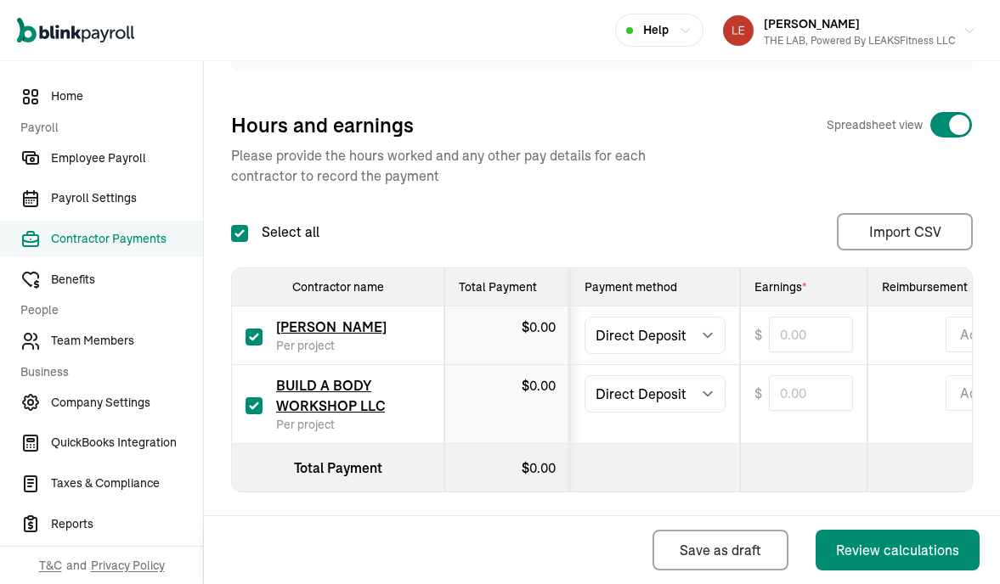
scroll to position [363, 0]
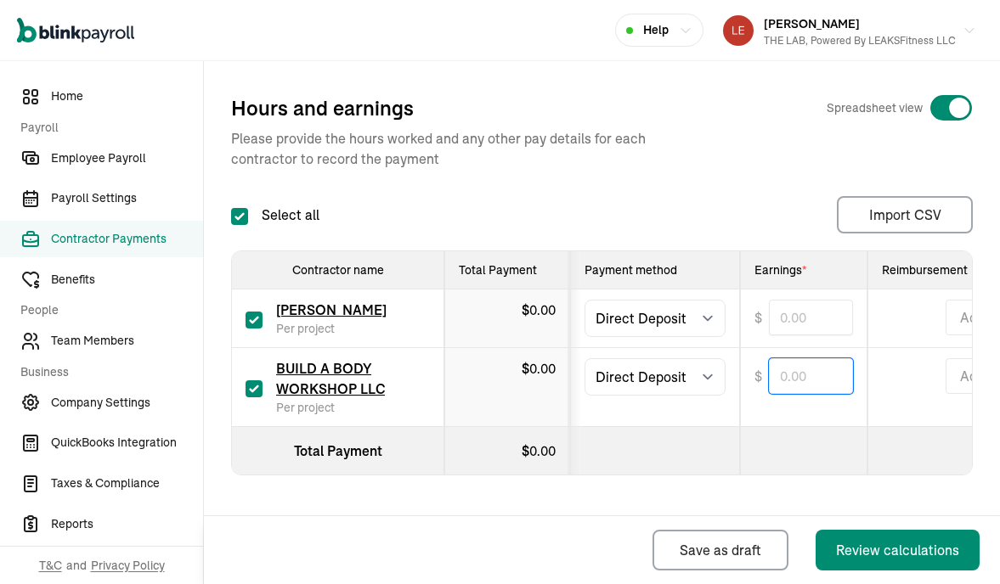
click at [800, 368] on input "text" at bounding box center [811, 376] width 84 height 36
click at [773, 211] on div "Select all Import CSV 1 Upload 2 Map Columns 3 Map Contractors Drop your file h…" at bounding box center [601, 214] width 741 height 37
type input "64.00"
click at [260, 319] on input "checkbox" at bounding box center [253, 320] width 17 height 17
checkbox input "false"
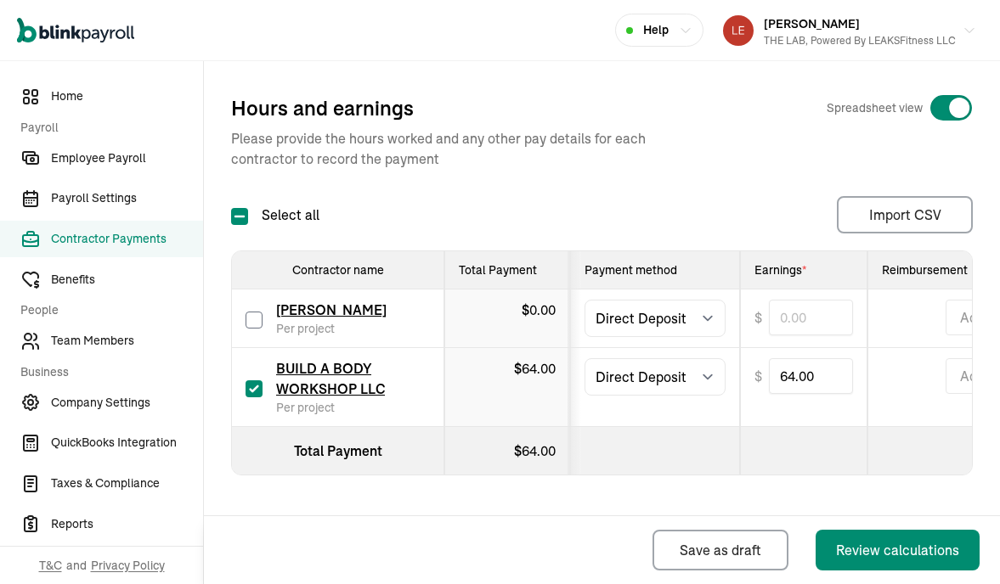
type input "0.00"
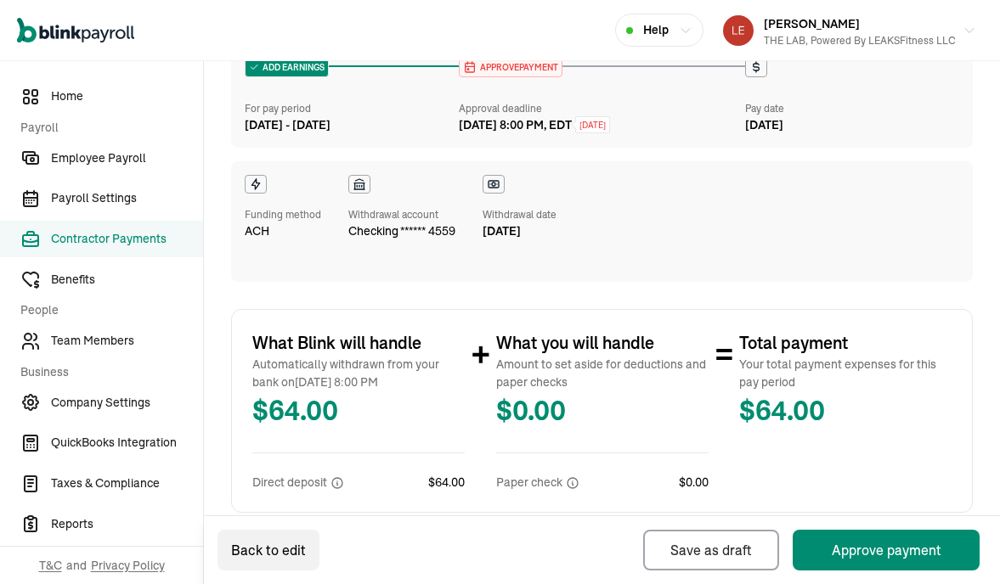
scroll to position [434, 0]
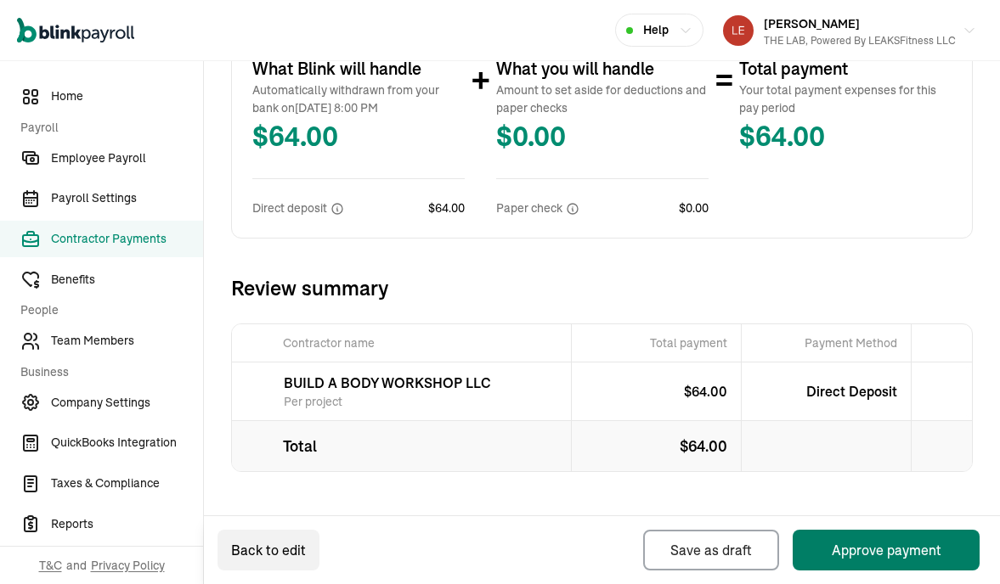
click at [847, 550] on button "Approve payment" at bounding box center [885, 550] width 187 height 41
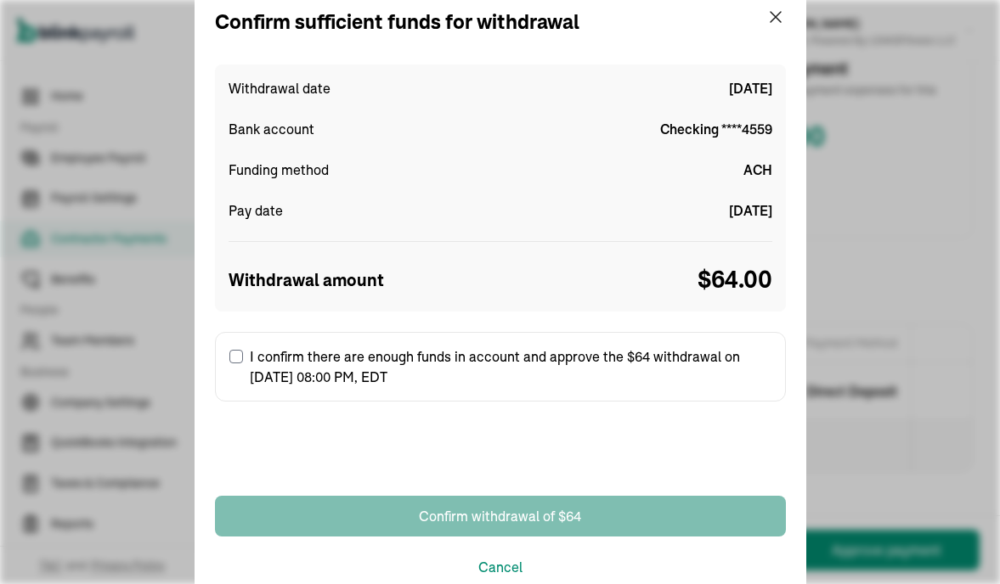
click at [226, 359] on label "I confirm there are enough funds in account and approve the $64 withdrawal on […" at bounding box center [500, 367] width 571 height 70
click at [229, 359] on input "I confirm there are enough funds in account and approve the $64 withdrawal on […" at bounding box center [236, 357] width 14 height 14
checkbox input "true"
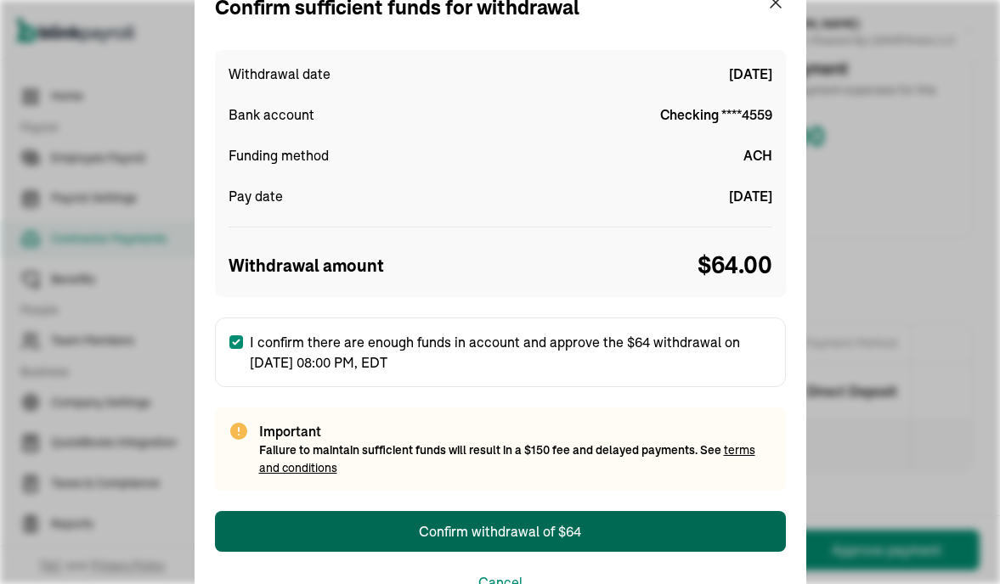
click at [485, 529] on div "Confirm withdrawal of $64" at bounding box center [500, 531] width 162 height 20
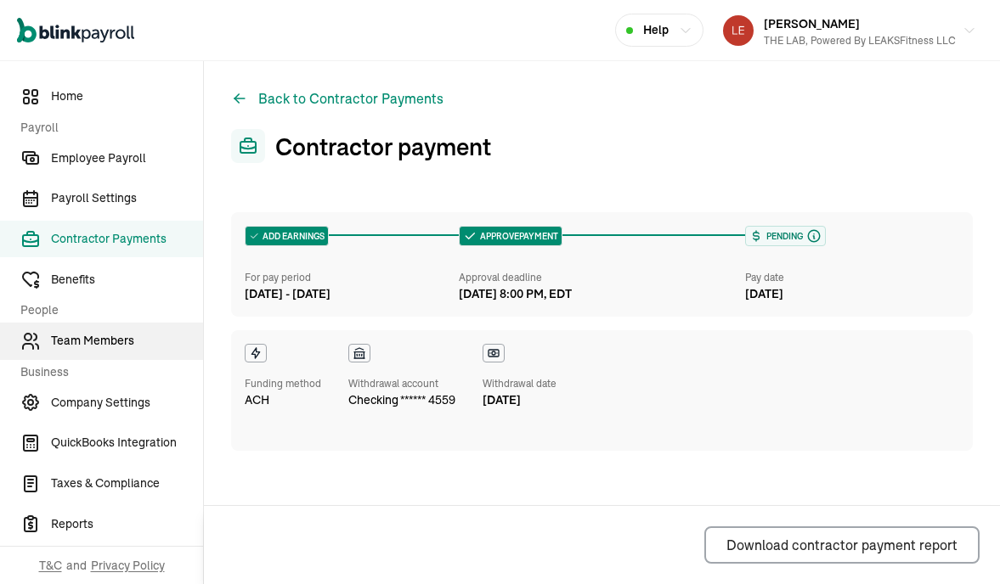
click at [99, 341] on span "Team Members" at bounding box center [127, 341] width 152 height 18
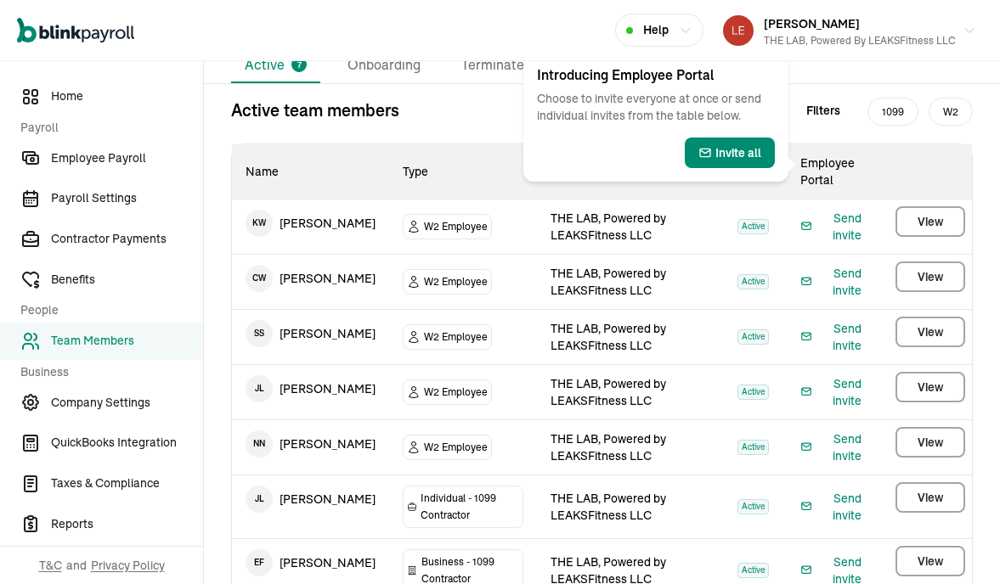
scroll to position [160, 0]
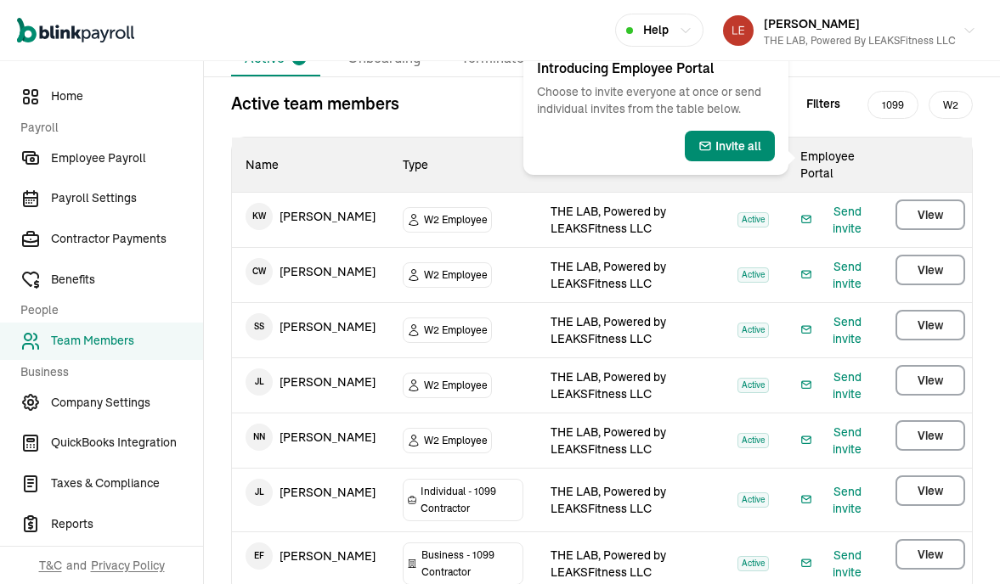
click at [470, 120] on div "Active team members Filters 1099 W2 Name Type Work Location Status Employee Por…" at bounding box center [602, 344] width 796 height 506
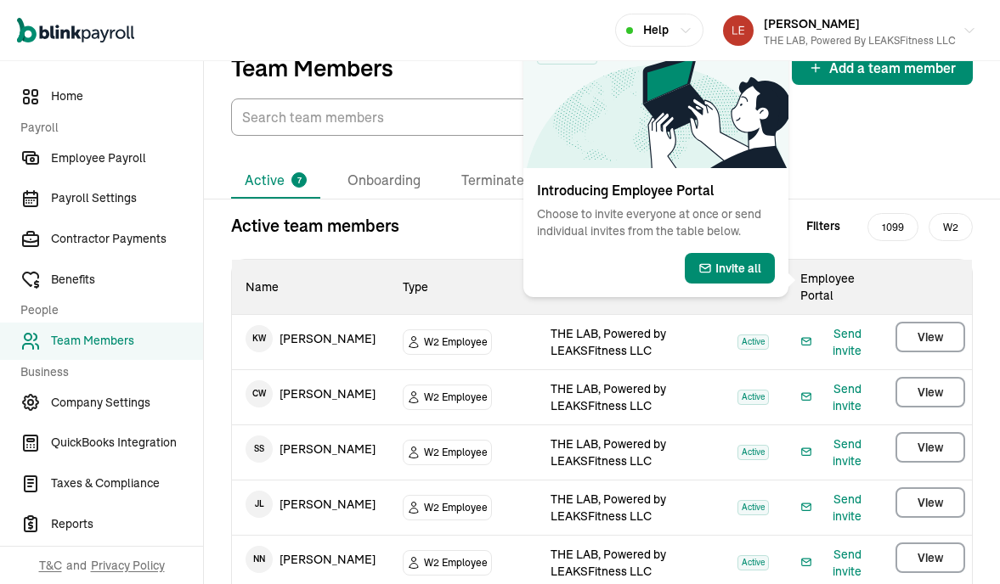
scroll to position [0, 0]
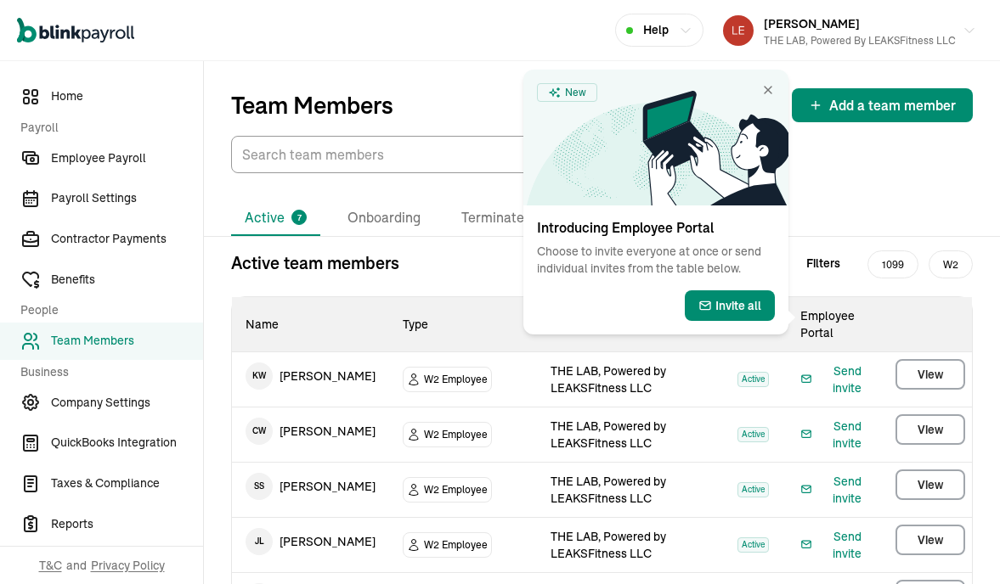
click at [869, 181] on div "Active 7 Onboarding Terminated 1 Active team members Filters 1099 W2 Name Type …" at bounding box center [602, 492] width 796 height 638
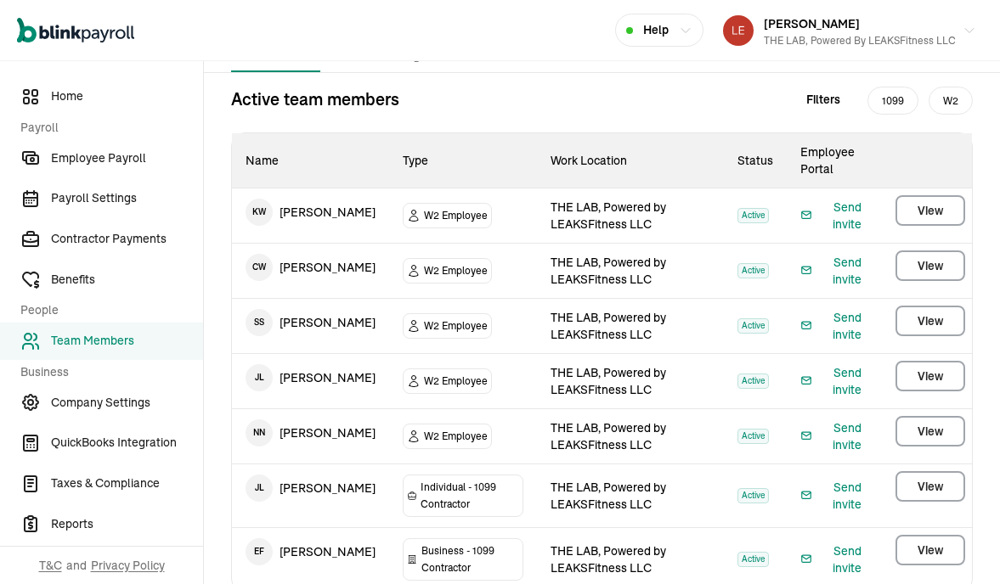
scroll to position [227, 0]
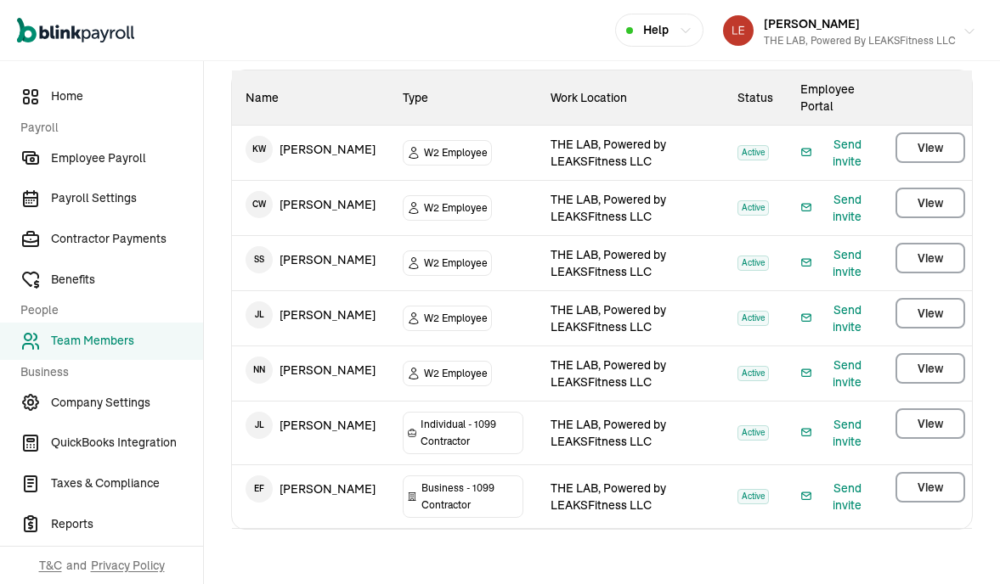
click at [885, 37] on div "THE LAB, Powered by LEAKSFitness LLC" at bounding box center [860, 40] width 192 height 15
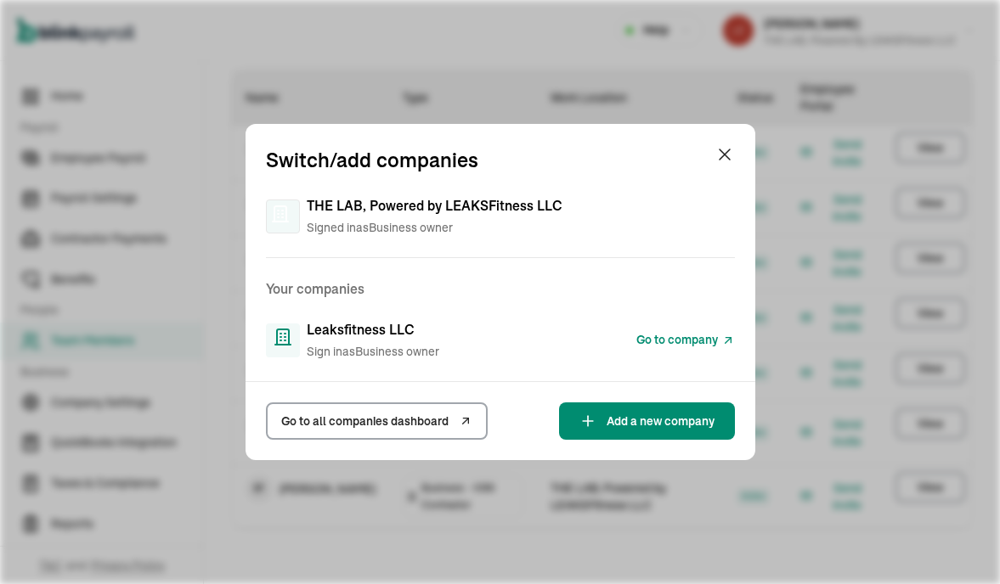
click at [678, 339] on span "Go to company" at bounding box center [677, 340] width 82 height 18
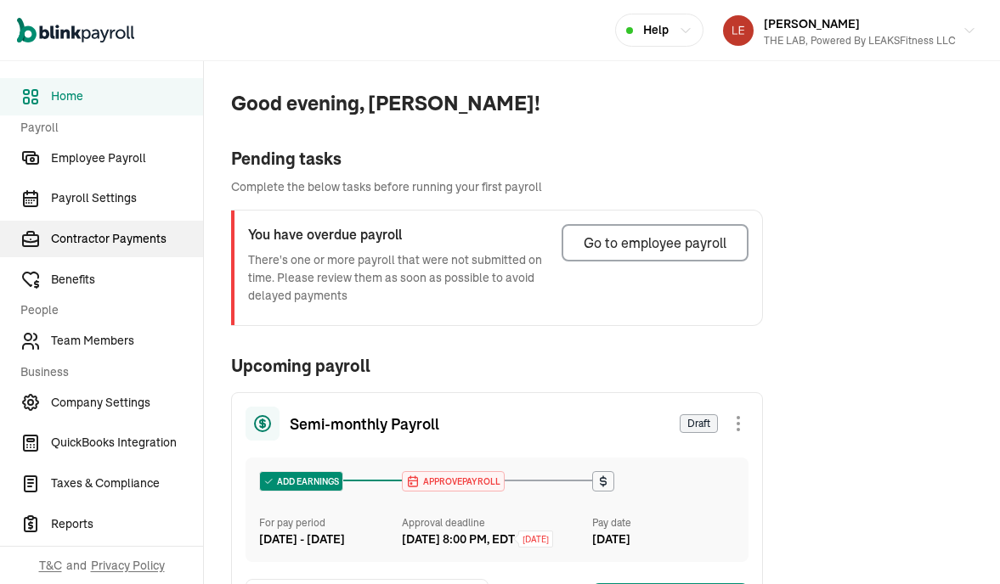
click at [96, 247] on span "Contractor Payments" at bounding box center [127, 239] width 152 height 18
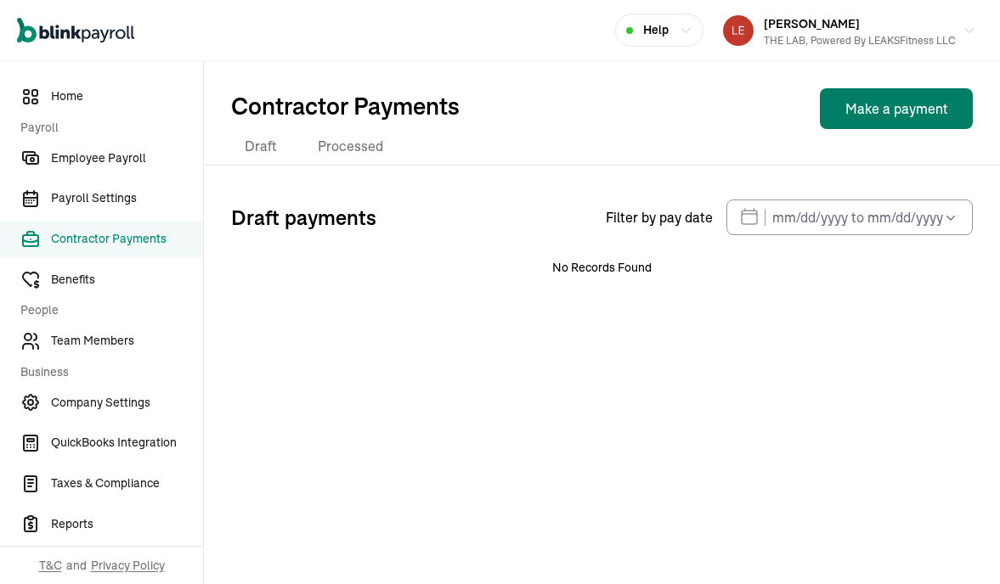
select select "direct_deposit"
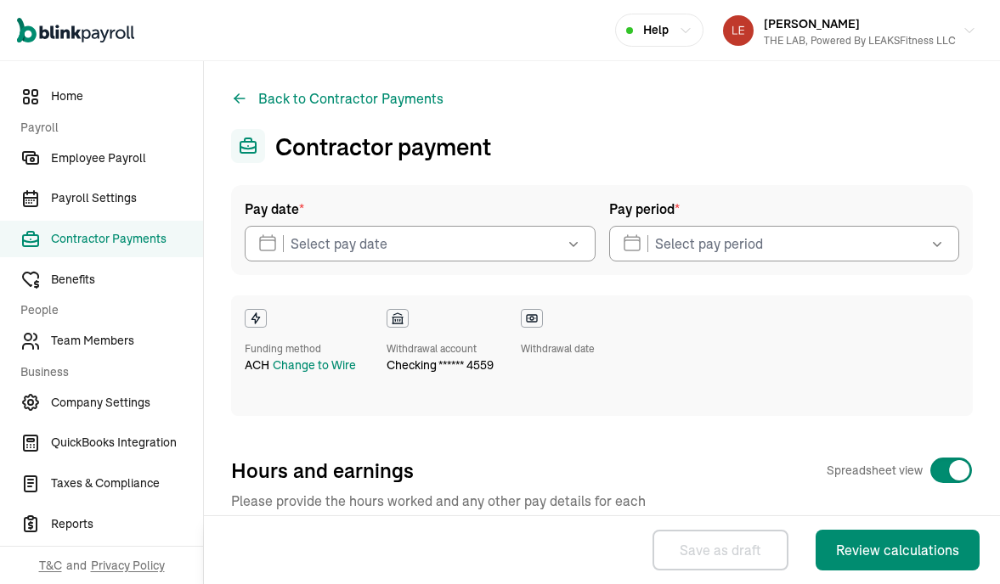
checkbox input "true"
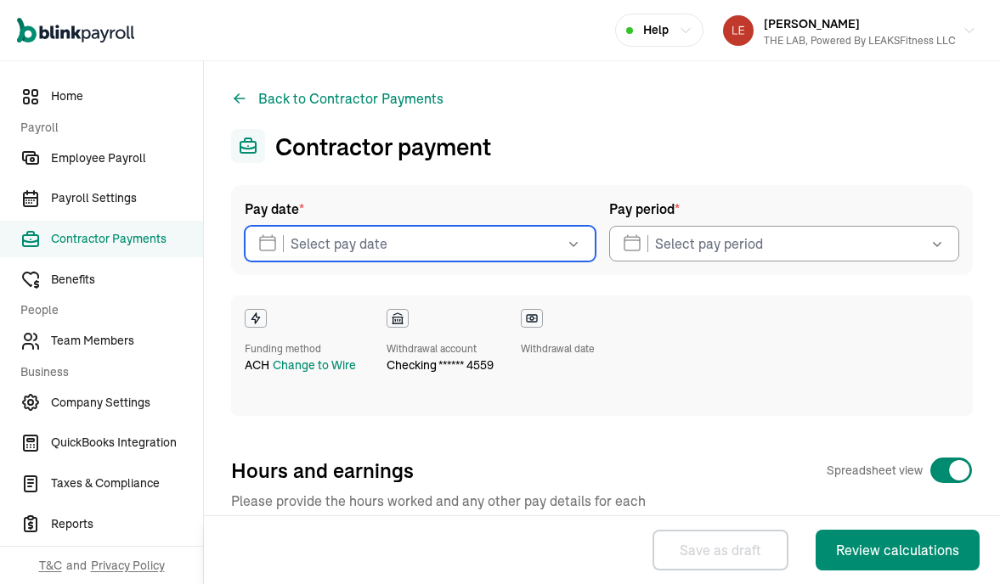
click at [546, 250] on input "text" at bounding box center [420, 244] width 351 height 36
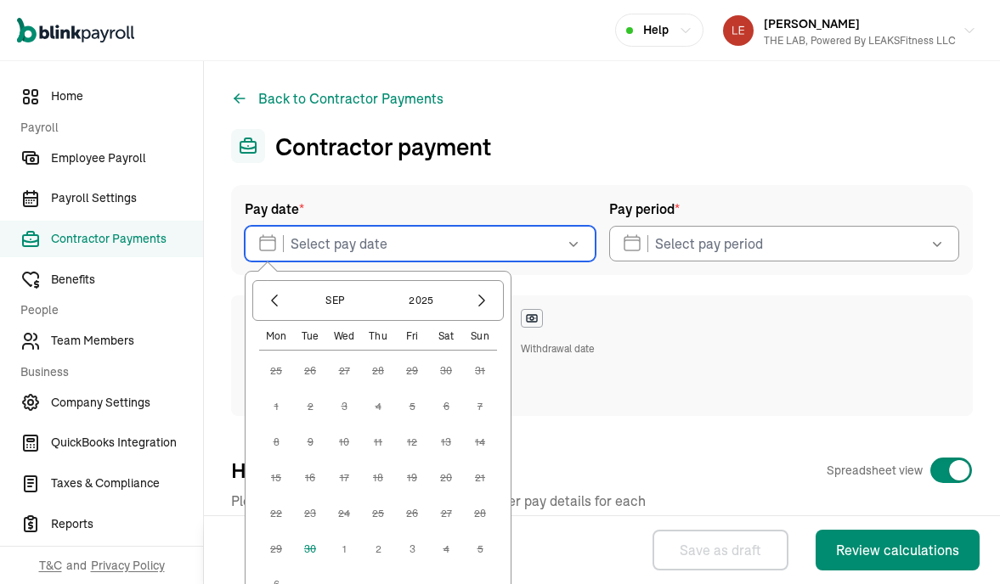
scroll to position [57, 0]
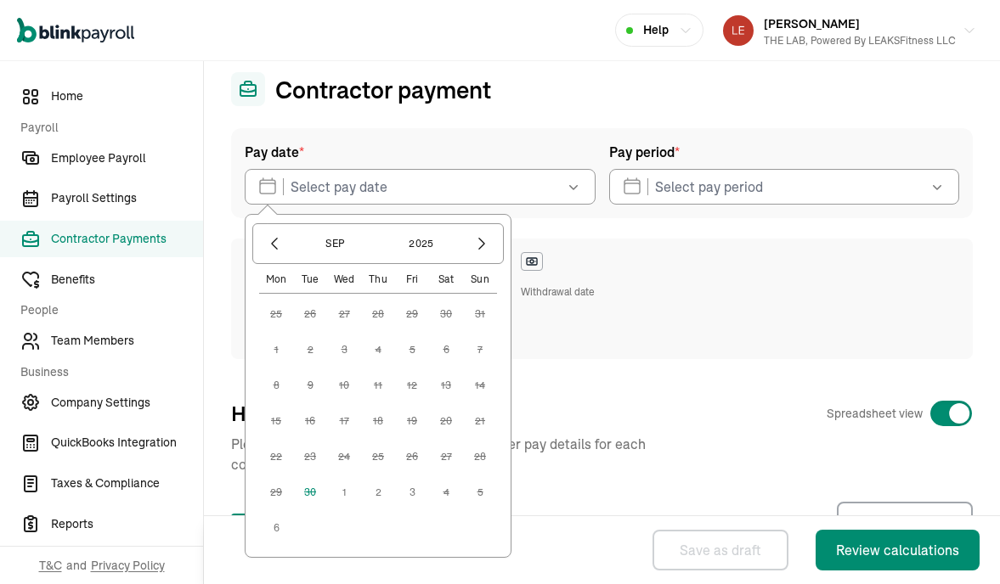
click at [342, 493] on button "1" at bounding box center [344, 493] width 34 height 34
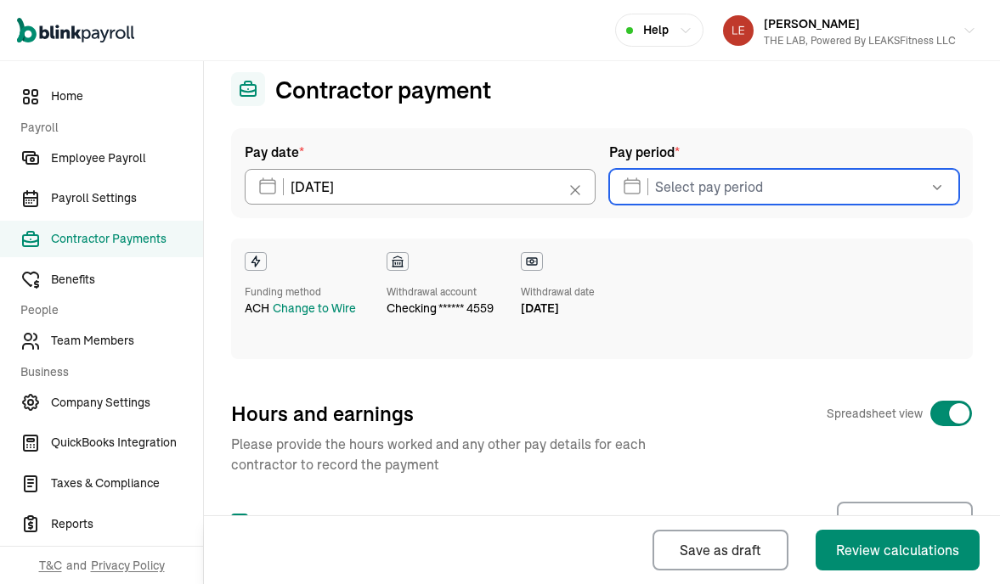
click at [719, 191] on input "text" at bounding box center [784, 187] width 351 height 36
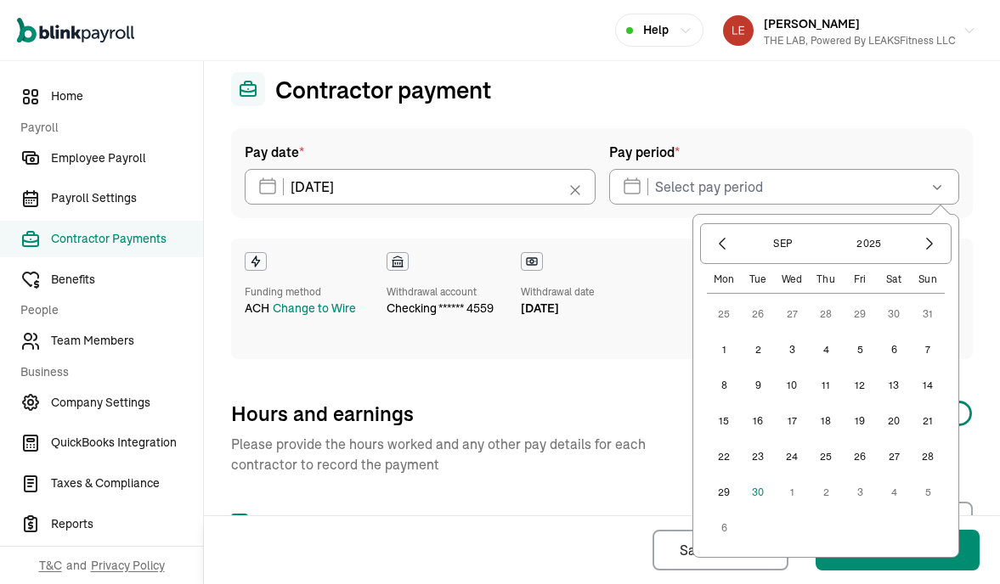
click at [792, 380] on button "10" at bounding box center [792, 386] width 34 height 34
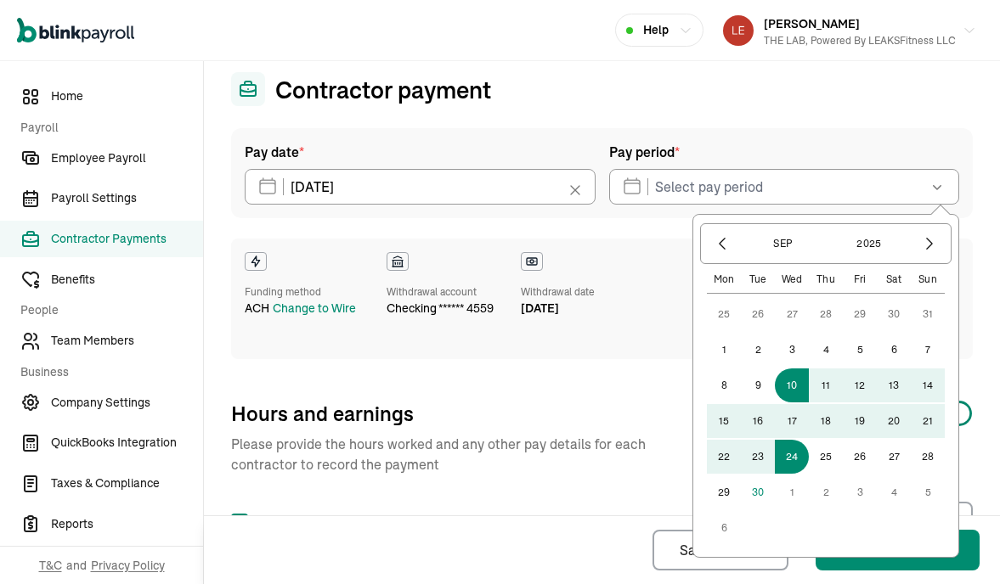
click at [794, 453] on button "24" at bounding box center [792, 457] width 34 height 34
type input "[DATE] ~ [DATE]"
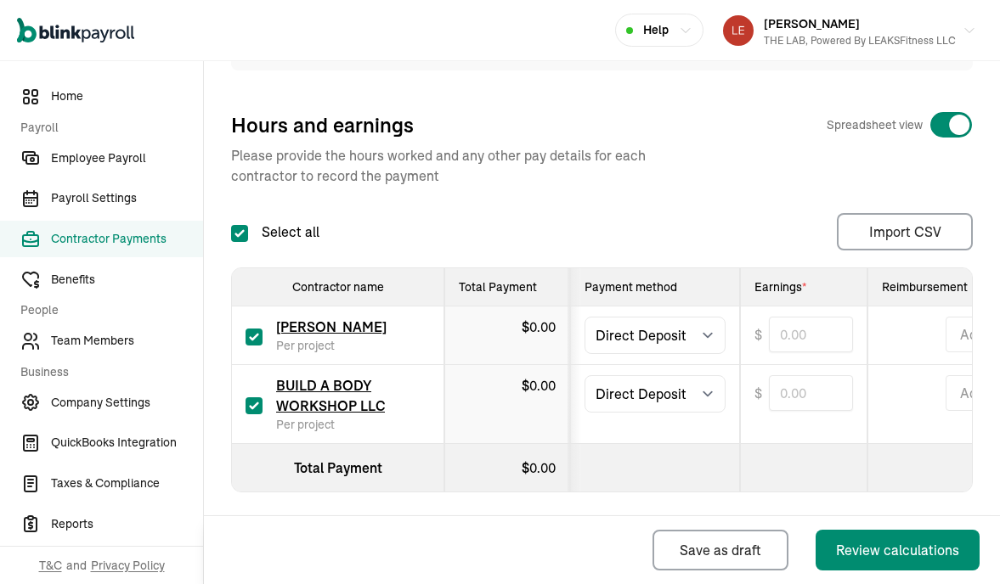
scroll to position [363, 0]
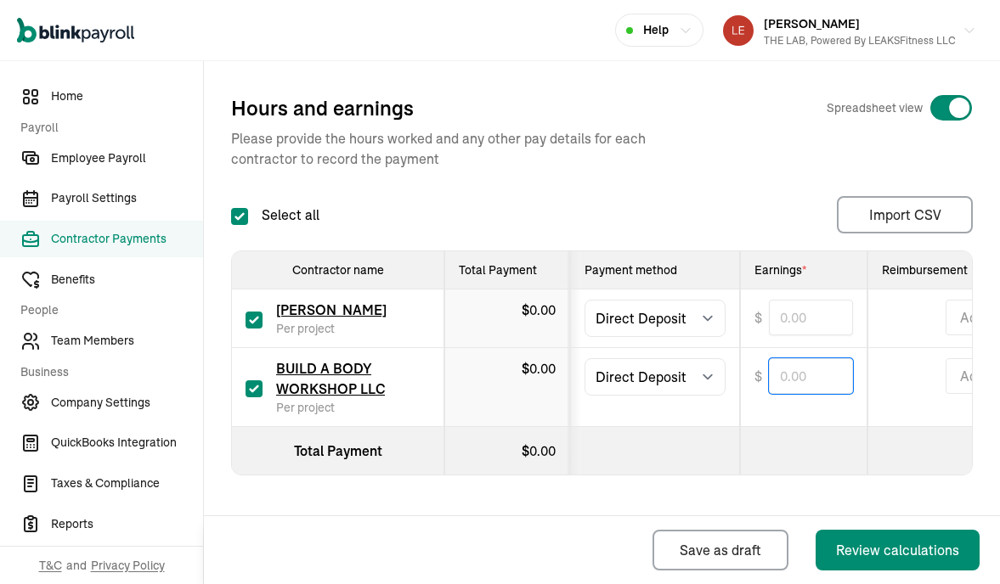
click at [800, 368] on input "text" at bounding box center [811, 376] width 84 height 36
click at [773, 211] on div "Select all Import CSV 1 Upload 2 Map Columns 3 Map Contractors Drop your file h…" at bounding box center [601, 214] width 741 height 37
type input "64.00"
click at [260, 319] on input "checkbox" at bounding box center [253, 320] width 17 height 17
checkbox input "false"
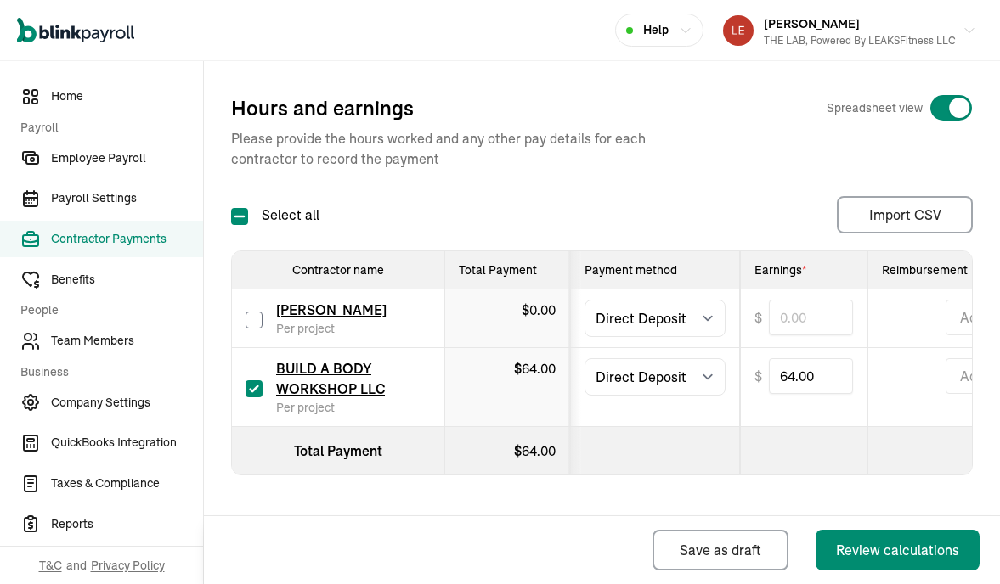
type input "0.00"
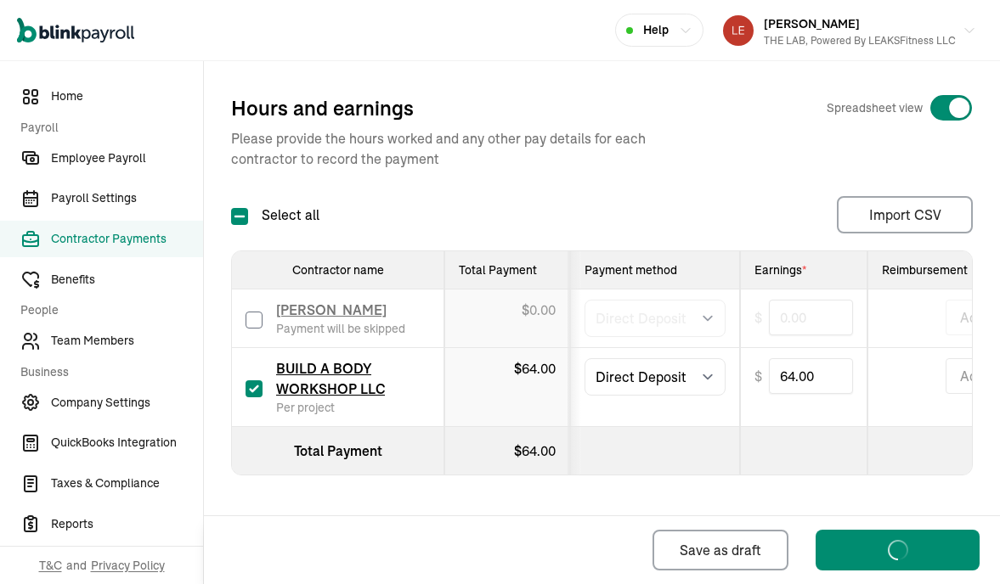
select select "direct_deposit"
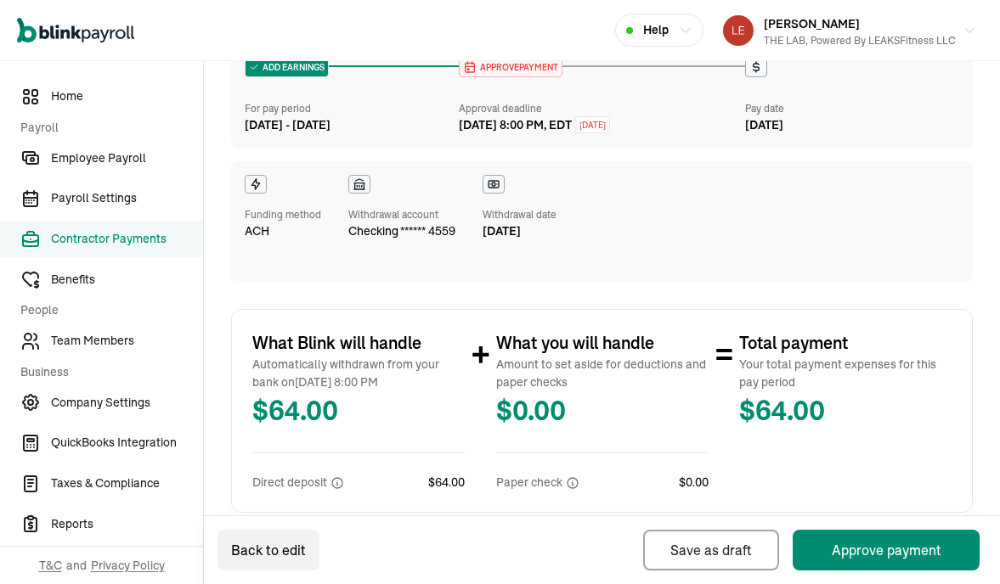
scroll to position [434, 0]
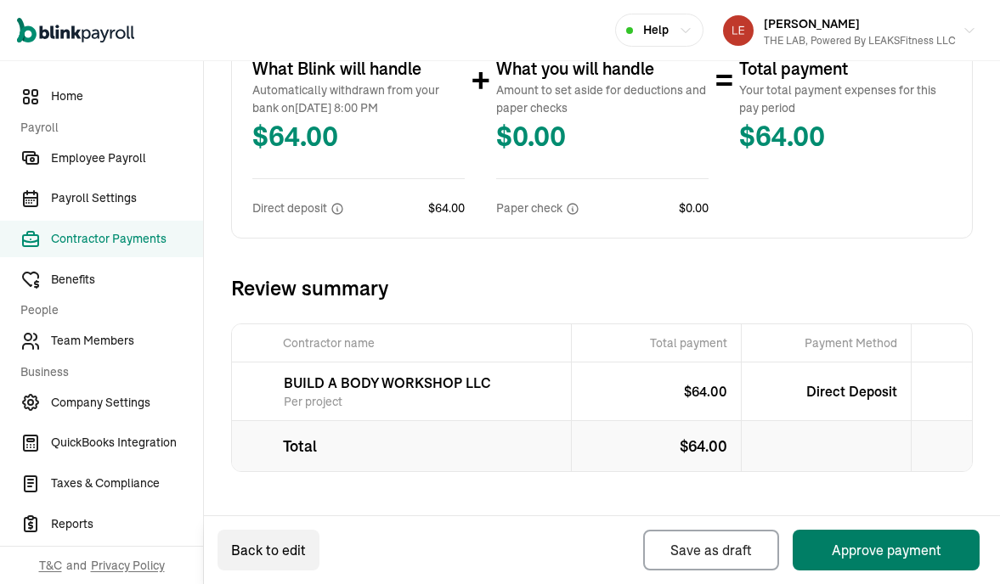
click at [847, 550] on button "Approve payment" at bounding box center [885, 550] width 187 height 41
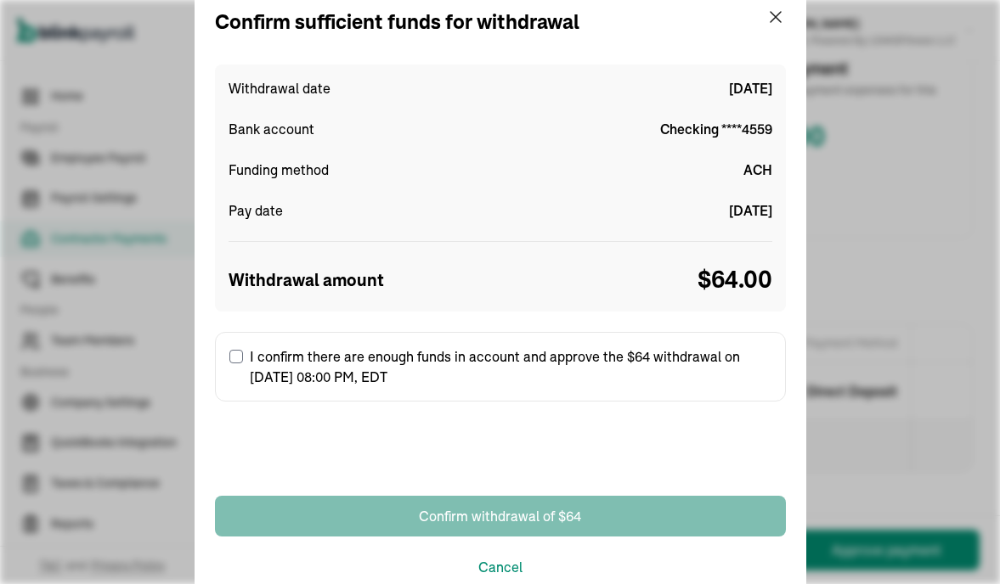
click at [226, 359] on label "I confirm there are enough funds in account and approve the $64 withdrawal on […" at bounding box center [500, 367] width 571 height 70
click at [229, 359] on input "I confirm there are enough funds in account and approve the $64 withdrawal on […" at bounding box center [236, 357] width 14 height 14
checkbox input "true"
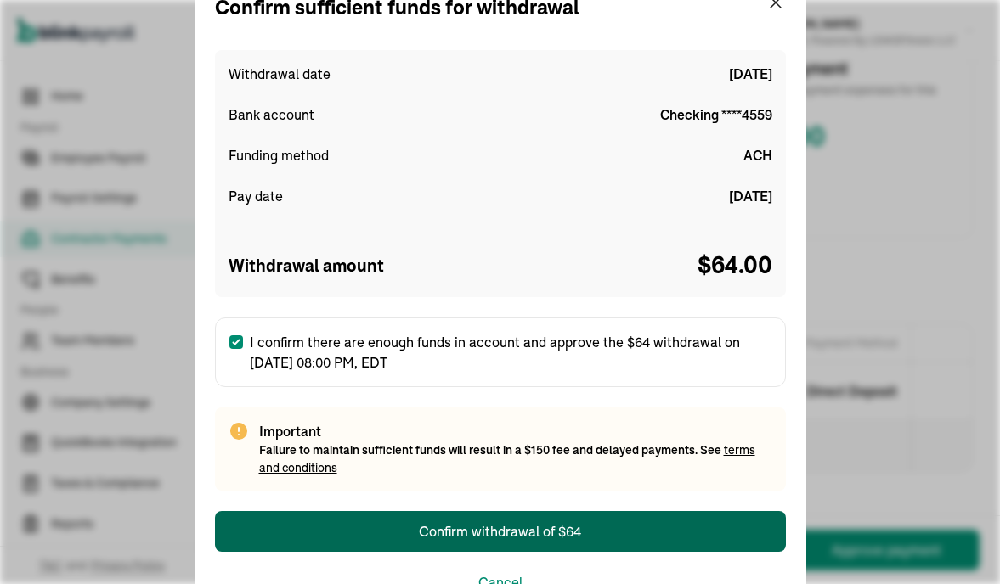
click at [485, 529] on div "Confirm withdrawal of $64" at bounding box center [500, 531] width 162 height 20
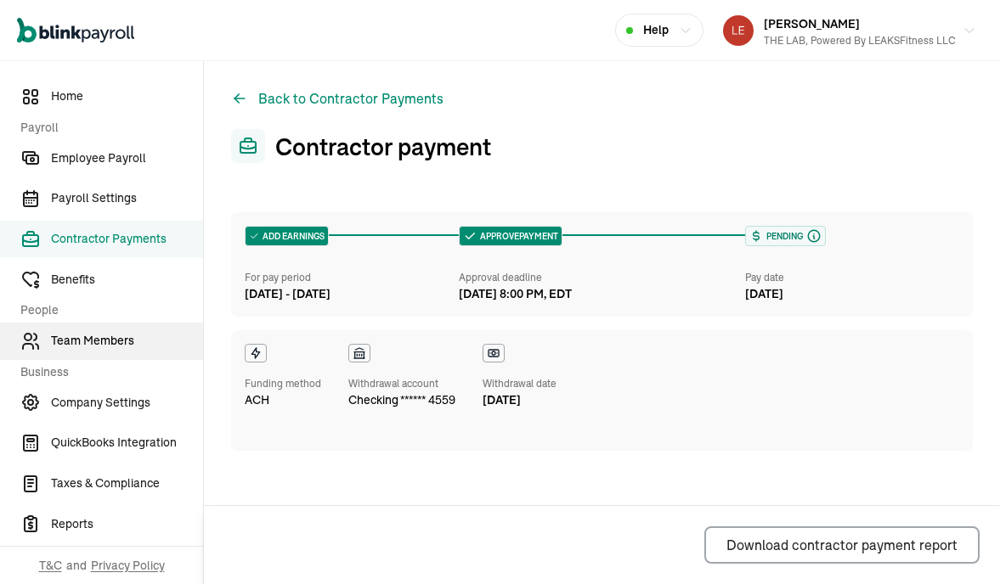
click at [99, 341] on span "Team Members" at bounding box center [127, 341] width 152 height 18
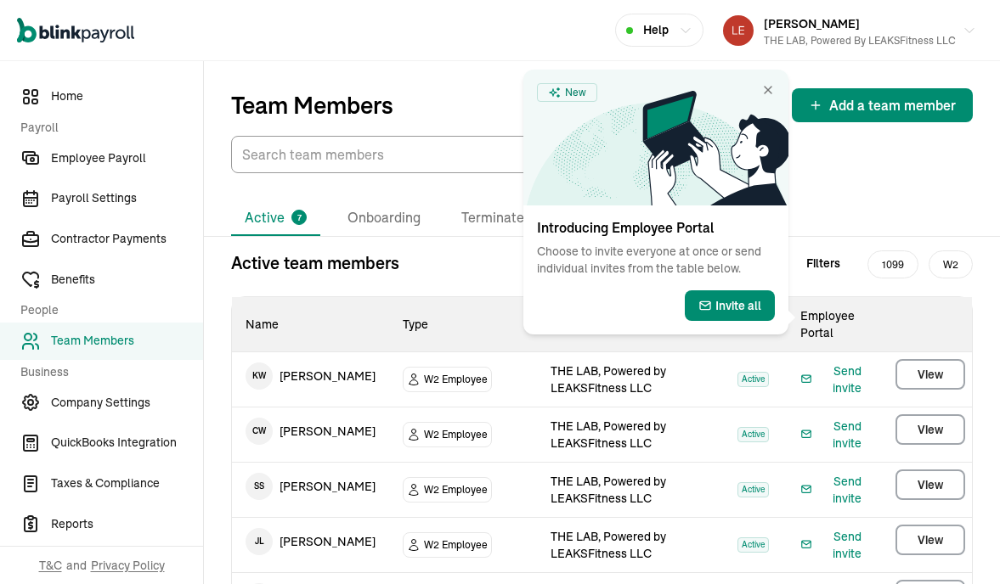
scroll to position [160, 0]
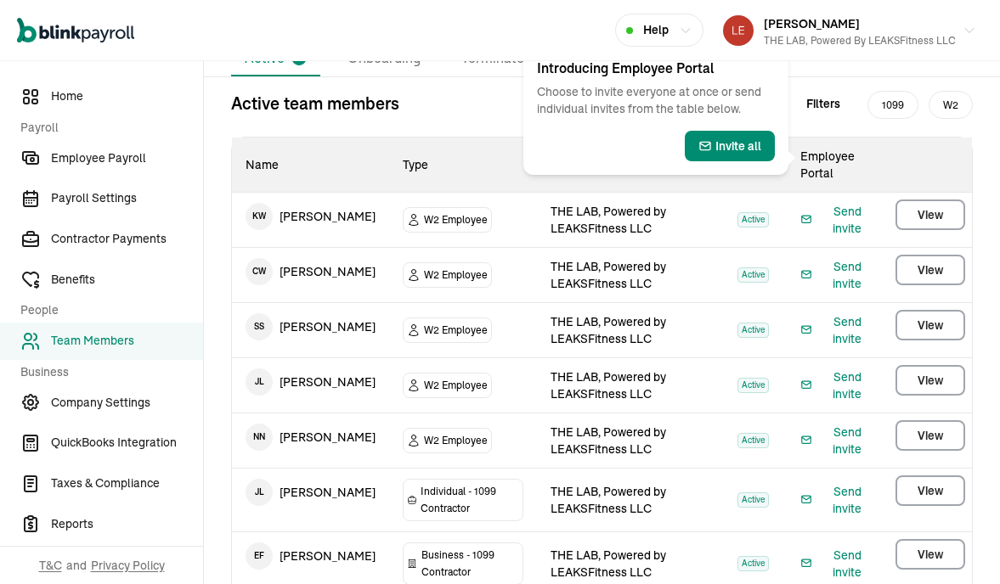
click at [470, 120] on div "Active team members Filters 1099 W2 Name Type Work Location Status Employee Por…" at bounding box center [602, 344] width 796 height 506
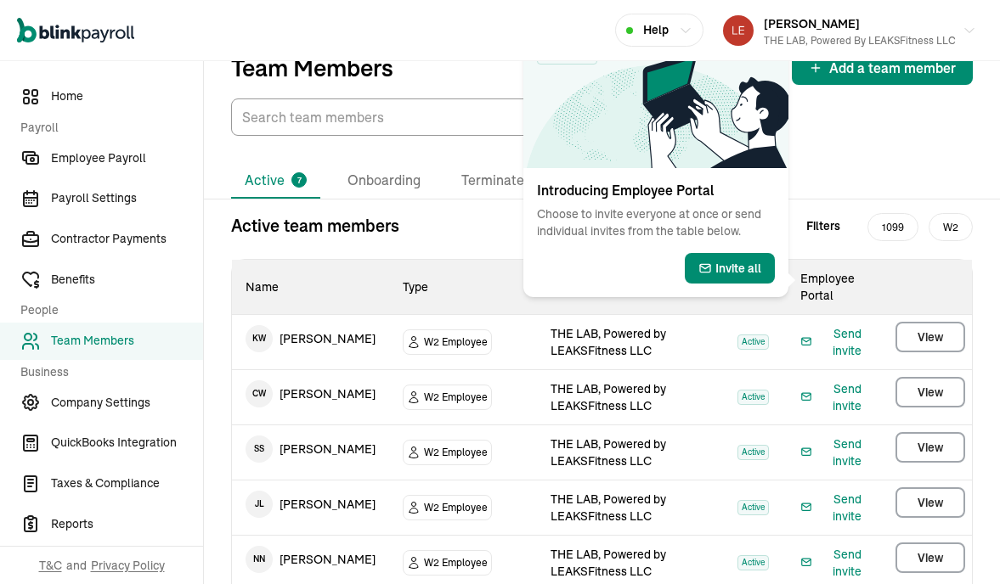
scroll to position [0, 0]
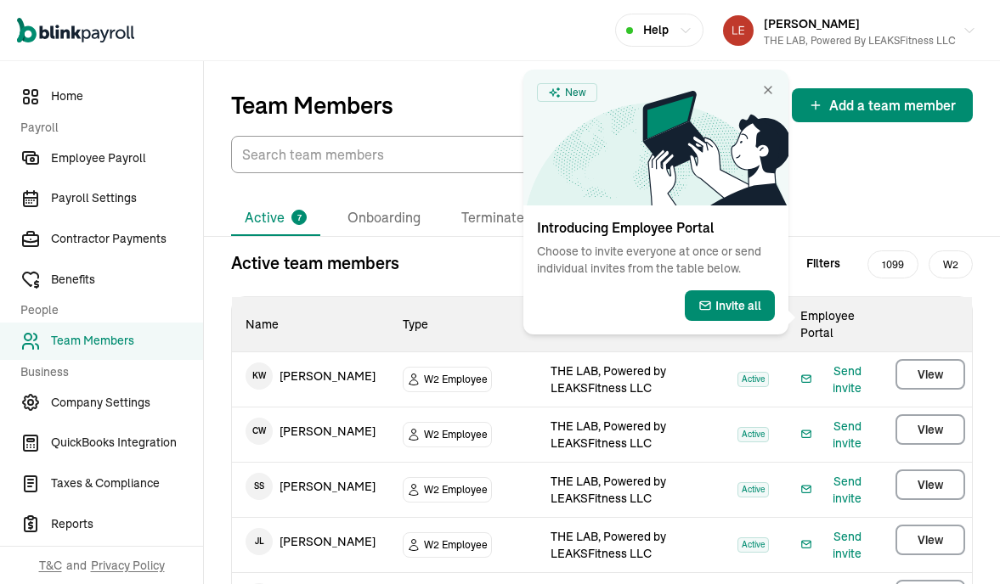
click at [869, 181] on div "Active 7 Onboarding Terminated 1 Active team members Filters 1099 W2 Name Type …" at bounding box center [602, 492] width 796 height 638
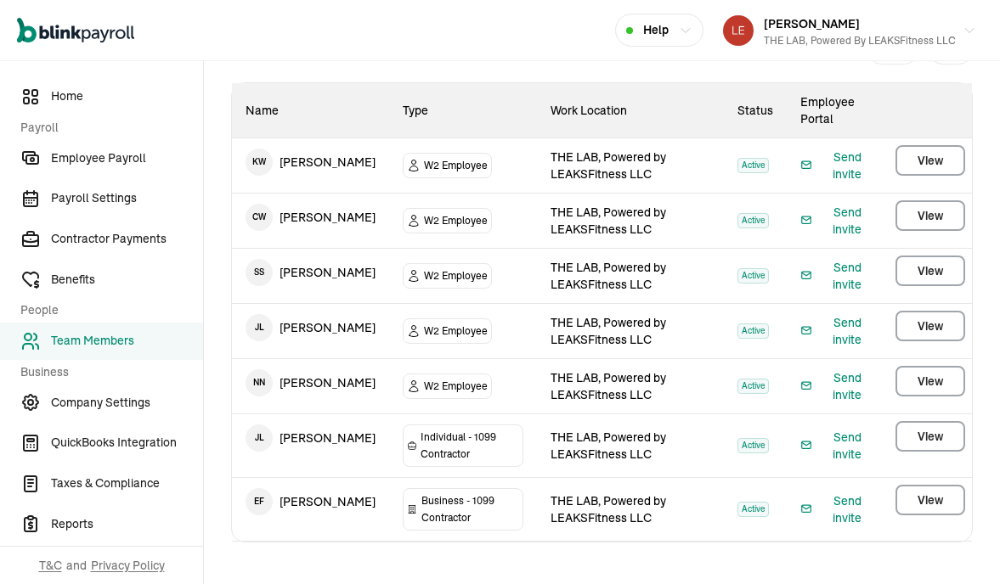
scroll to position [227, 0]
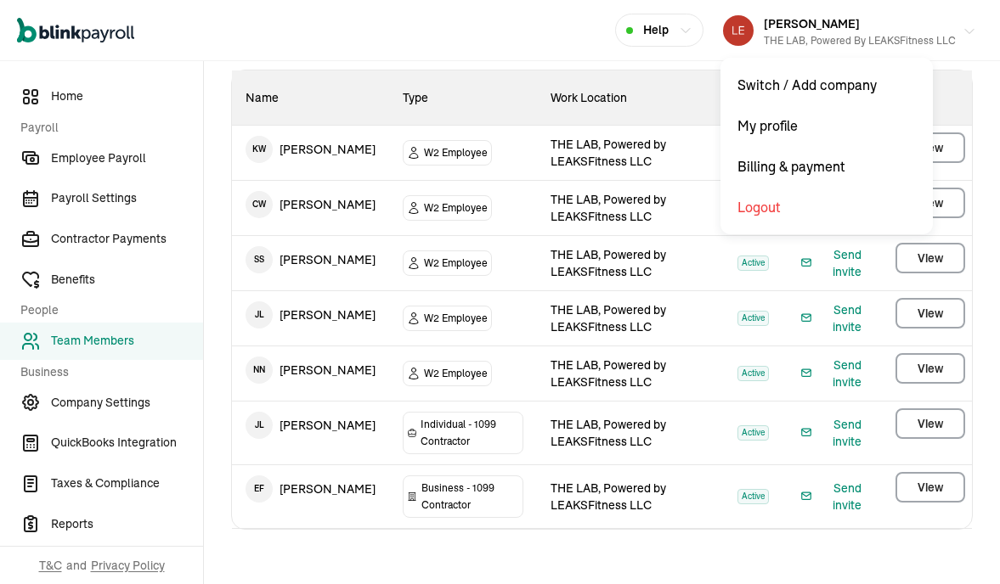
click at [885, 37] on div "THE LAB, Powered by LEAKSFitness LLC" at bounding box center [860, 40] width 192 height 15
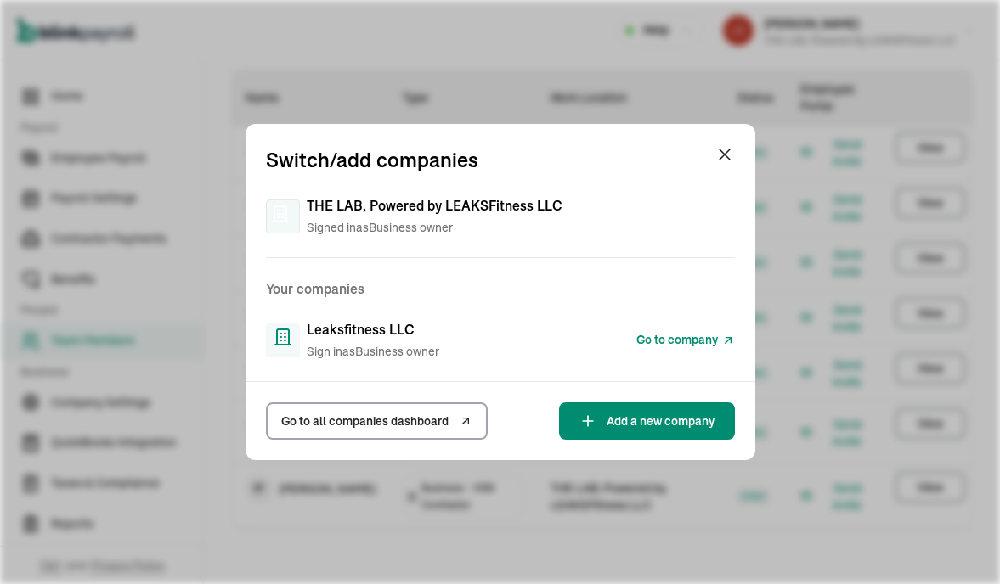
click at [678, 339] on span "Go to company" at bounding box center [677, 340] width 82 height 18
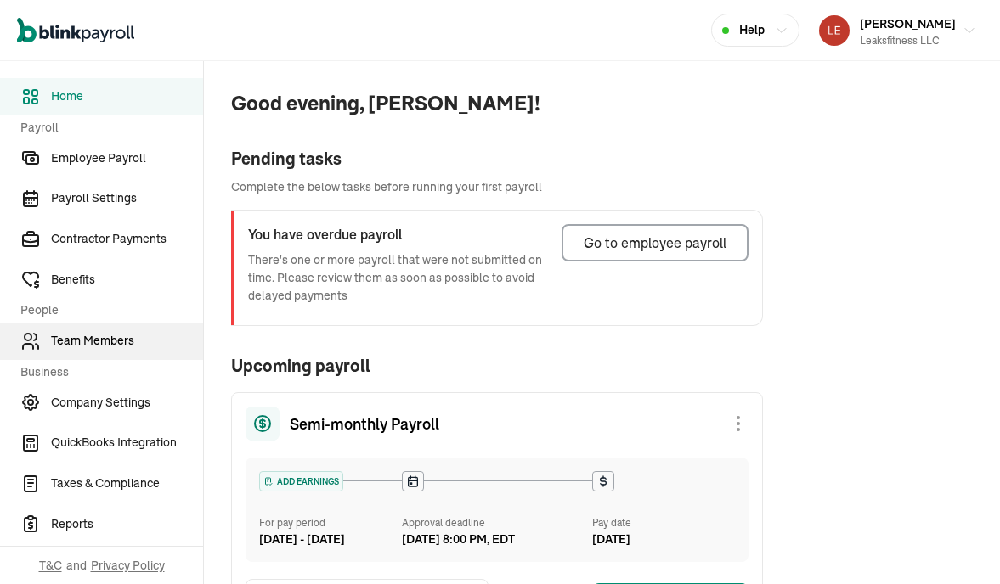
click at [104, 339] on span "Team Members" at bounding box center [127, 341] width 152 height 18
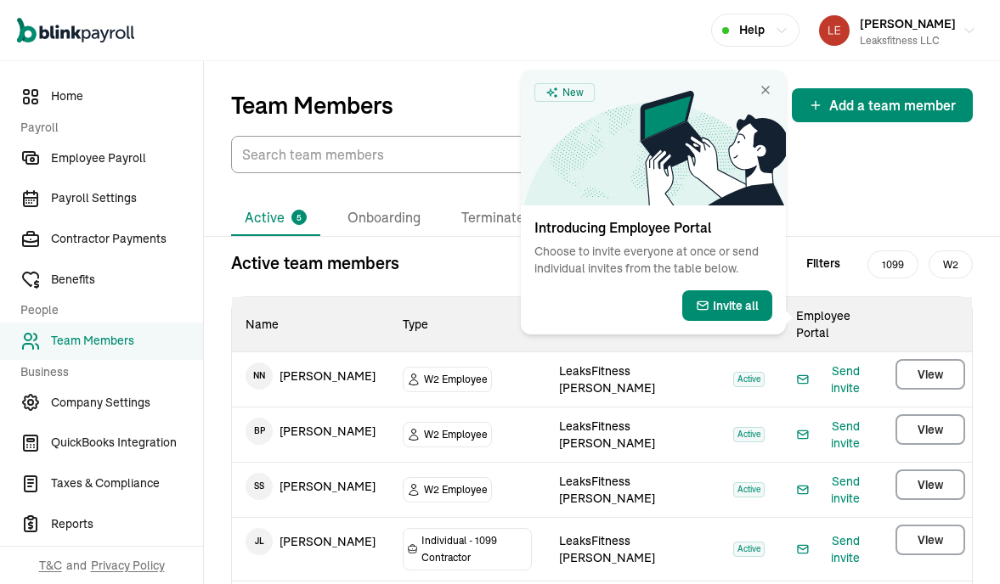
click at [758, 91] on icon at bounding box center [713, 148] width 146 height 115
click at [757, 91] on icon at bounding box center [713, 148] width 146 height 115
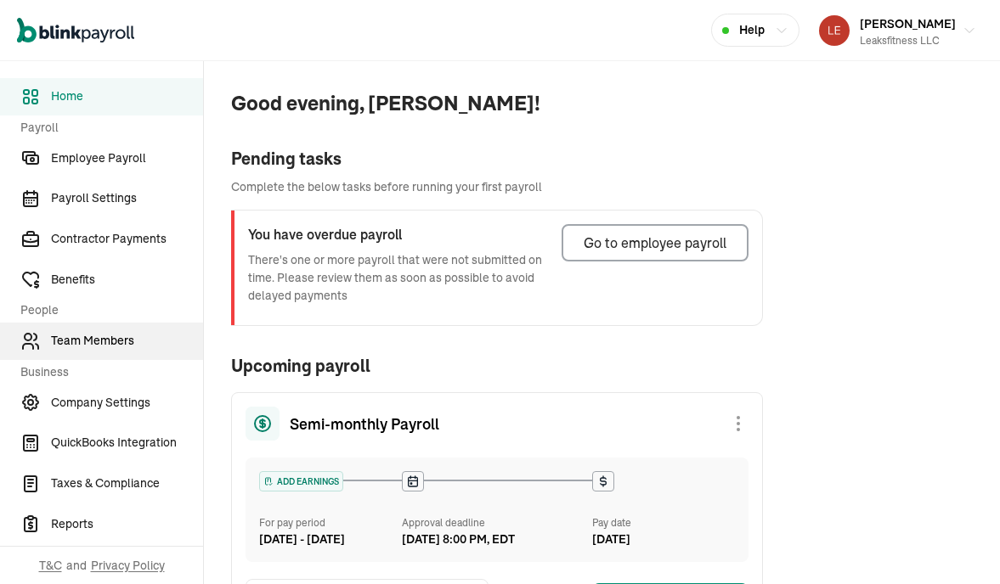
click at [104, 339] on span "Team Members" at bounding box center [127, 341] width 152 height 18
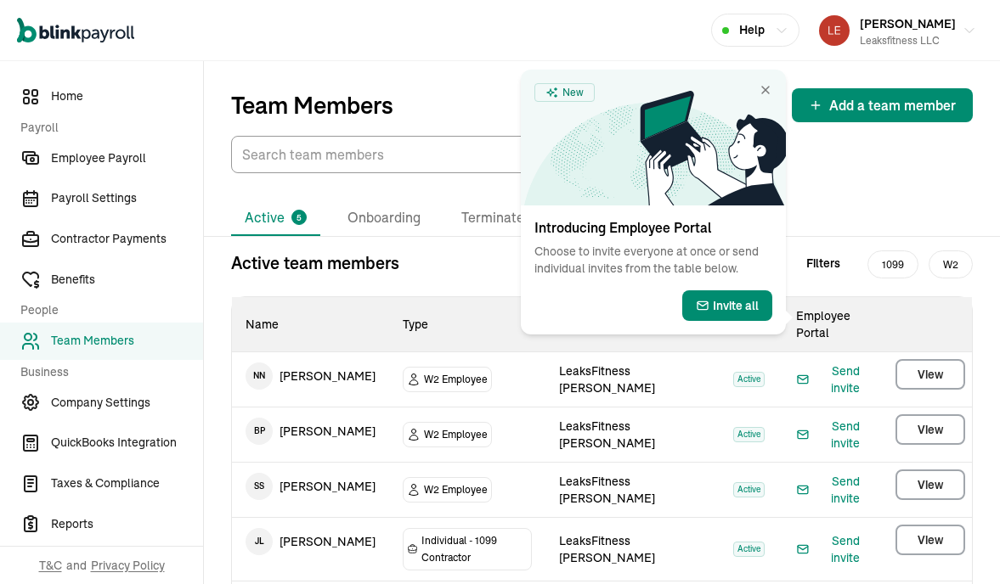
click at [758, 91] on icon at bounding box center [713, 148] width 146 height 115
click at [757, 91] on icon at bounding box center [713, 148] width 146 height 115
